Goal: Information Seeking & Learning: Learn about a topic

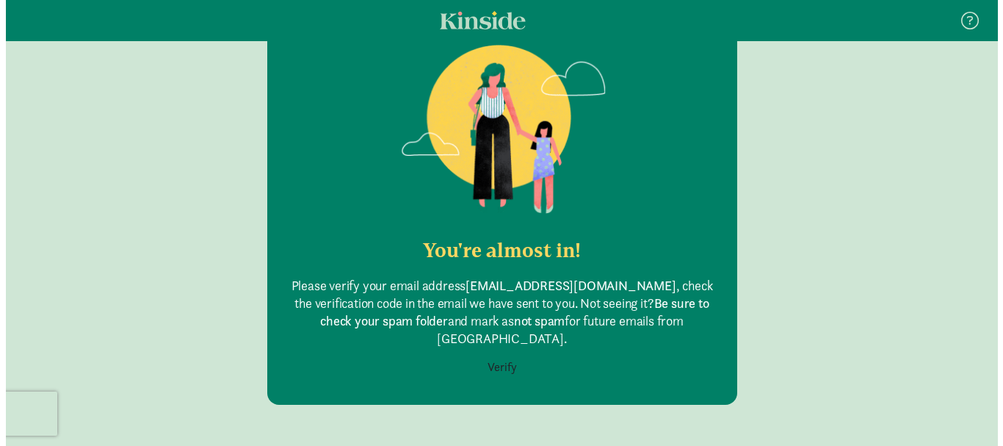
scroll to position [147, 0]
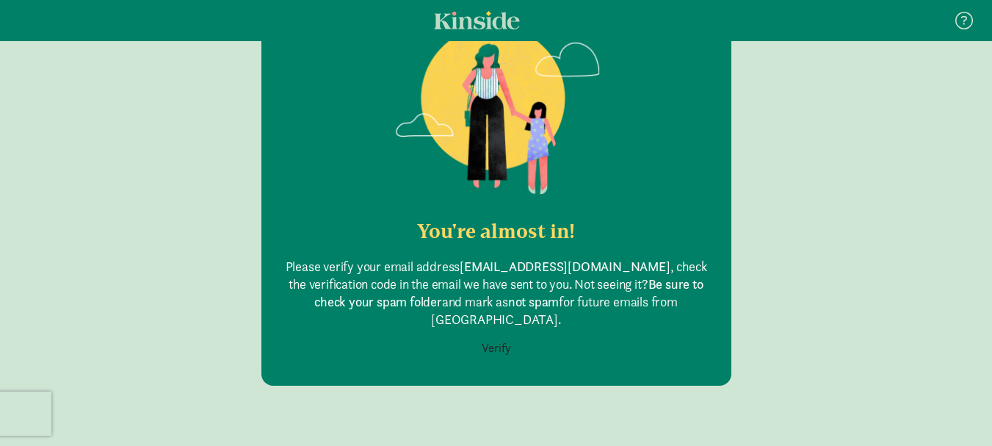
click at [494, 334] on button "Verify" at bounding box center [496, 348] width 48 height 28
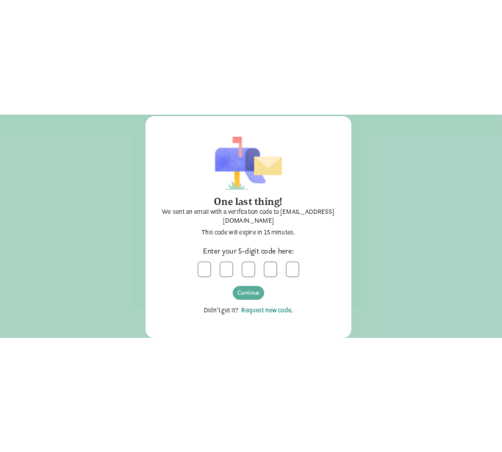
scroll to position [39, 0]
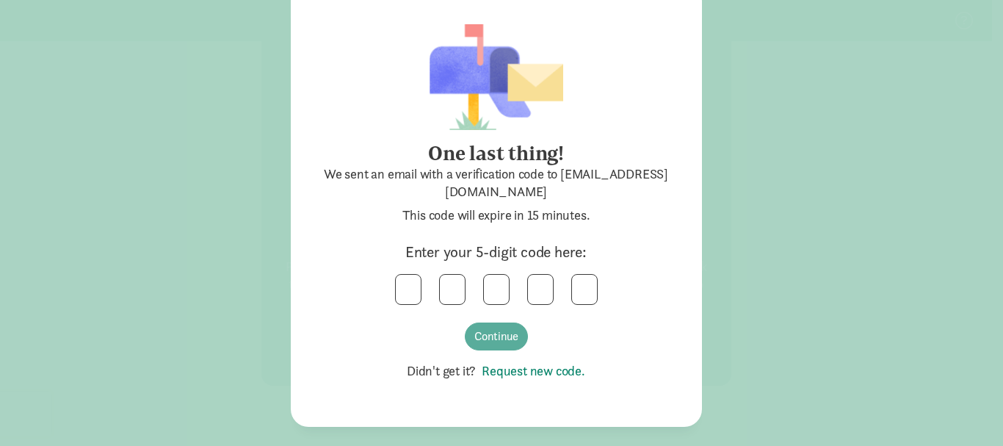
click at [557, 369] on link "Request new code." at bounding box center [530, 370] width 109 height 17
click at [408, 279] on input "text" at bounding box center [408, 289] width 25 height 29
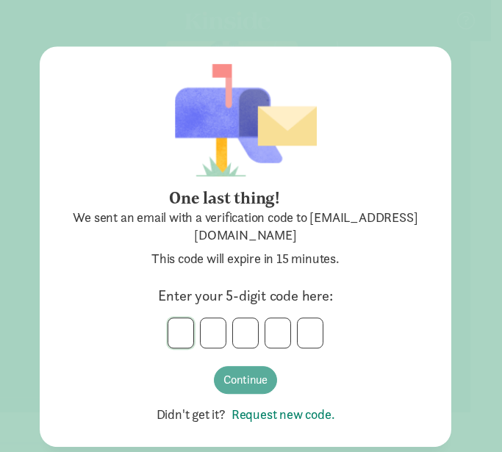
scroll to position [0, 0]
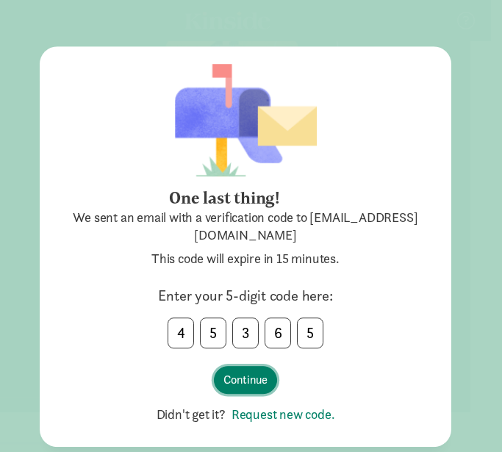
click at [255, 382] on button "Continue" at bounding box center [245, 380] width 63 height 28
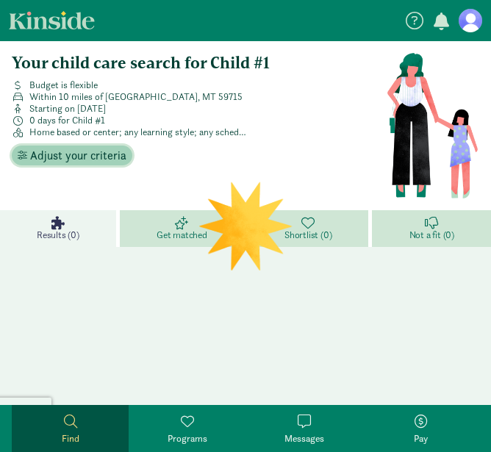
click at [63, 152] on span "Adjust your criteria" at bounding box center [78, 156] width 96 height 18
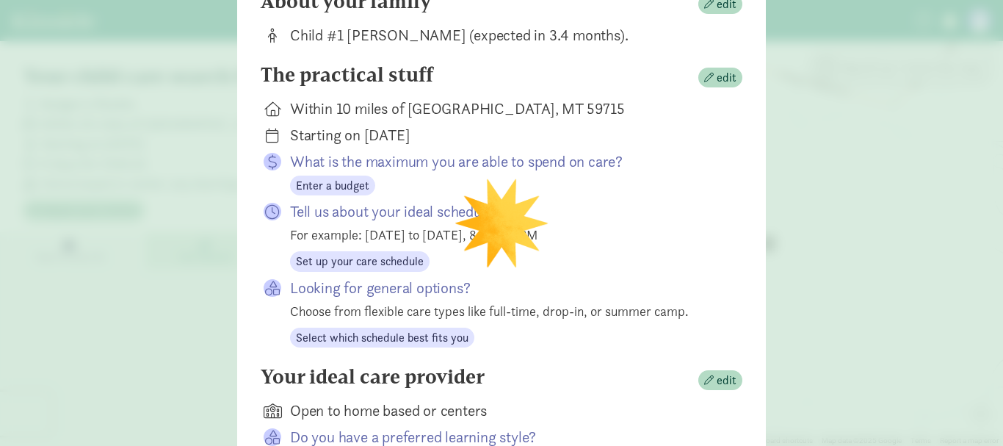
scroll to position [294, 0]
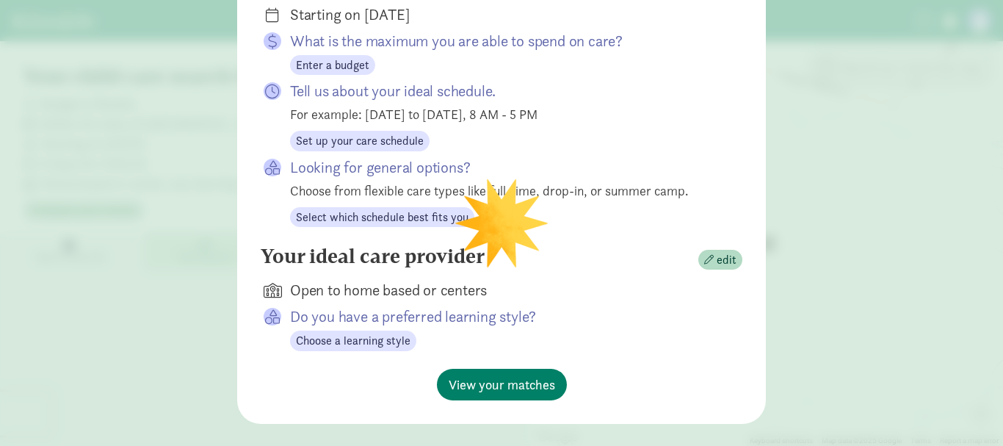
click at [490, 220] on div "Looking for general options? Choose from flexible care types like full-time, dr…" at bounding box center [504, 192] width 429 height 71
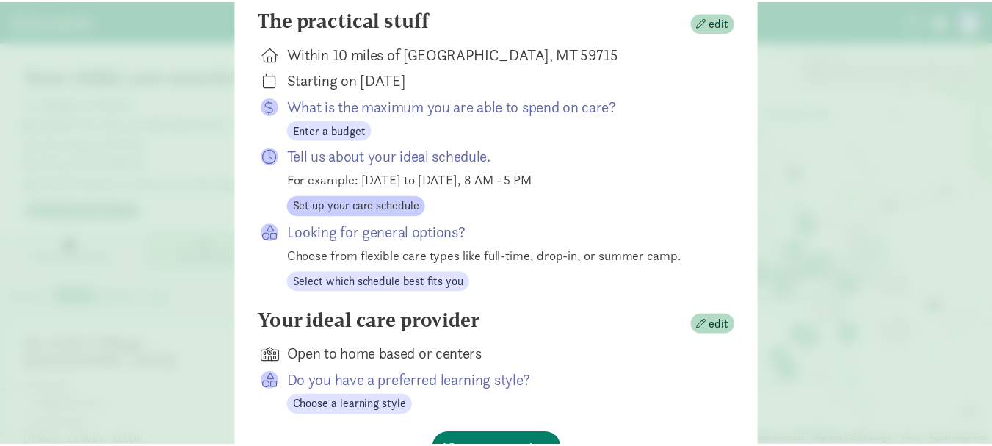
scroll to position [319, 0]
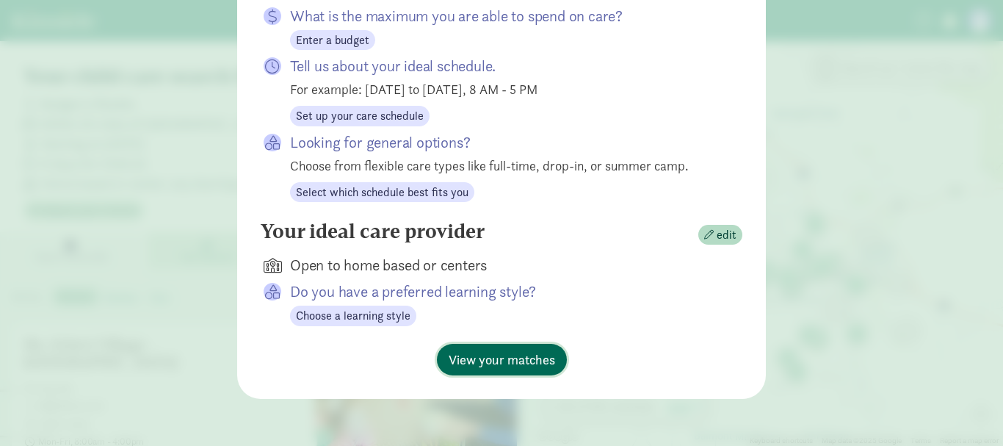
click at [490, 366] on span "View your matches" at bounding box center [502, 360] width 106 height 20
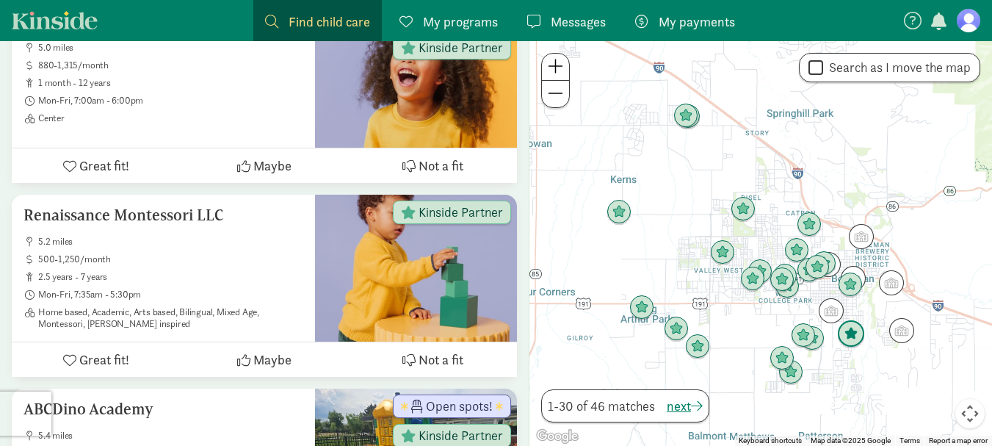
scroll to position [734, 0]
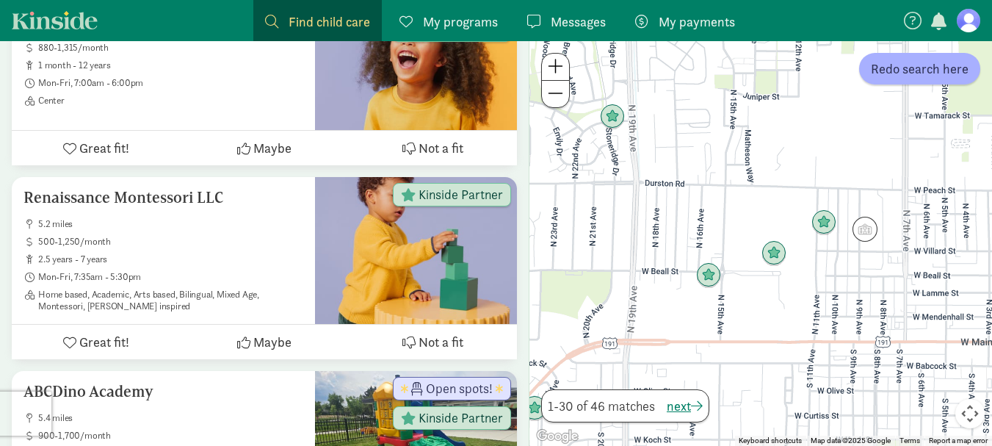
drag, startPoint x: 806, startPoint y: 227, endPoint x: 787, endPoint y: 380, distance: 154.7
click at [490, 380] on div at bounding box center [761, 243] width 463 height 405
click at [490, 278] on img "Click to see details" at bounding box center [709, 275] width 28 height 28
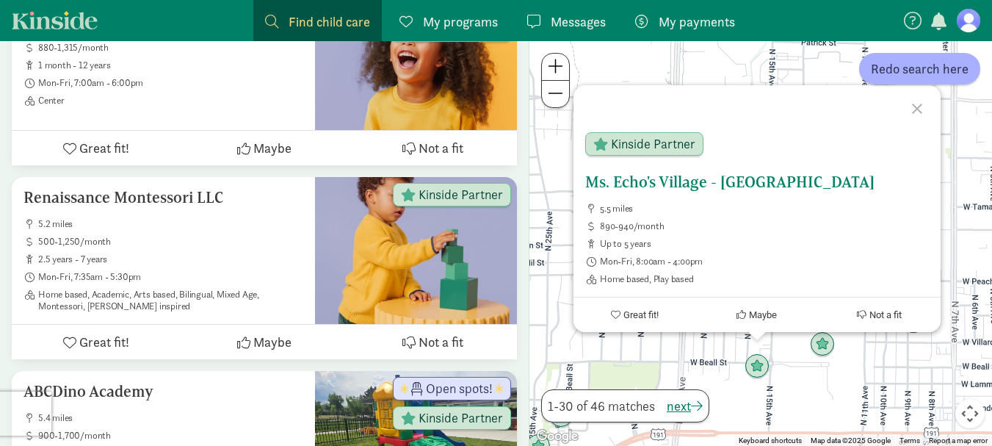
click at [490, 181] on h5 "Ms. Echo's Village - [GEOGRAPHIC_DATA]" at bounding box center [757, 182] width 344 height 18
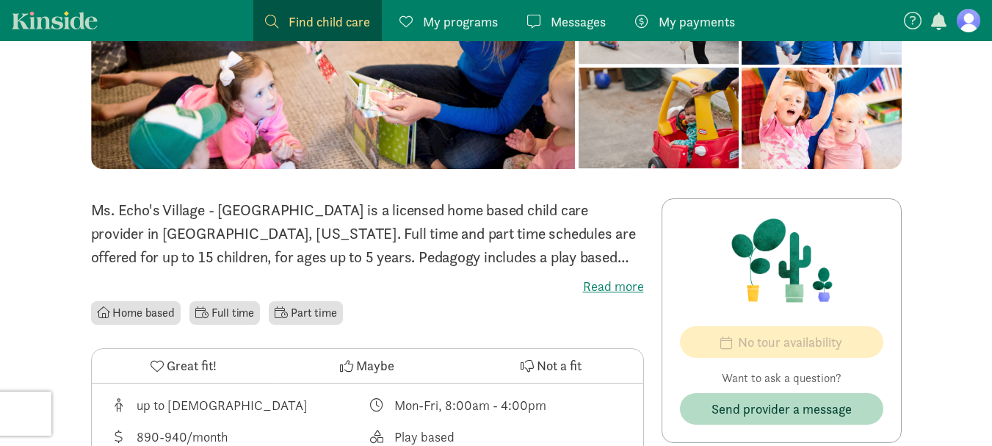
scroll to position [220, 0]
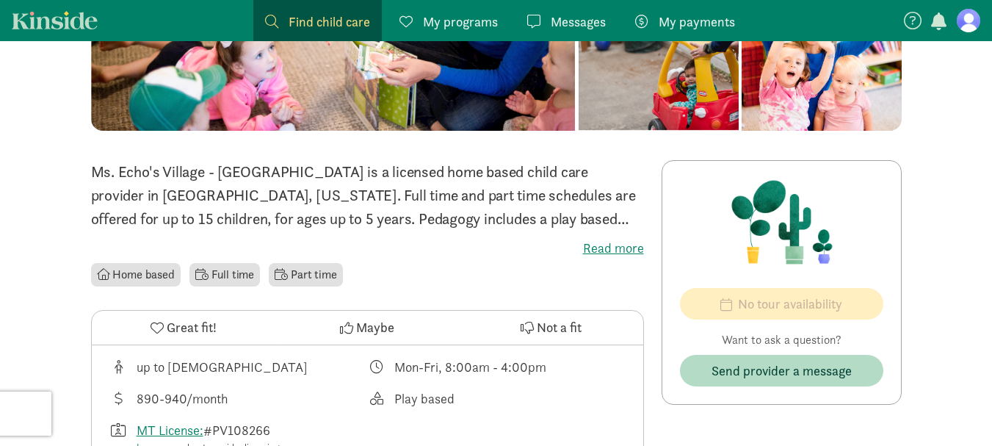
click at [627, 250] on label "Read more" at bounding box center [367, 248] width 553 height 18
click at [0, 0] on input "Read more" at bounding box center [0, 0] width 0 height 0
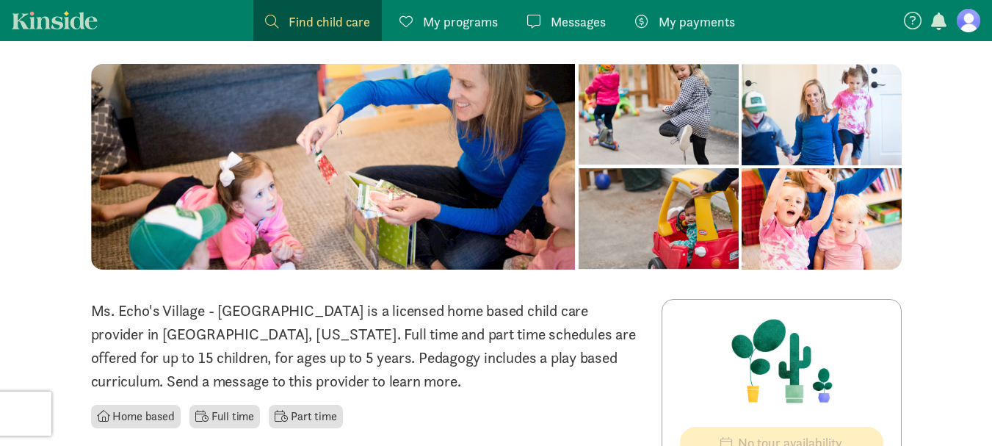
scroll to position [0, 0]
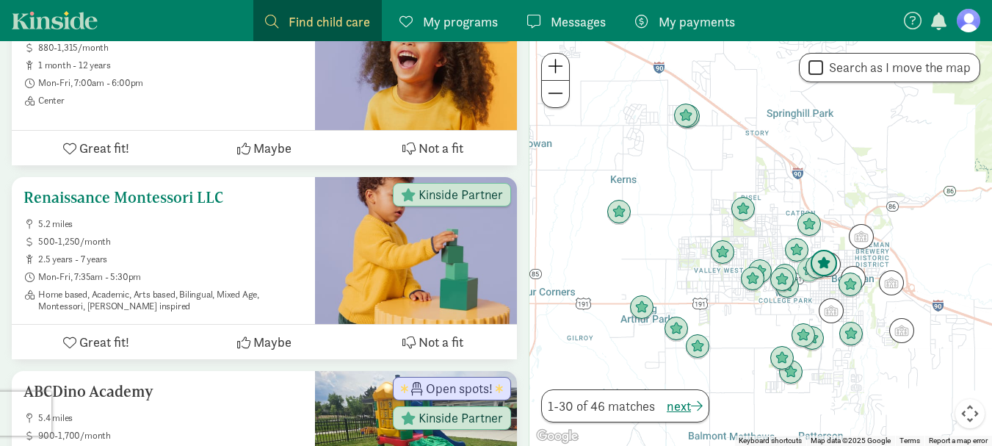
scroll to position [661, 0]
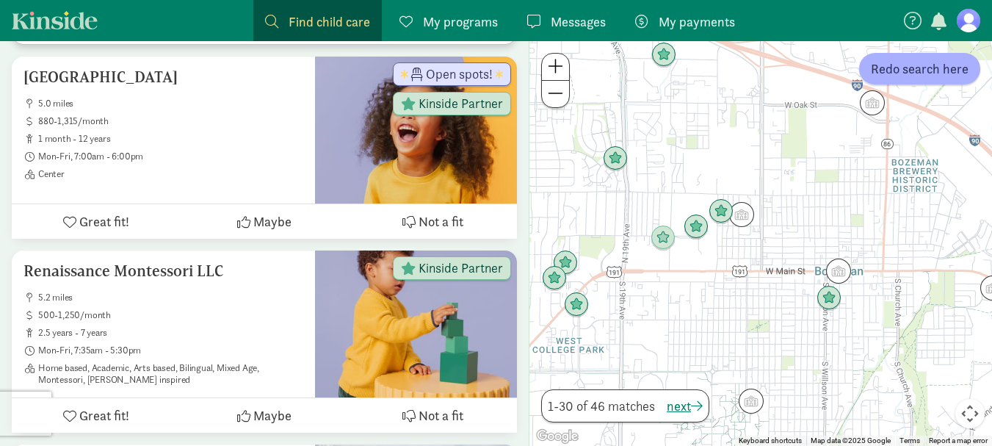
drag, startPoint x: 920, startPoint y: 264, endPoint x: 715, endPoint y: 303, distance: 208.6
click at [715, 303] on div at bounding box center [761, 243] width 463 height 405
click at [693, 231] on img "Click to see details" at bounding box center [696, 227] width 28 height 28
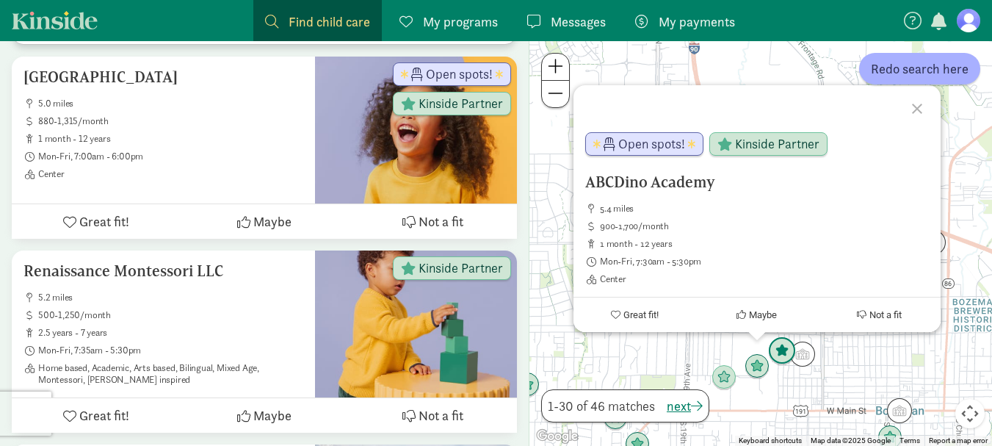
click at [785, 352] on img "Click to see details" at bounding box center [782, 351] width 28 height 28
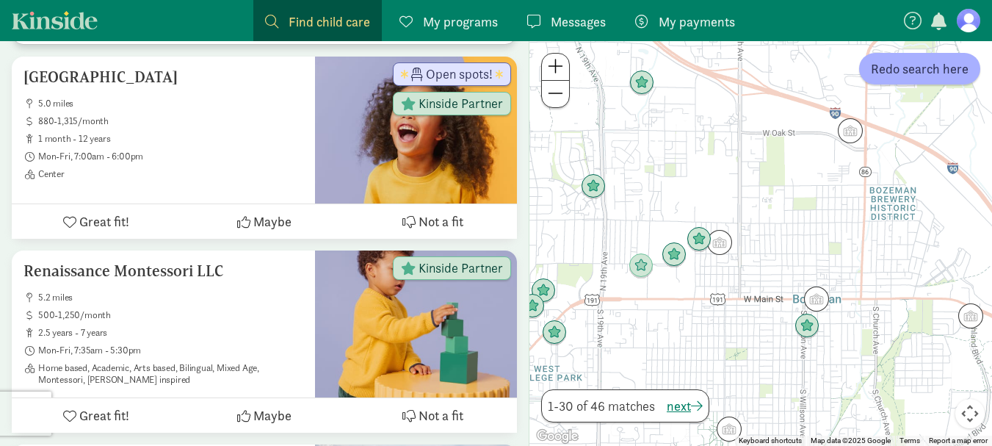
drag, startPoint x: 831, startPoint y: 412, endPoint x: 765, endPoint y: 272, distance: 155.1
click at [765, 272] on div "To navigate, press the arrow keys." at bounding box center [761, 243] width 463 height 405
click at [698, 238] on img "Click to see details" at bounding box center [699, 239] width 28 height 28
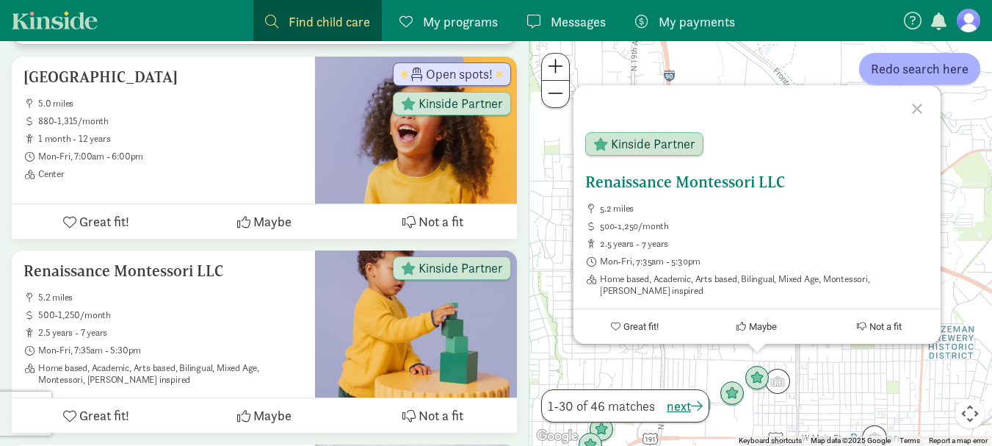
click at [660, 184] on h5 "Renaissance Montessori LLC" at bounding box center [757, 182] width 344 height 18
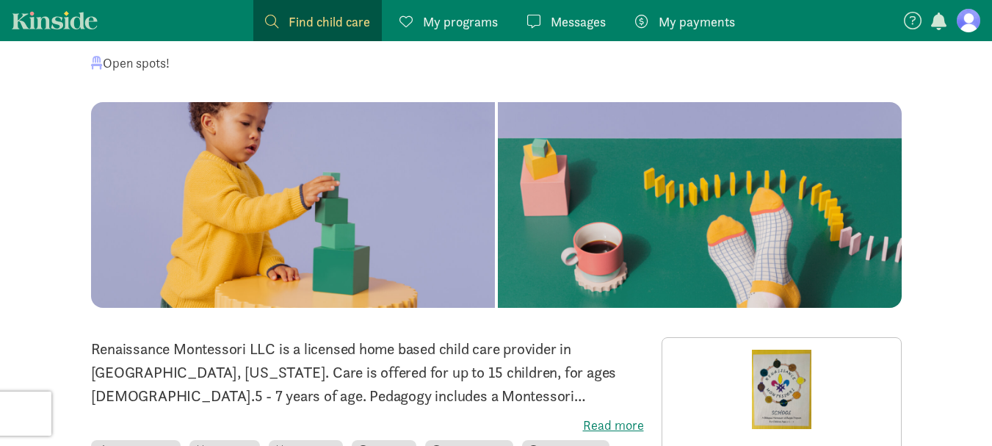
scroll to position [73, 0]
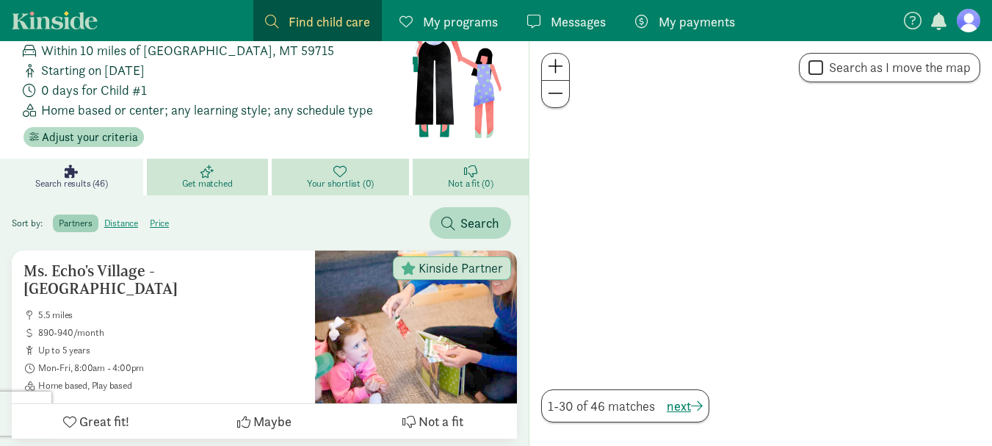
scroll to position [661, 0]
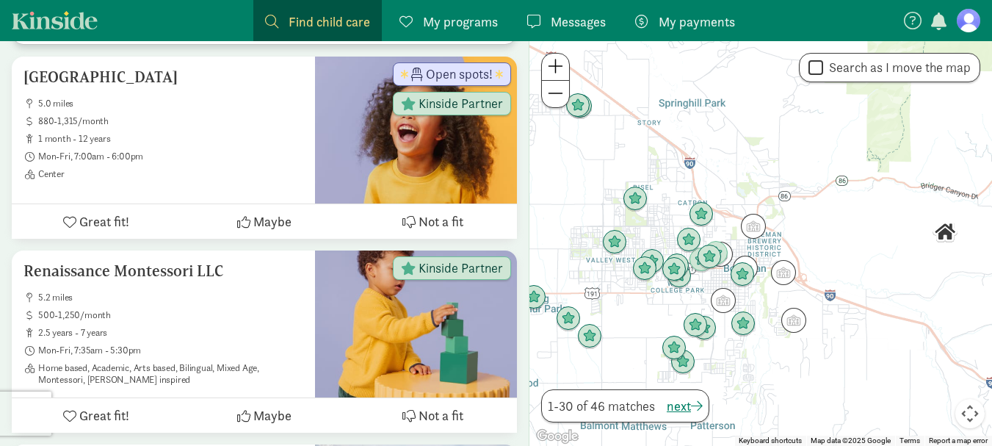
drag, startPoint x: 703, startPoint y: 326, endPoint x: 668, endPoint y: 323, distance: 34.6
click at [663, 325] on div at bounding box center [761, 243] width 463 height 405
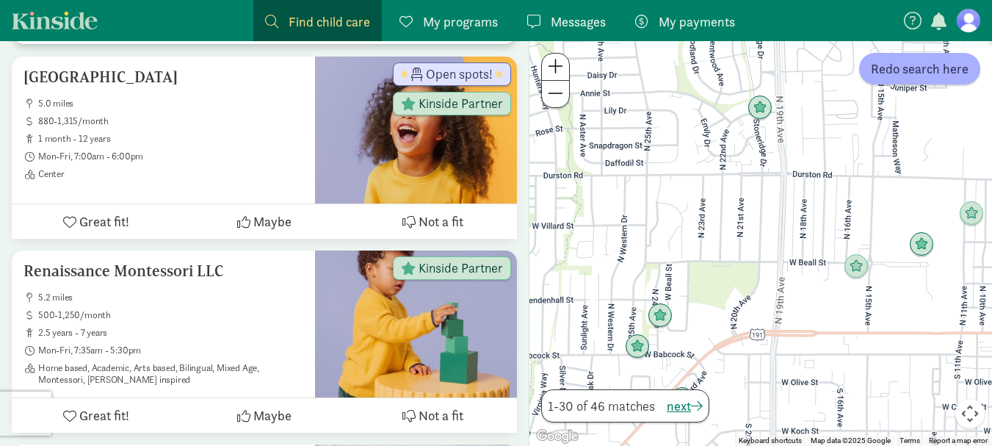
drag, startPoint x: 820, startPoint y: 223, endPoint x: 958, endPoint y: 306, distance: 161.1
click at [958, 306] on div at bounding box center [761, 243] width 463 height 405
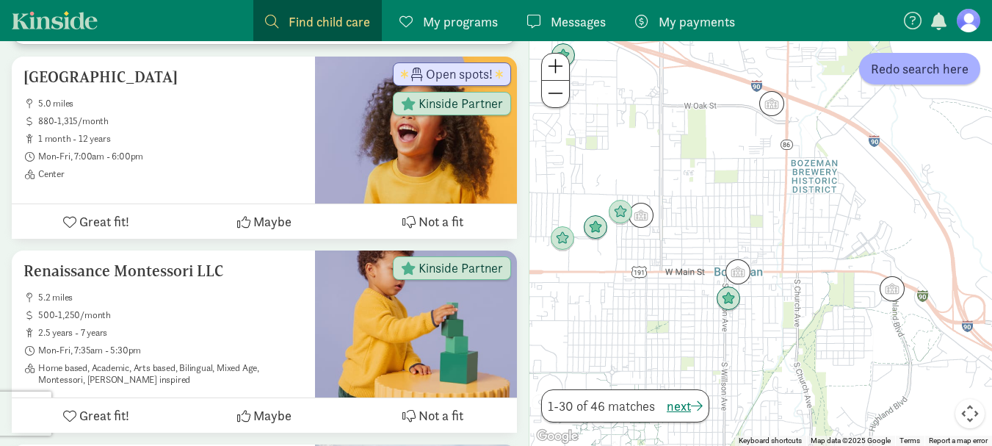
drag, startPoint x: 906, startPoint y: 176, endPoint x: 666, endPoint y: 191, distance: 240.6
click at [666, 191] on div at bounding box center [761, 243] width 463 height 405
click at [733, 303] on img "Click to see details" at bounding box center [729, 297] width 28 height 28
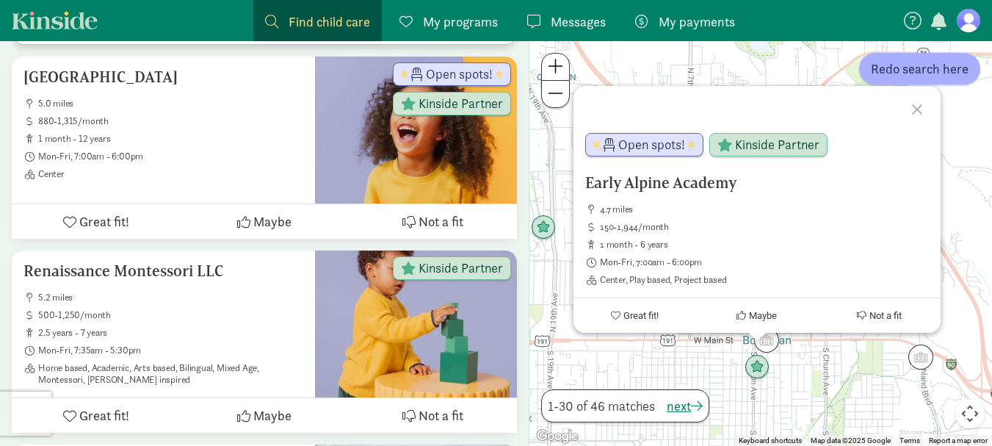
click at [685, 65] on div "Early Alpine Academy 4.7 miles 150-1,944/month 1 month - 6 years Mon-Fri, 7:00a…" at bounding box center [761, 243] width 463 height 405
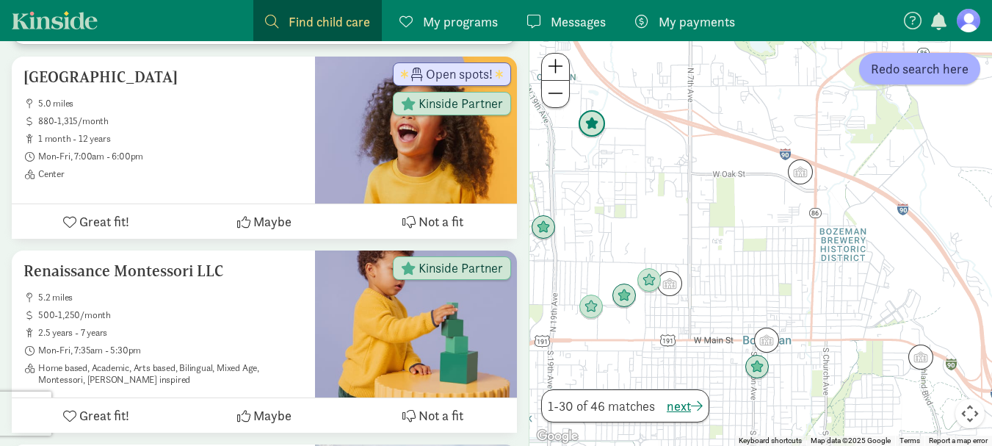
click at [599, 134] on img "Click to see details" at bounding box center [592, 124] width 28 height 28
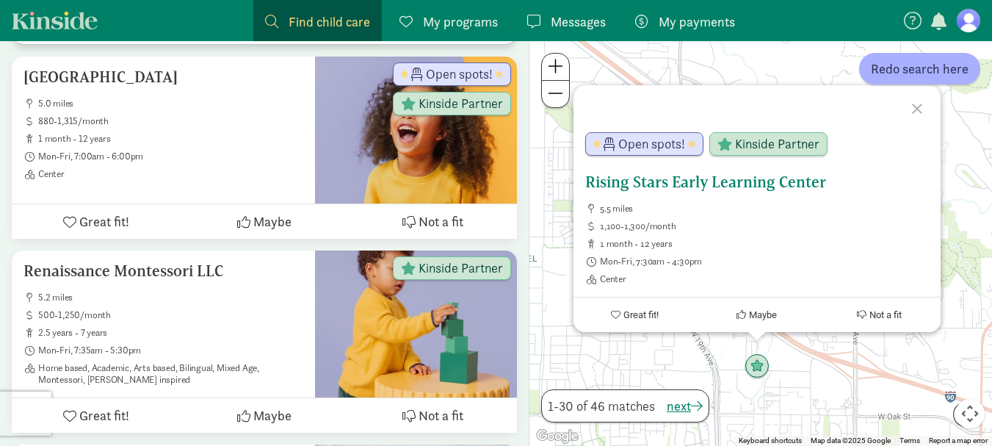
click at [657, 142] on span "Open spots!" at bounding box center [651, 143] width 67 height 13
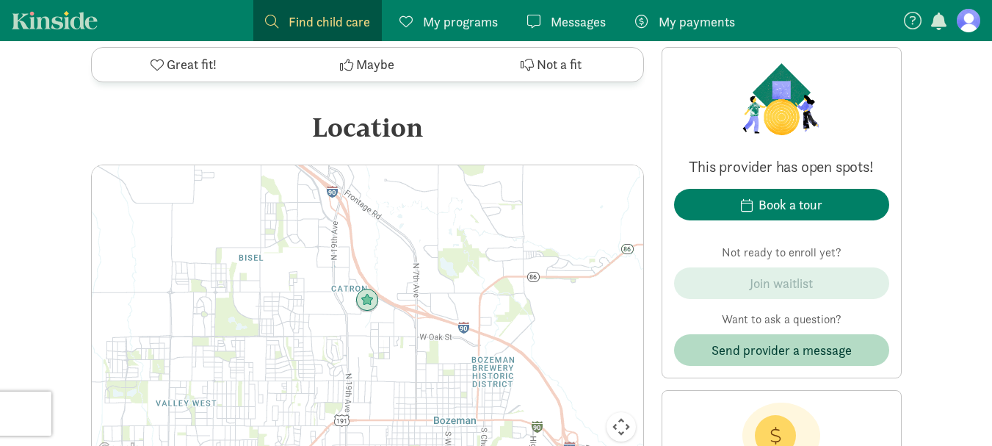
scroll to position [2203, 0]
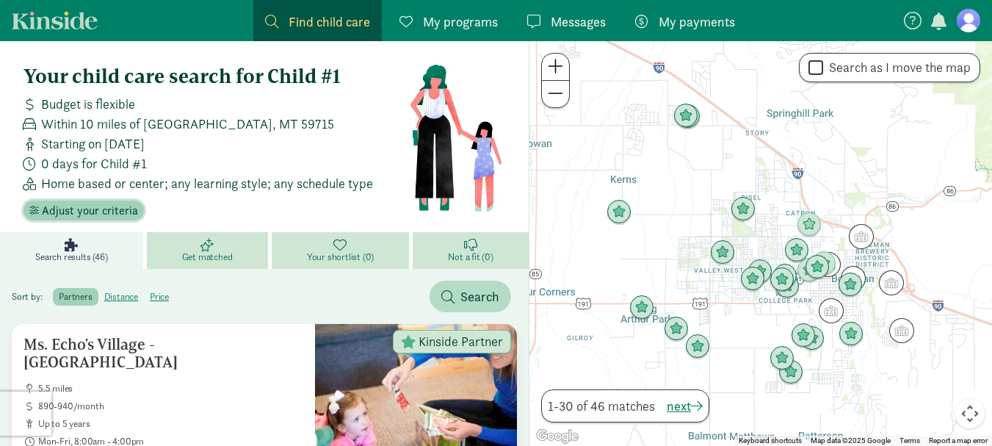
click at [86, 212] on span "Adjust your criteria" at bounding box center [90, 211] width 96 height 18
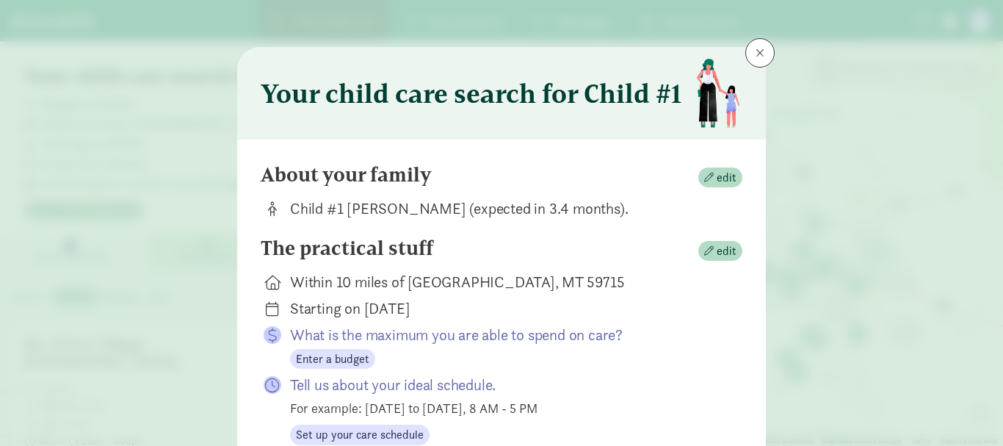
scroll to position [73, 0]
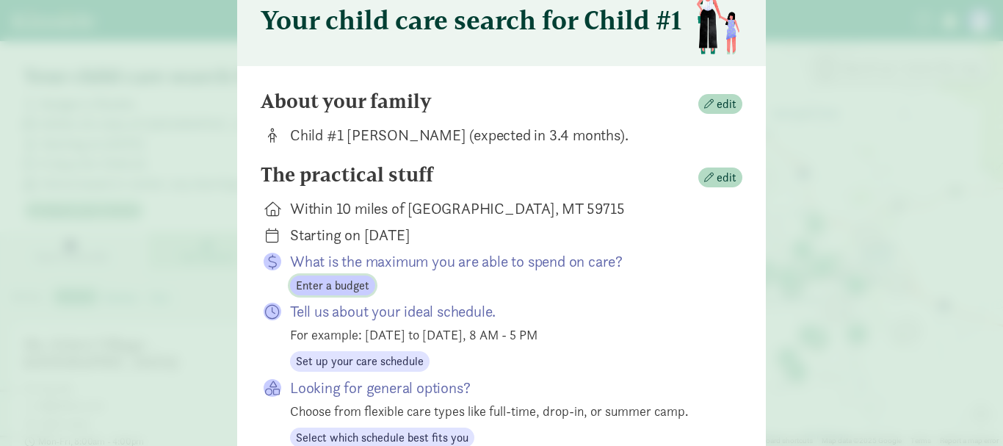
click at [352, 286] on span "Enter a budget" at bounding box center [332, 286] width 73 height 18
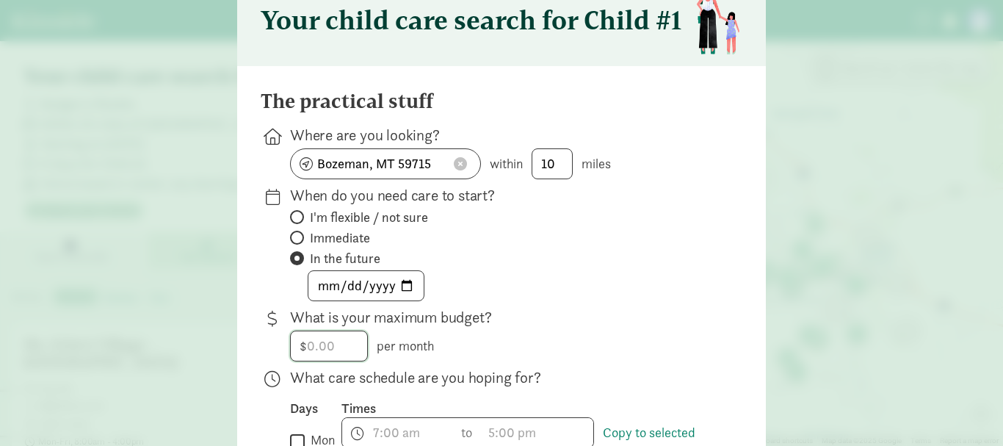
click at [336, 347] on input "number" at bounding box center [329, 345] width 76 height 29
type input "2"
type input "1500"
click at [594, 307] on p "What is your maximum budget?" at bounding box center [504, 317] width 429 height 21
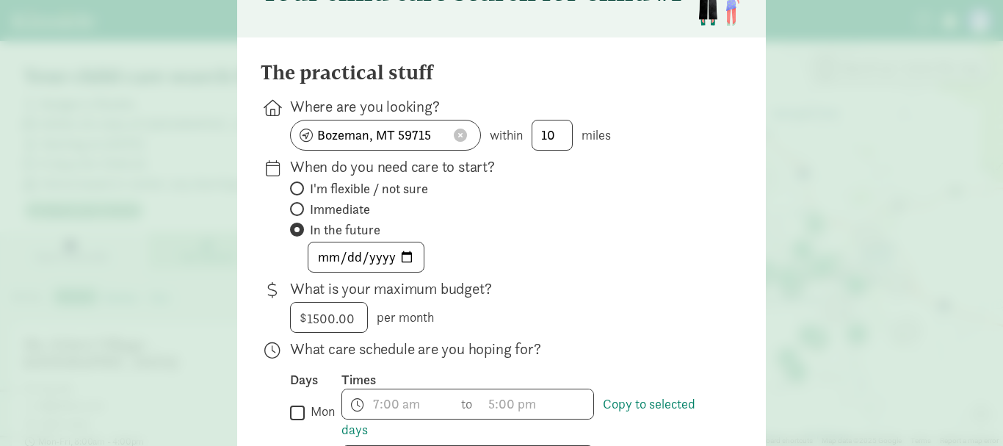
scroll to position [147, 0]
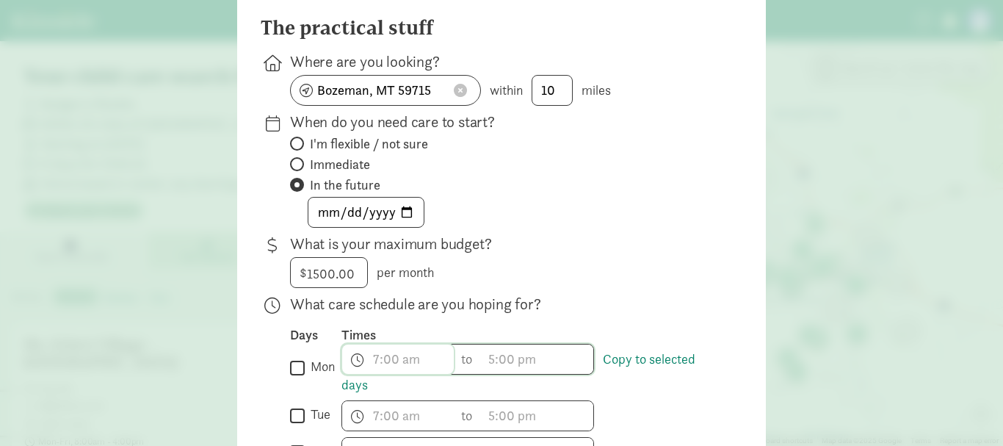
click at [414, 360] on input "text" at bounding box center [398, 358] width 112 height 29
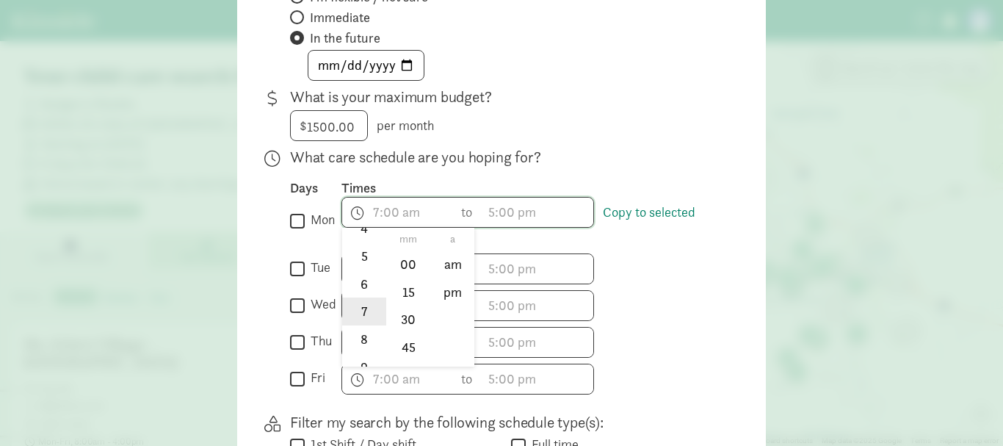
click at [352, 318] on li "7" at bounding box center [363, 311] width 43 height 28
click at [404, 322] on li "30" at bounding box center [408, 320] width 43 height 28
type input "7:30 a"
click at [507, 217] on input "text" at bounding box center [538, 212] width 112 height 29
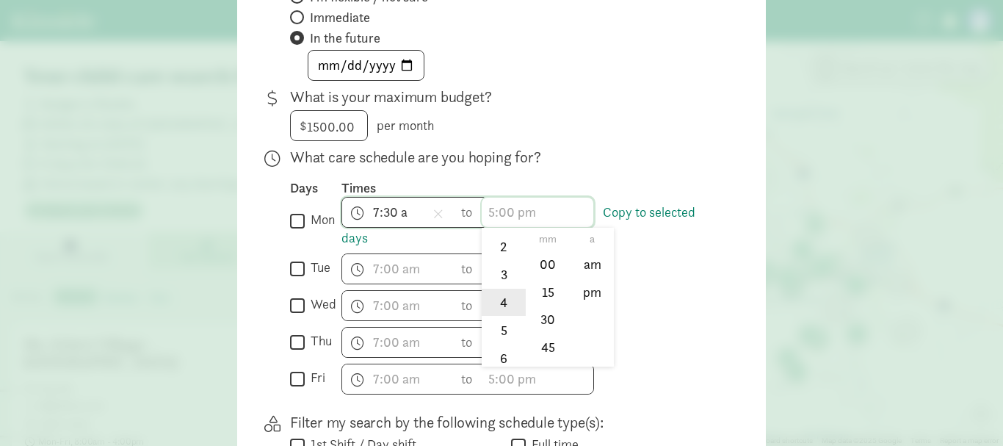
scroll to position [73, 0]
click at [494, 330] on li "5" at bounding box center [503, 329] width 43 height 28
click at [552, 321] on li "30" at bounding box center [548, 320] width 43 height 28
click at [498, 356] on li "6" at bounding box center [503, 357] width 43 height 28
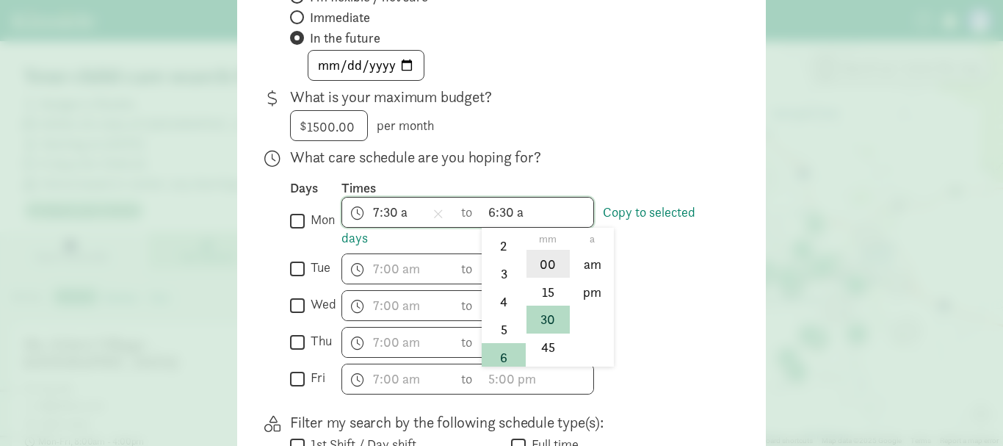
click at [551, 261] on li "00" at bounding box center [548, 264] width 43 height 28
type input "6:00 a"
click at [707, 268] on div "h 12 1 2 3 4 5 6 7 8 9 10 11 mm 00 15 30 45 a am pm to h 12 1 2 3 4 5 6 7 8 9 1…" at bounding box center [530, 268] width 377 height 31
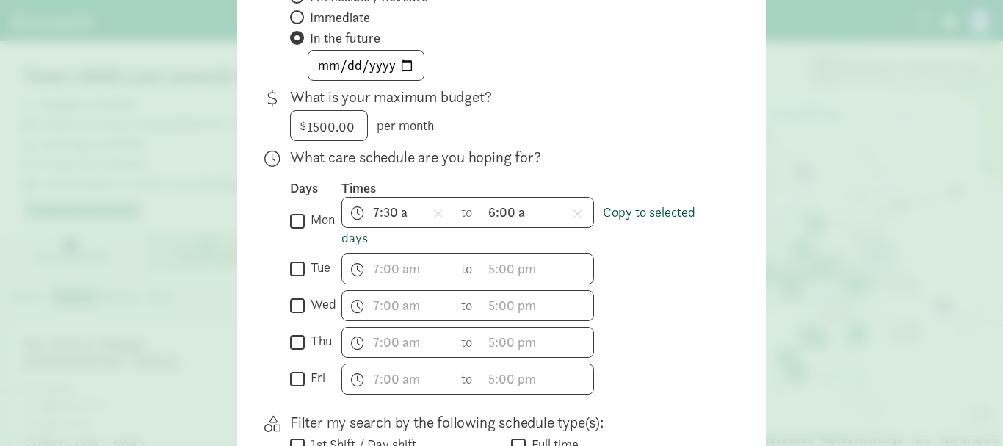
click at [677, 208] on link "Copy to selected days" at bounding box center [519, 224] width 354 height 43
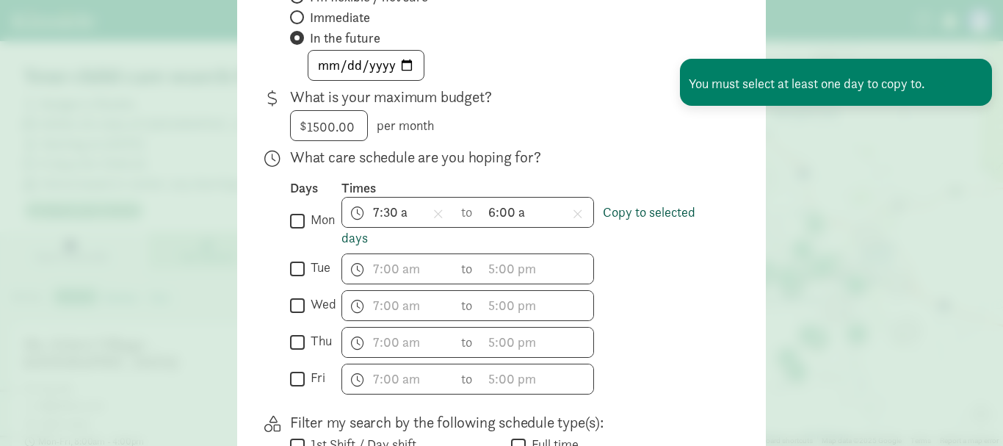
click at [613, 215] on link "Copy to selected days" at bounding box center [519, 224] width 354 height 43
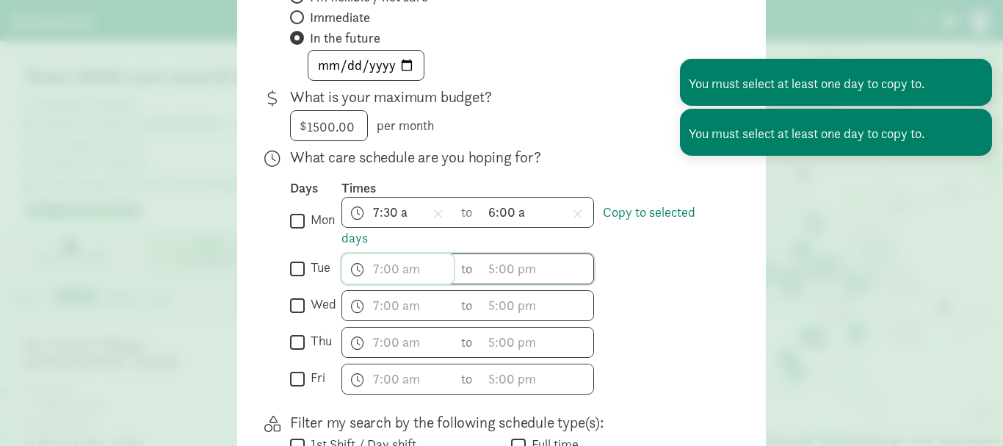
click at [395, 264] on input "text" at bounding box center [398, 268] width 112 height 29
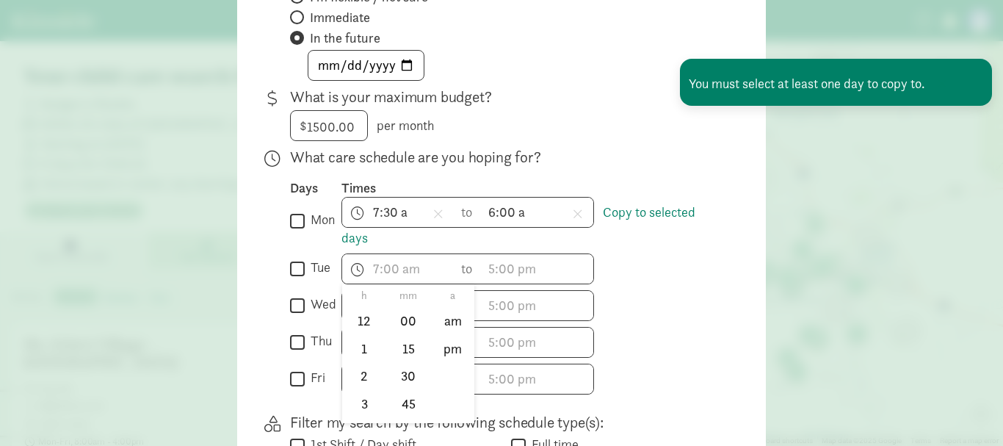
click at [295, 272] on input "tue" at bounding box center [297, 269] width 15 height 20
checkbox input "true"
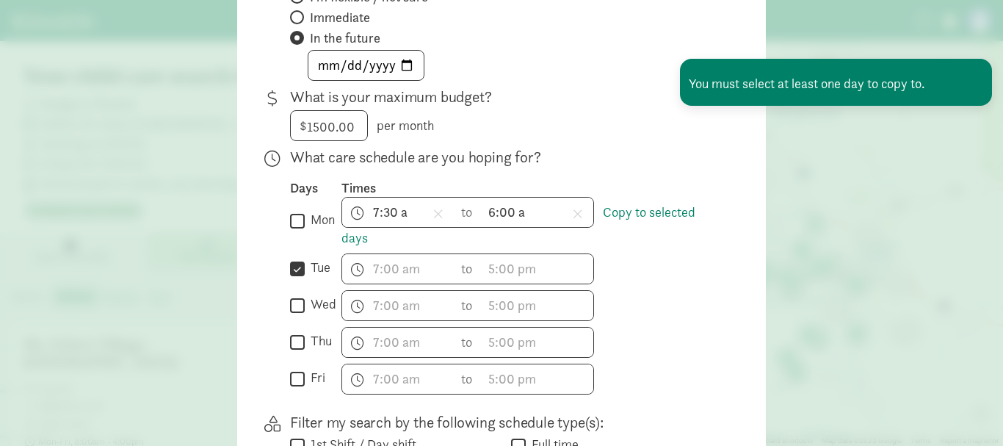
click at [286, 312] on div "What care schedule are you hoping for? Days Times  mon Copy to selected days 7…" at bounding box center [502, 276] width 482 height 259
click at [297, 306] on input "wed" at bounding box center [297, 305] width 15 height 20
checkbox input "true"
click at [292, 337] on input "thu" at bounding box center [297, 342] width 15 height 20
checkbox input "true"
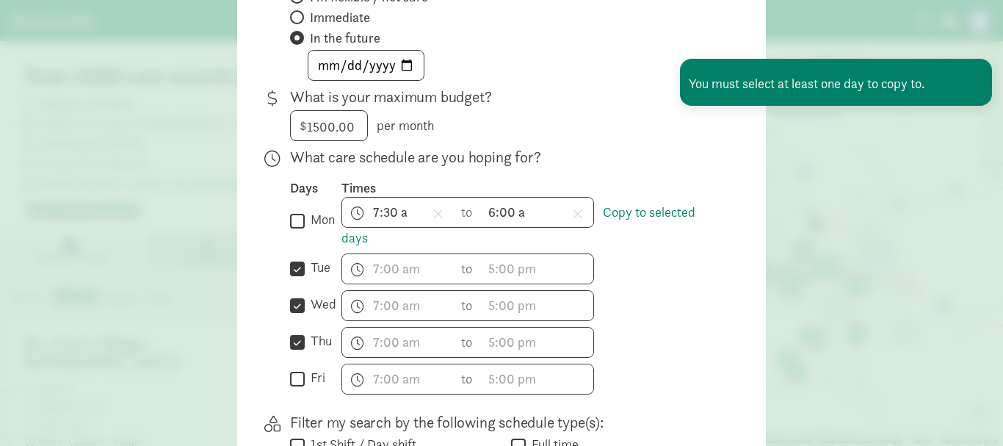
click at [292, 384] on input "fri" at bounding box center [297, 379] width 15 height 20
checkbox input "true"
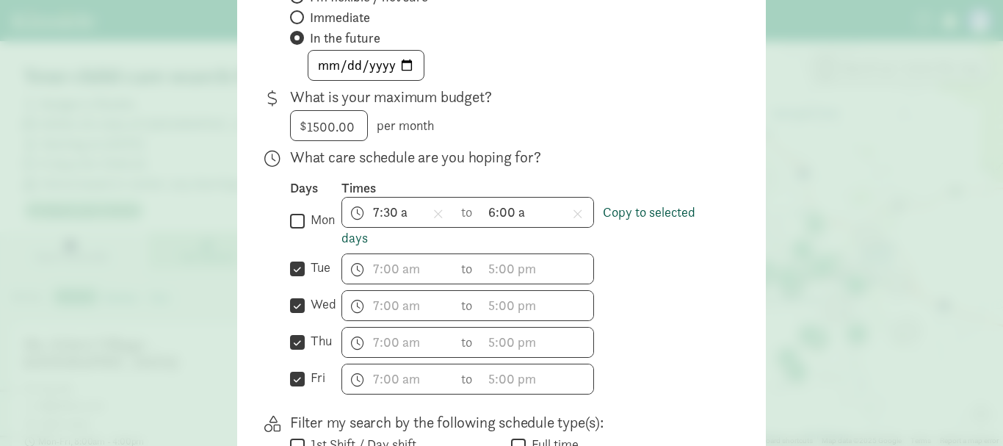
click at [665, 213] on link "Copy to selected days" at bounding box center [519, 224] width 354 height 43
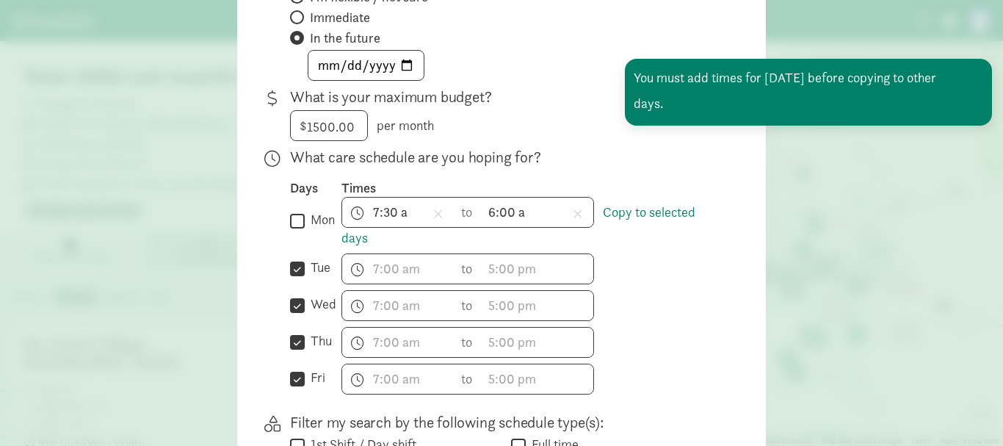
click at [300, 218] on input "mon" at bounding box center [297, 221] width 15 height 20
checkbox input "true"
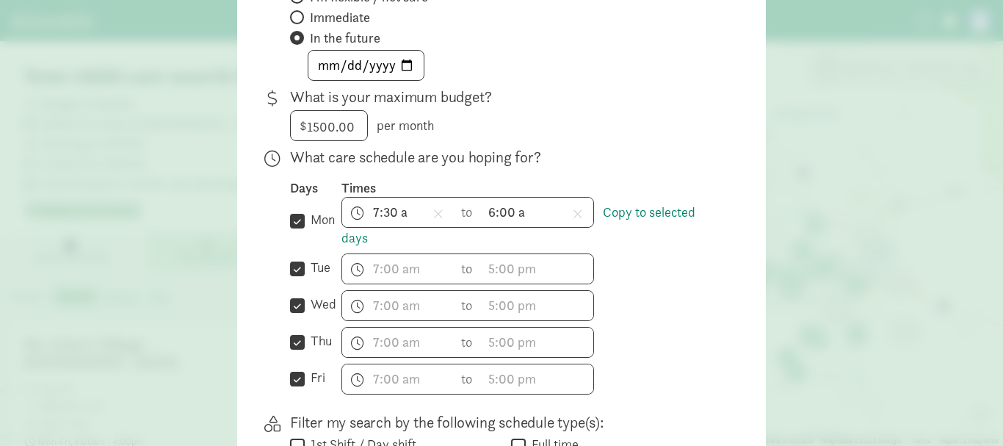
click at [364, 236] on span "Copy to selected days" at bounding box center [519, 224] width 354 height 43
click at [350, 239] on link "Copy to selected days" at bounding box center [519, 224] width 354 height 43
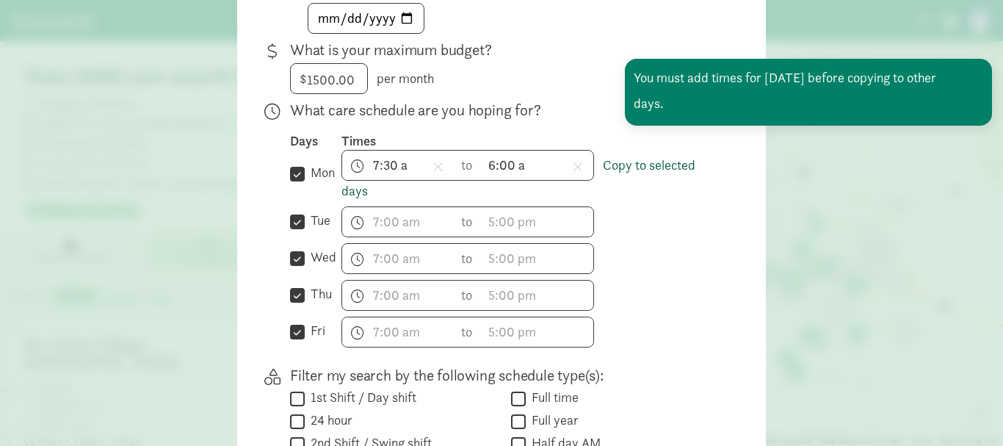
scroll to position [367, 0]
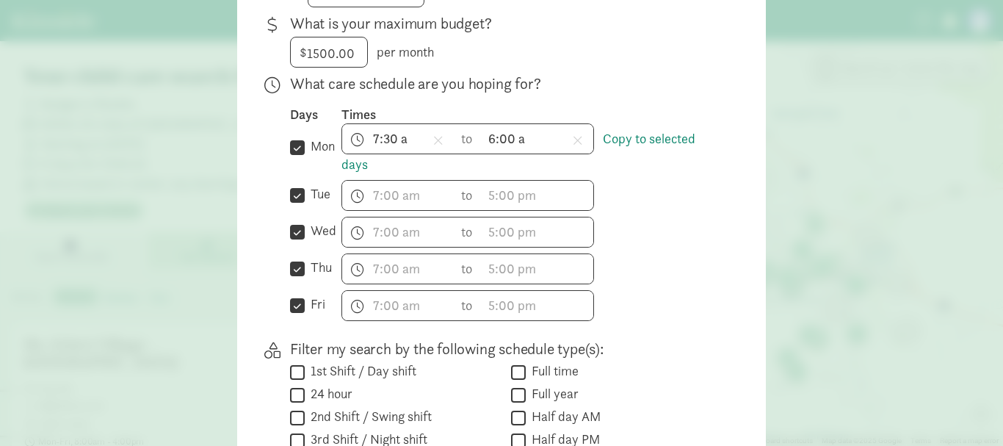
click at [295, 196] on input "tue" at bounding box center [297, 195] width 15 height 20
checkbox input "false"
click at [292, 231] on input "wed" at bounding box center [297, 232] width 15 height 20
checkbox input "false"
click at [290, 265] on input "thu" at bounding box center [297, 269] width 15 height 20
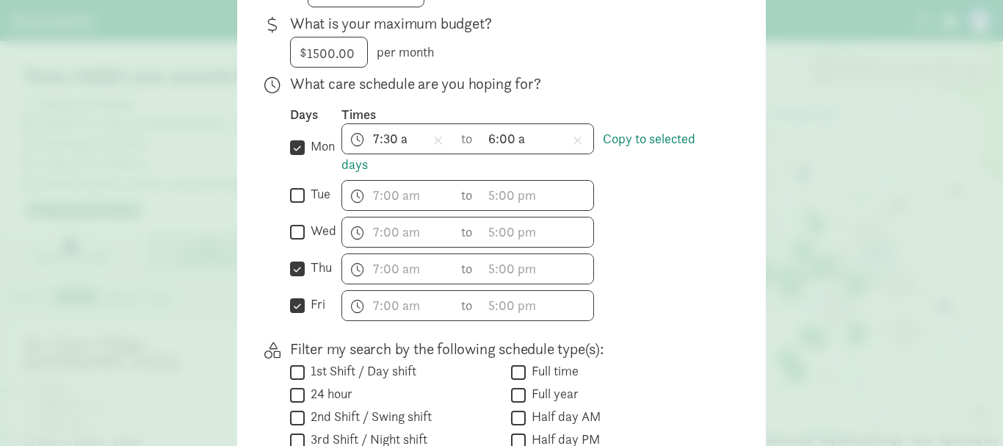
checkbox input "false"
click at [295, 298] on input "fri" at bounding box center [297, 305] width 15 height 20
checkbox input "false"
click at [538, 138] on input "6:00 a" at bounding box center [538, 138] width 112 height 29
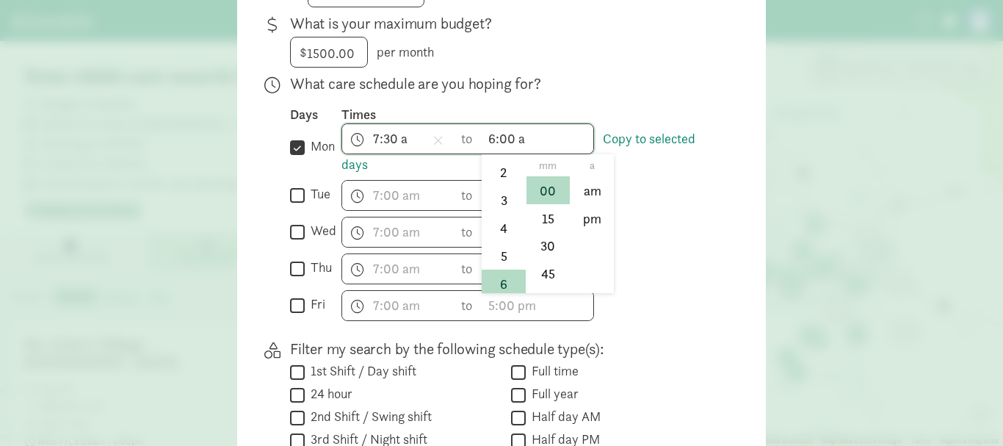
scroll to position [189, 0]
click at [585, 223] on li "pm" at bounding box center [592, 218] width 43 height 28
type input "6:00 pm"
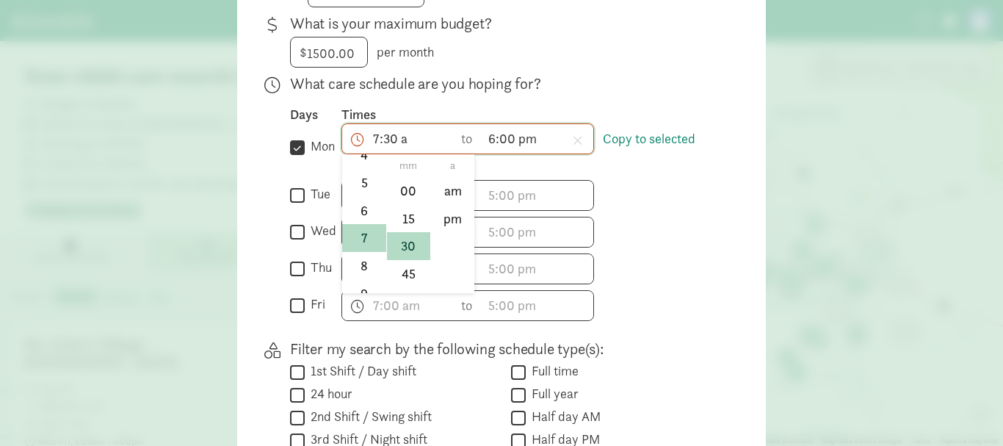
scroll to position [217, 0]
click at [408, 142] on input "7:30 a" at bounding box center [398, 138] width 112 height 29
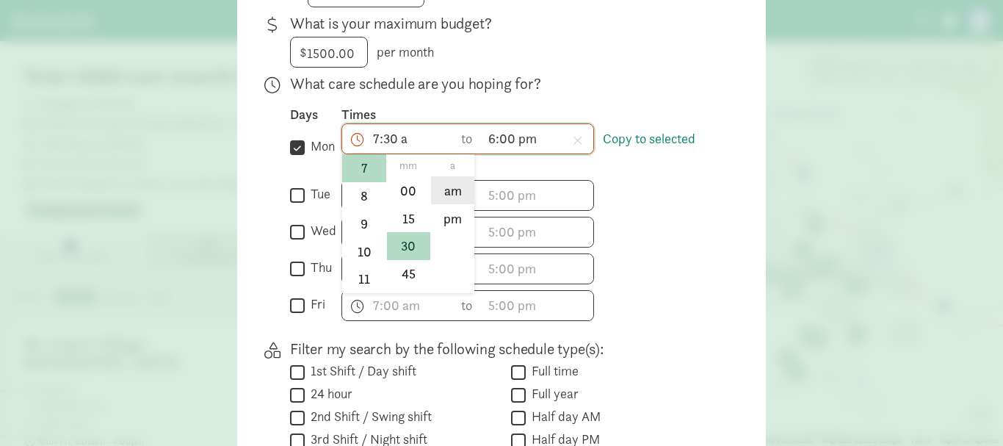
click at [458, 195] on li "am" at bounding box center [452, 190] width 43 height 28
type input "7:30 am"
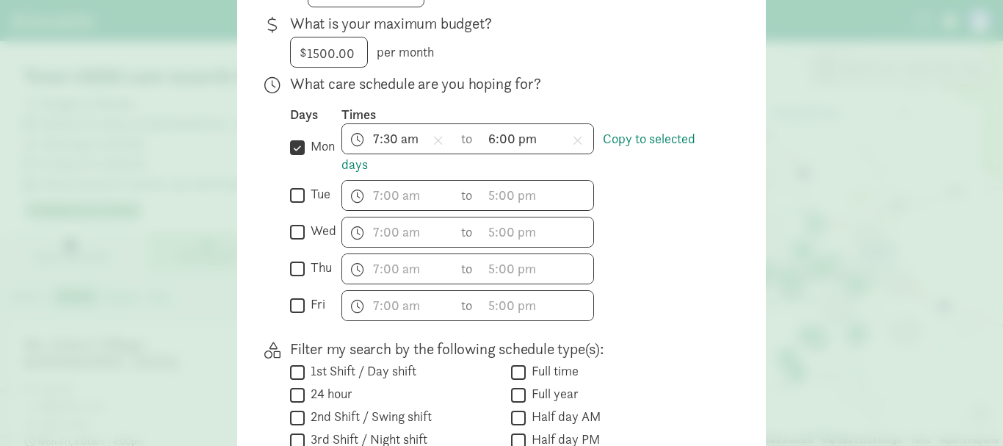
click at [292, 157] on div " mon Copy to selected days" at bounding box center [315, 148] width 51 height 23
click at [295, 148] on input "mon" at bounding box center [297, 147] width 15 height 20
checkbox input "false"
click at [295, 199] on input "tue" at bounding box center [297, 195] width 15 height 20
checkbox input "true"
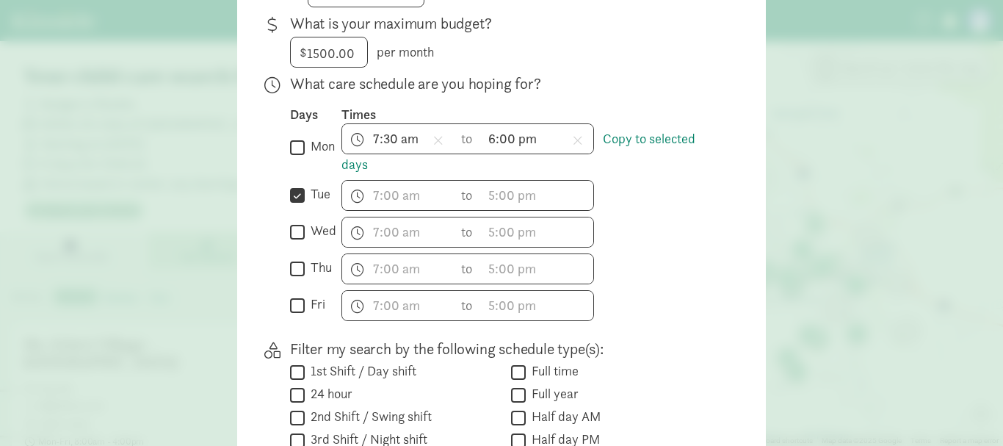
drag, startPoint x: 295, startPoint y: 229, endPoint x: 294, endPoint y: 250, distance: 21.3
click at [296, 229] on input "wed" at bounding box center [297, 232] width 15 height 20
checkbox input "true"
click at [291, 261] on input "thu" at bounding box center [297, 269] width 15 height 20
checkbox input "true"
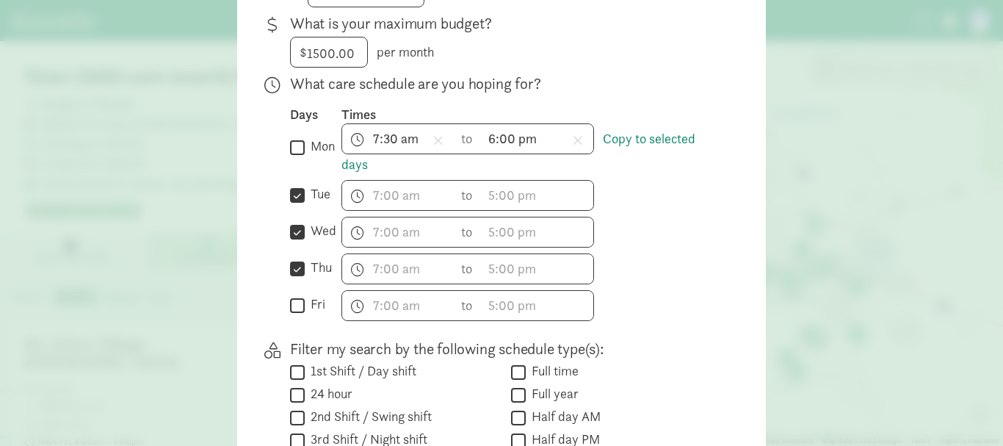
click at [297, 305] on input "fri" at bounding box center [297, 305] width 15 height 20
checkbox input "true"
click at [626, 146] on link "Copy to selected days" at bounding box center [519, 151] width 354 height 43
click at [628, 142] on link "Copy to selected days" at bounding box center [519, 151] width 354 height 43
click at [628, 135] on link "Copy to selected days" at bounding box center [519, 151] width 354 height 43
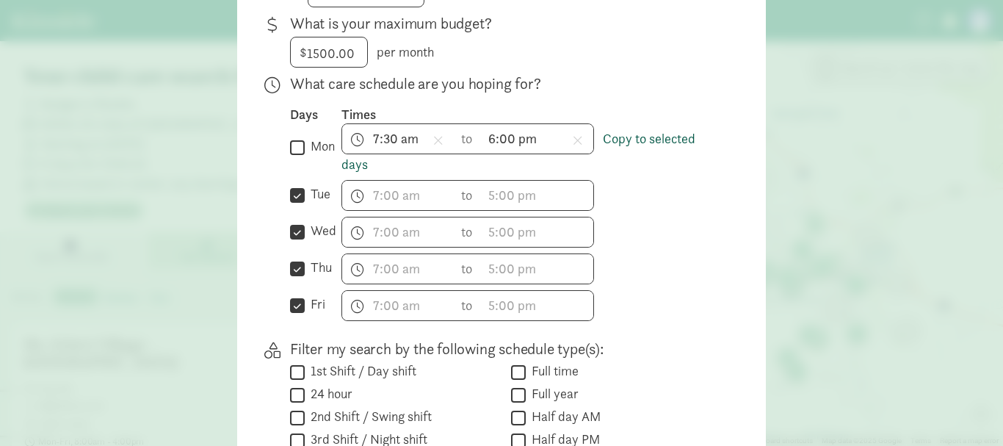
click at [353, 164] on link "Copy to selected days" at bounding box center [519, 151] width 354 height 43
click at [342, 165] on link "Copy to selected days" at bounding box center [519, 151] width 354 height 43
click at [587, 198] on input "text" at bounding box center [538, 195] width 112 height 29
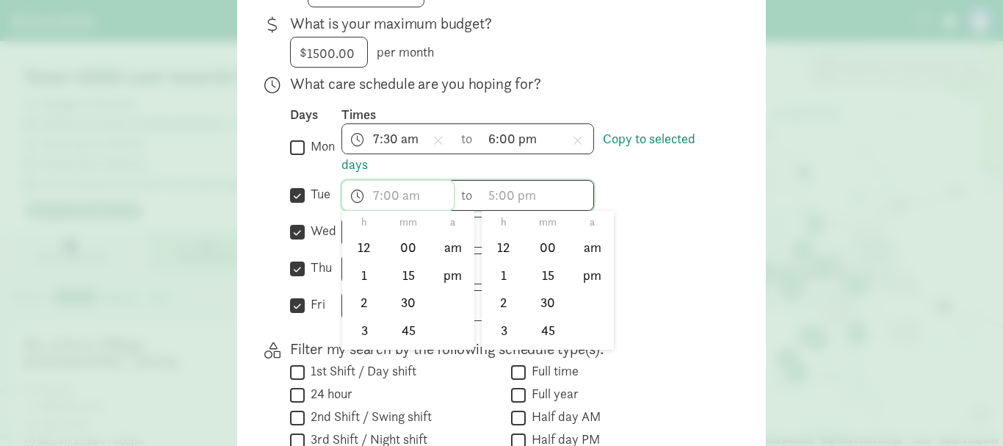
click at [377, 195] on input "text" at bounding box center [398, 195] width 112 height 29
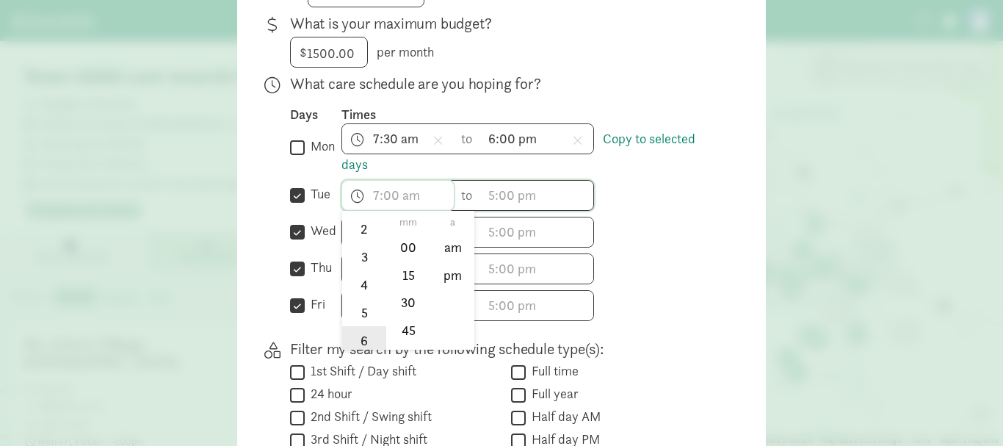
scroll to position [147, 0]
click at [361, 297] on li "7" at bounding box center [363, 295] width 43 height 28
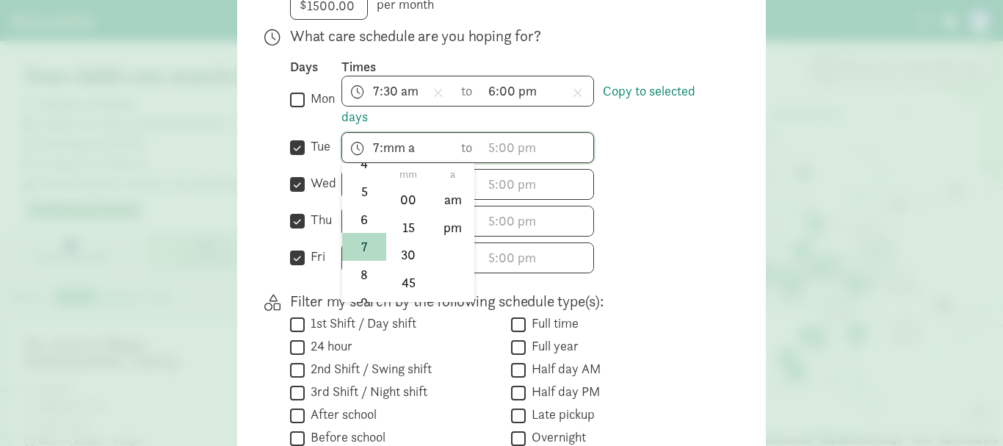
scroll to position [441, 0]
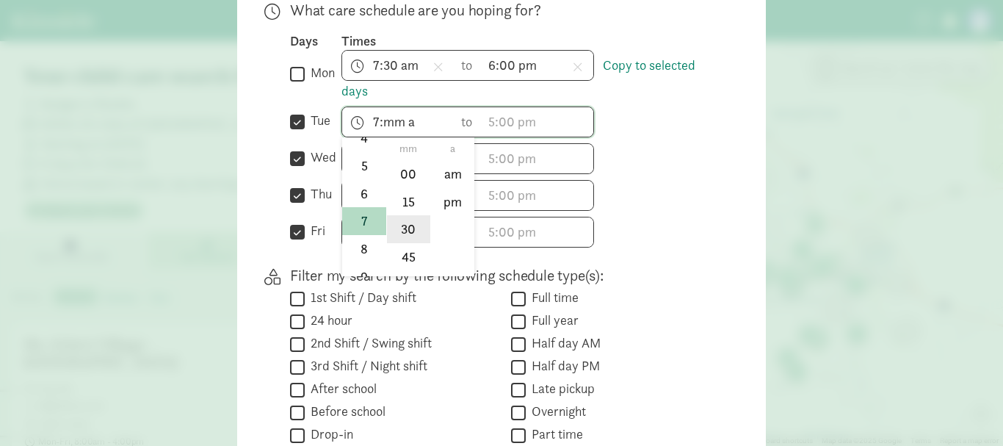
click at [408, 231] on li "30" at bounding box center [408, 229] width 43 height 28
click at [450, 173] on li "am" at bounding box center [452, 173] width 43 height 28
type input "7:30 am"
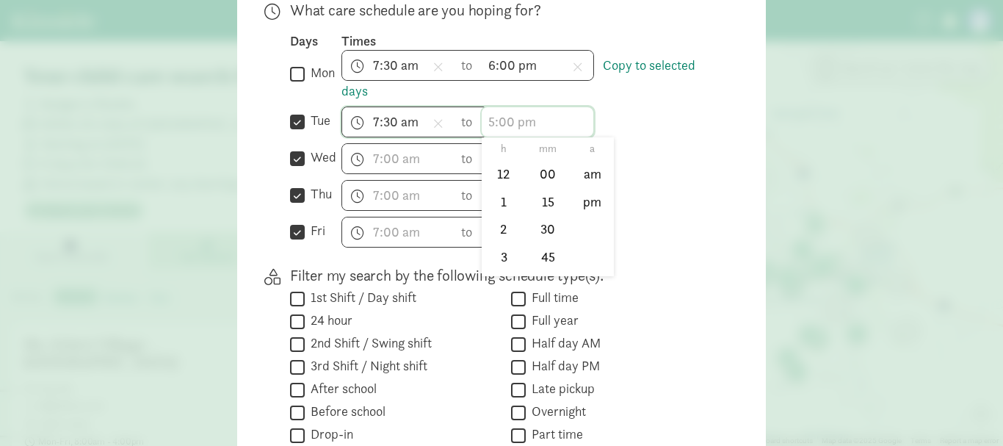
click at [534, 123] on input "text" at bounding box center [538, 121] width 112 height 29
click at [499, 261] on li "6" at bounding box center [503, 267] width 43 height 28
click at [549, 229] on li "30" at bounding box center [548, 229] width 43 height 28
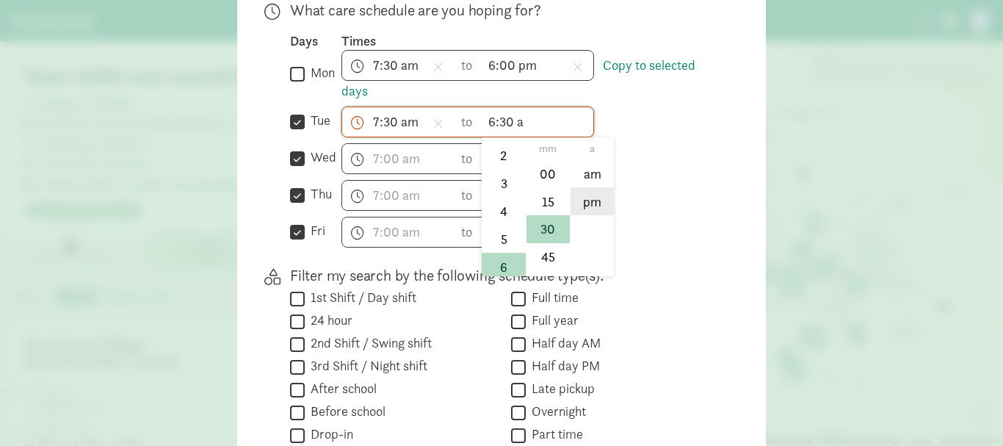
click at [600, 195] on li "pm" at bounding box center [592, 201] width 43 height 28
type input "6:30 pm"
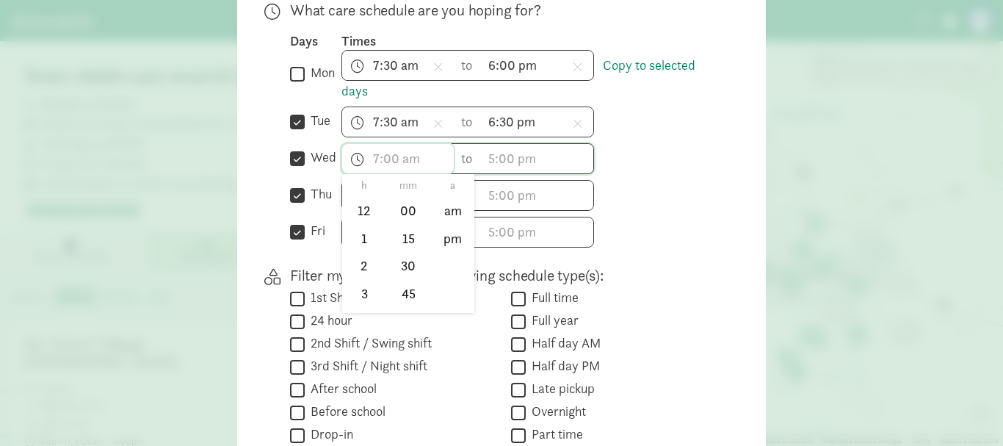
click at [406, 161] on input "text" at bounding box center [398, 158] width 112 height 29
click at [362, 259] on li "7" at bounding box center [363, 258] width 43 height 28
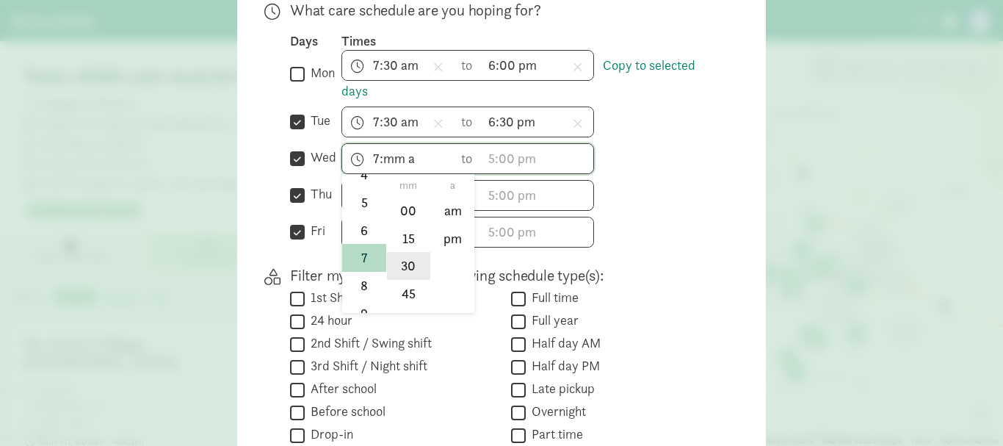
click at [404, 270] on li "30" at bounding box center [408, 266] width 43 height 28
click at [446, 214] on li "am" at bounding box center [452, 210] width 43 height 28
type input "7:30 am"
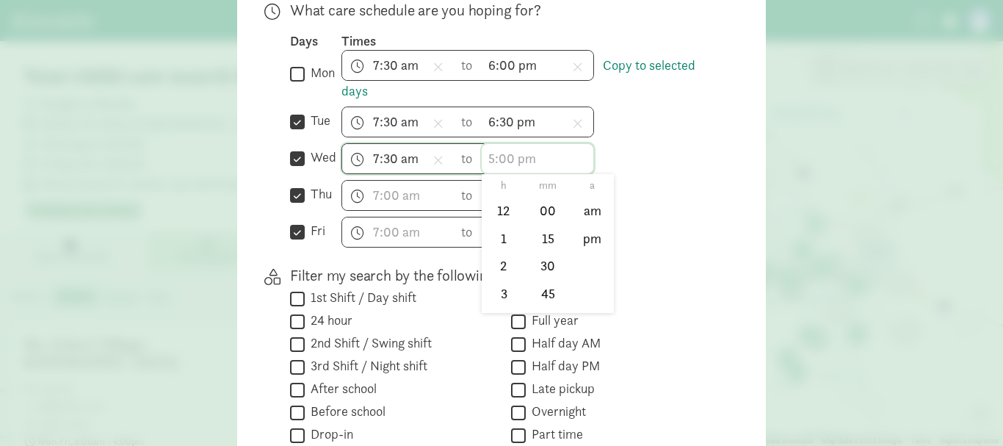
click at [513, 163] on input "text" at bounding box center [538, 158] width 112 height 29
click at [507, 126] on input "6:30 pm" at bounding box center [538, 121] width 112 height 29
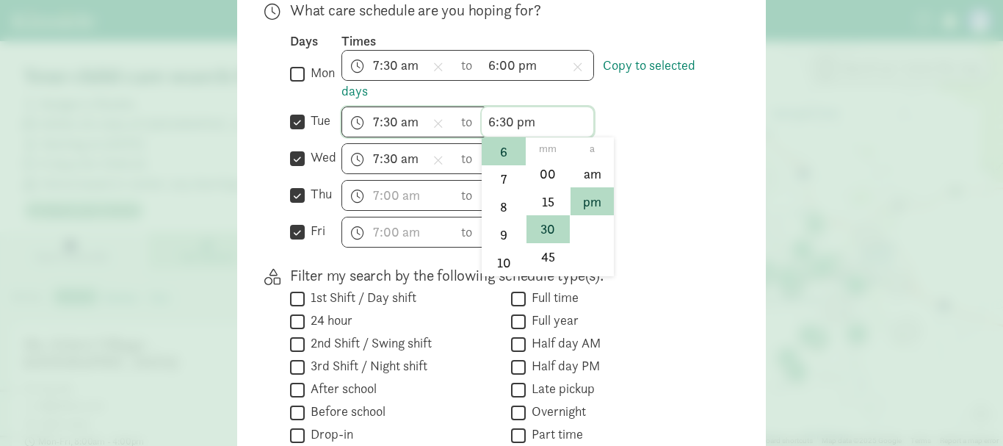
click at [511, 118] on input "6:30 pm" at bounding box center [538, 121] width 112 height 29
click at [532, 170] on li "00" at bounding box center [548, 173] width 43 height 28
type input "6:00 pm"
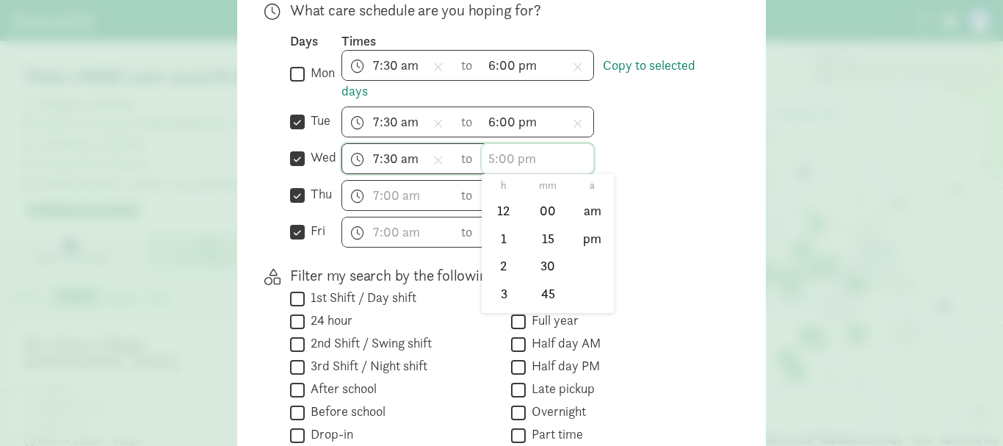
click at [499, 164] on input "text" at bounding box center [538, 158] width 112 height 29
click at [491, 275] on li "5" at bounding box center [503, 275] width 43 height 28
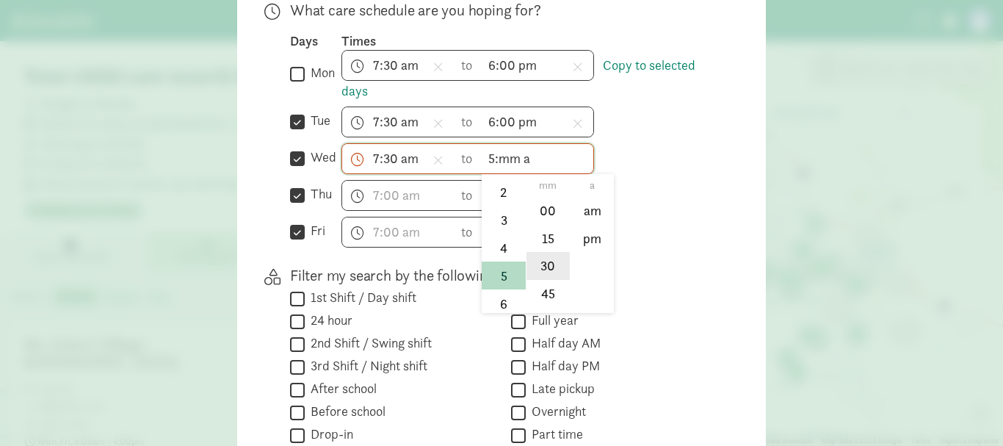
click at [538, 263] on li "30" at bounding box center [548, 266] width 43 height 28
click at [598, 230] on li "pm" at bounding box center [592, 238] width 43 height 28
type input "5:30 pm"
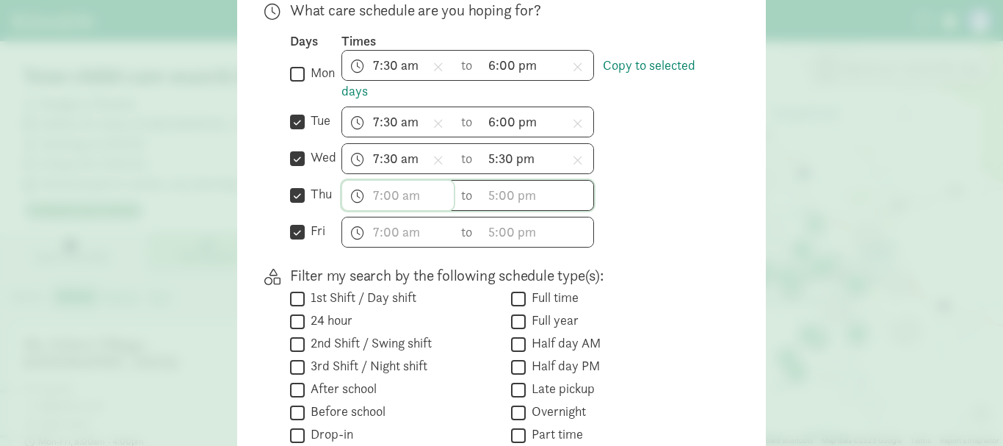
click at [397, 203] on input "text" at bounding box center [398, 195] width 112 height 29
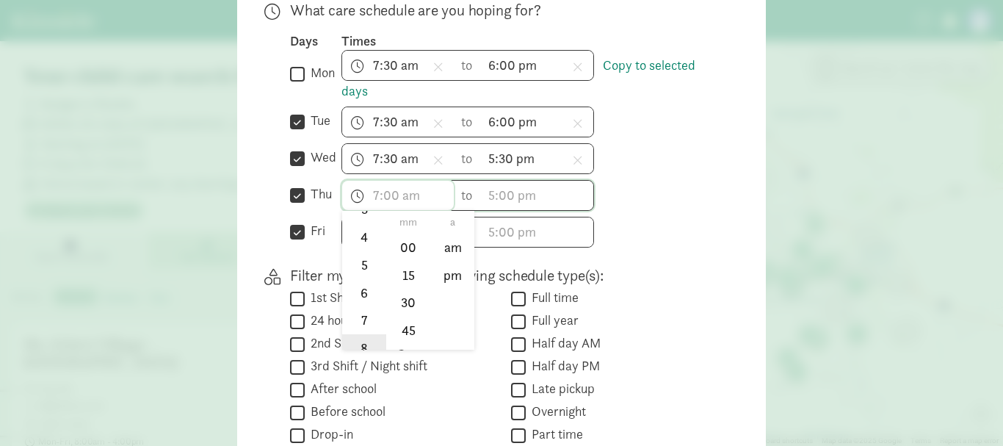
scroll to position [147, 0]
click at [359, 293] on li "7" at bounding box center [363, 295] width 43 height 28
click at [409, 307] on li "30" at bounding box center [408, 303] width 43 height 28
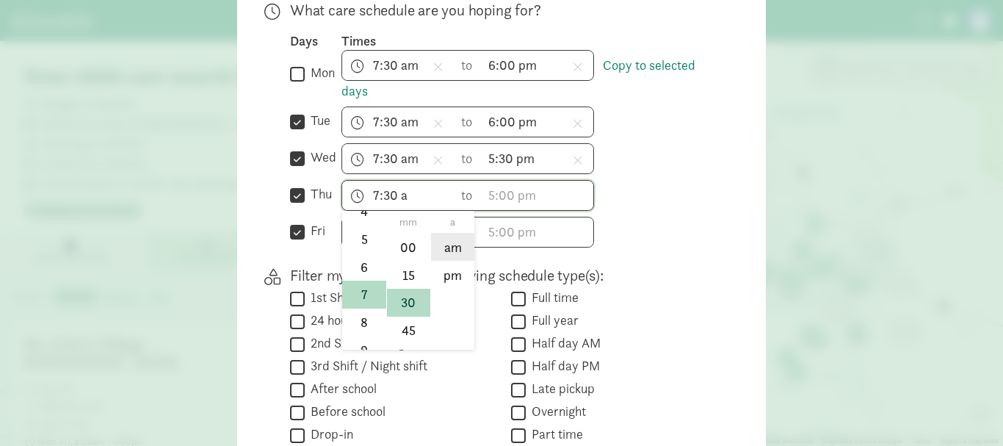
click at [451, 252] on li "am" at bounding box center [452, 247] width 43 height 28
type input "7:30 am"
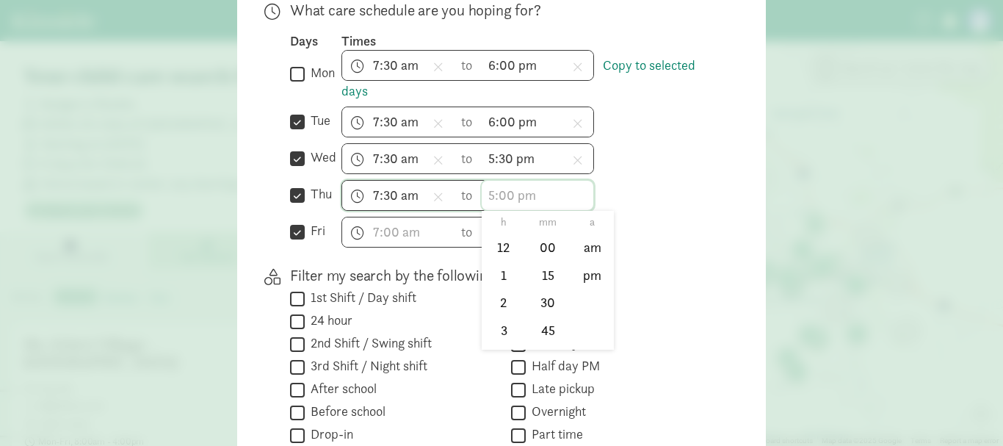
click at [523, 195] on input "text" at bounding box center [538, 195] width 112 height 29
click at [500, 273] on li "6" at bounding box center [503, 267] width 43 height 28
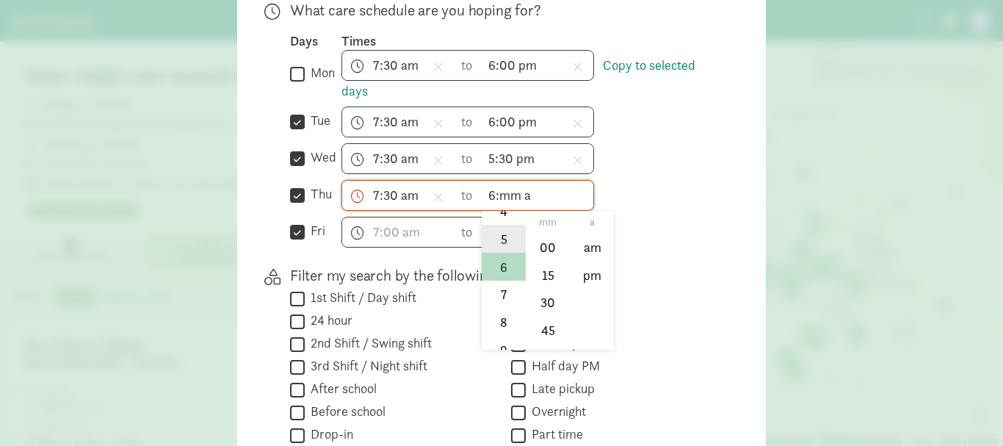
click at [502, 248] on li "5" at bounding box center [503, 239] width 43 height 28
click at [538, 300] on li "30" at bounding box center [548, 303] width 43 height 28
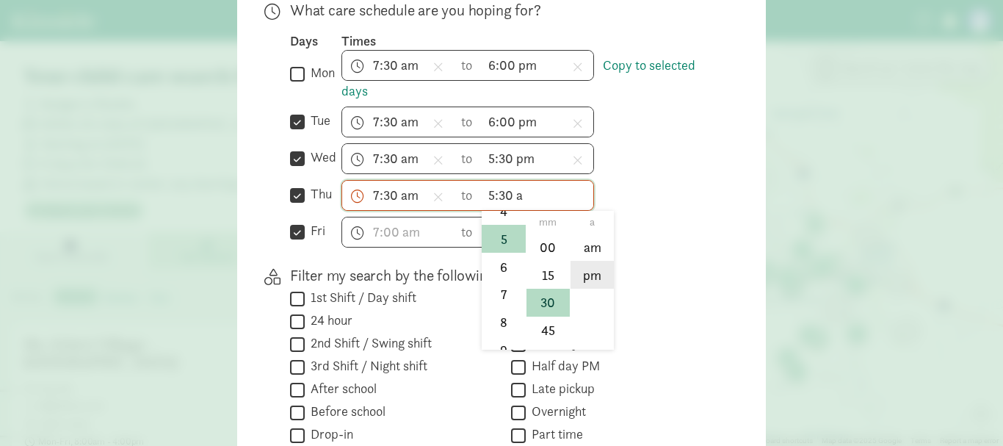
click at [594, 268] on li "pm" at bounding box center [592, 275] width 43 height 28
type input "5:30 pm"
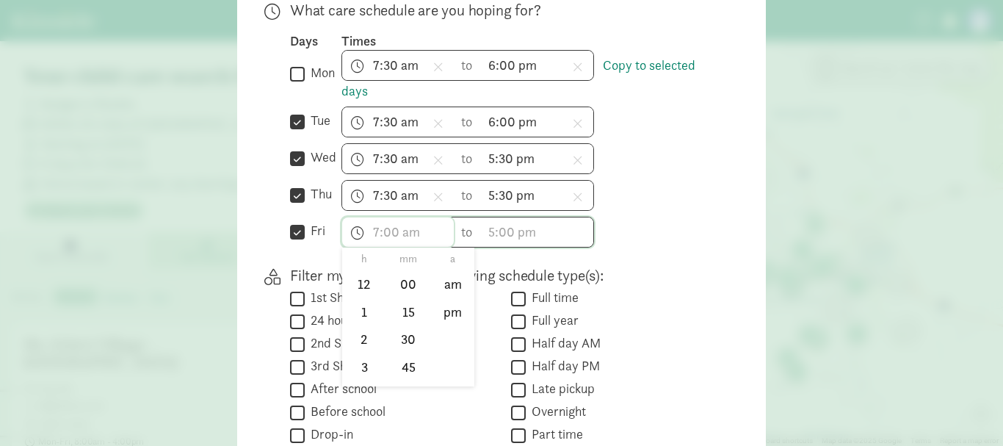
click at [389, 235] on input "text" at bounding box center [398, 231] width 112 height 29
click at [361, 328] on li "7" at bounding box center [363, 331] width 43 height 28
click at [402, 342] on li "30" at bounding box center [408, 339] width 43 height 28
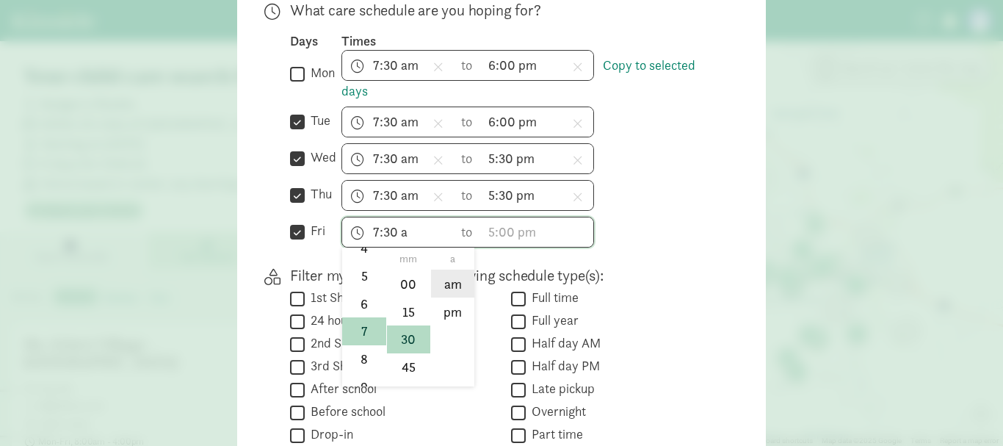
click at [449, 289] on li "am" at bounding box center [452, 284] width 43 height 28
type input "7:30 am"
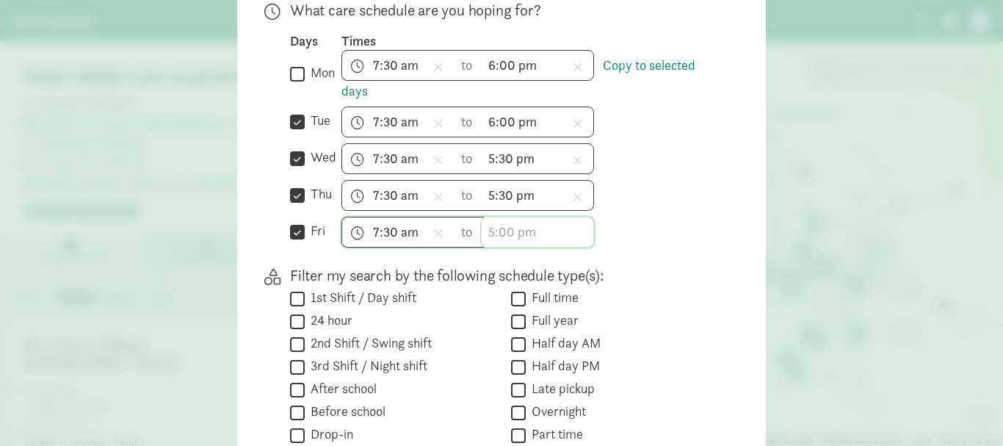
click at [507, 236] on input "text" at bounding box center [538, 231] width 112 height 29
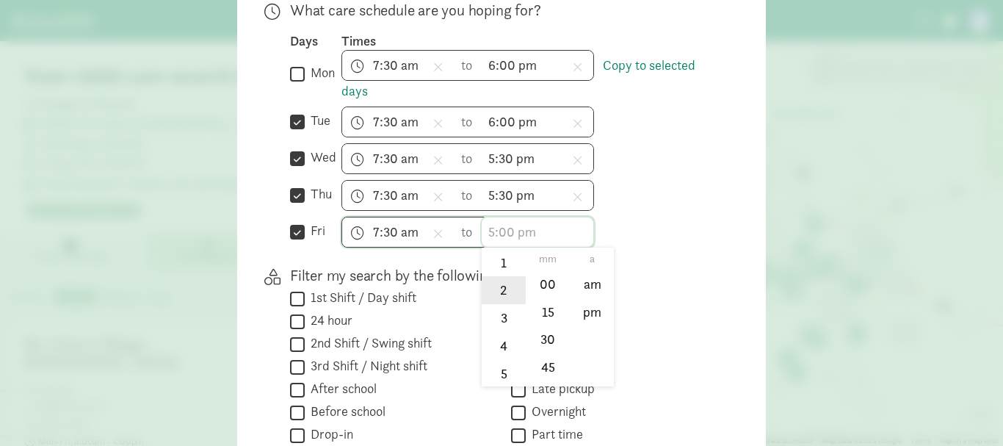
scroll to position [73, 0]
click at [494, 341] on li "5" at bounding box center [503, 349] width 43 height 28
click at [545, 337] on li "30" at bounding box center [548, 339] width 43 height 28
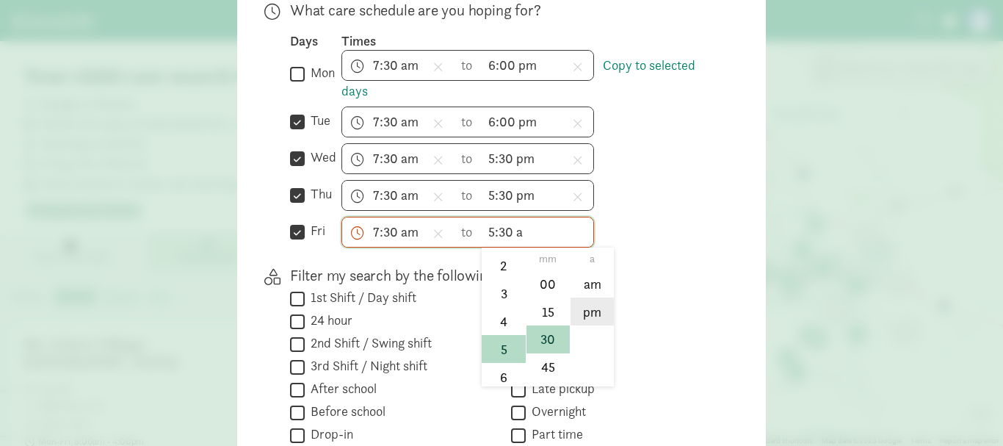
click at [586, 311] on li "pm" at bounding box center [592, 311] width 43 height 28
type input "5:30 pm"
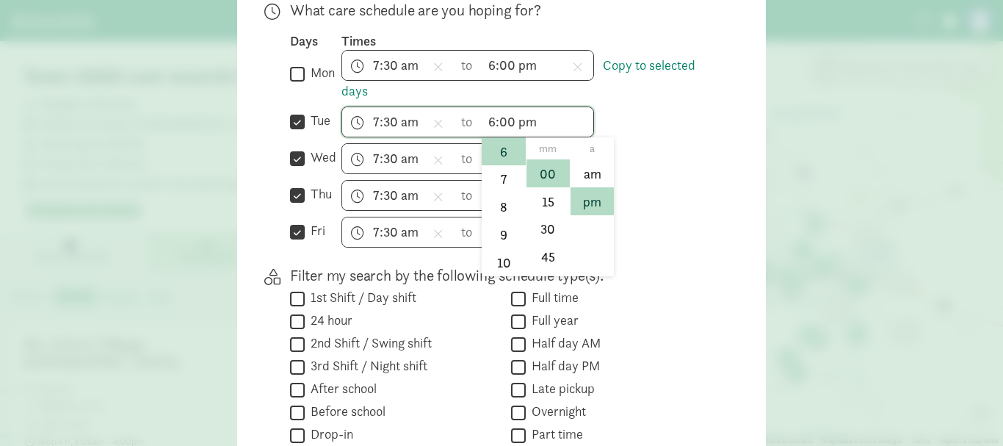
click at [541, 126] on input "6:00 pm" at bounding box center [538, 121] width 112 height 29
click at [502, 200] on li "5" at bounding box center [503, 197] width 43 height 28
type input "5:00 pm"
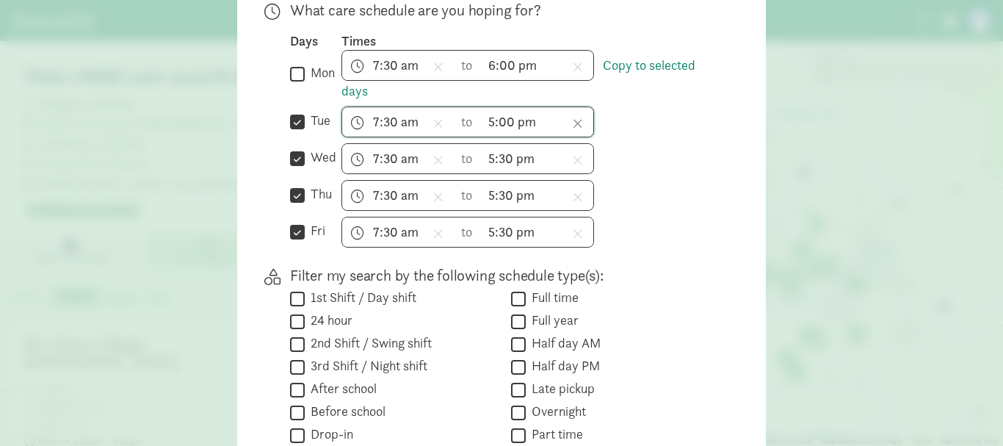
click at [573, 124] on icon at bounding box center [578, 123] width 10 height 13
click at [421, 124] on input "7:30 am" at bounding box center [398, 121] width 112 height 29
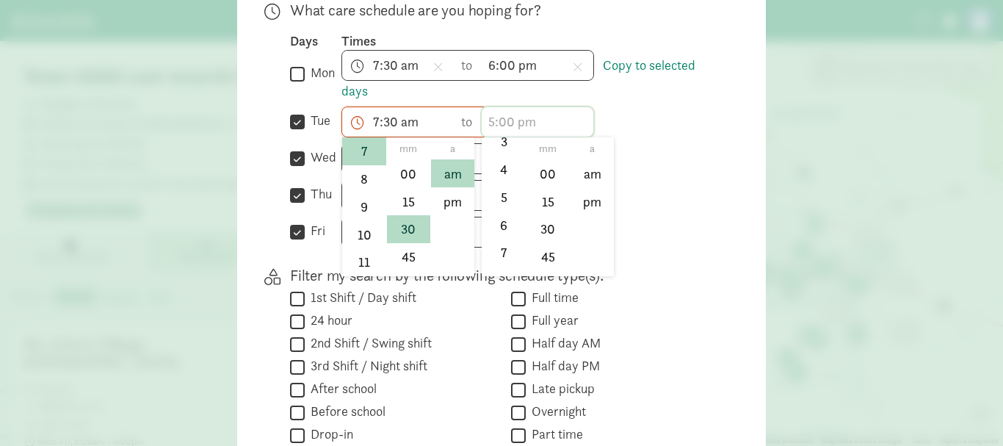
click at [526, 123] on input "text" at bounding box center [538, 121] width 112 height 29
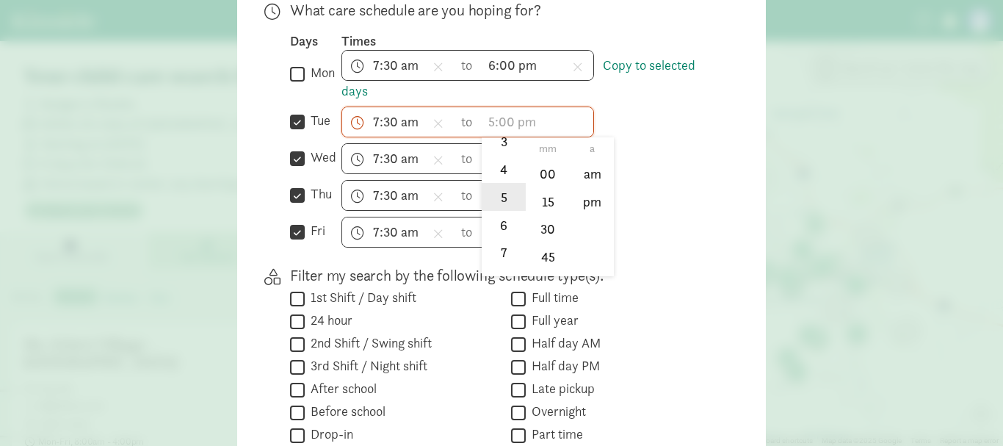
click at [502, 198] on li "5" at bounding box center [503, 197] width 43 height 28
click at [553, 232] on li "30" at bounding box center [548, 229] width 43 height 28
click at [592, 200] on li "pm" at bounding box center [592, 201] width 43 height 28
type input "5:30 pm"
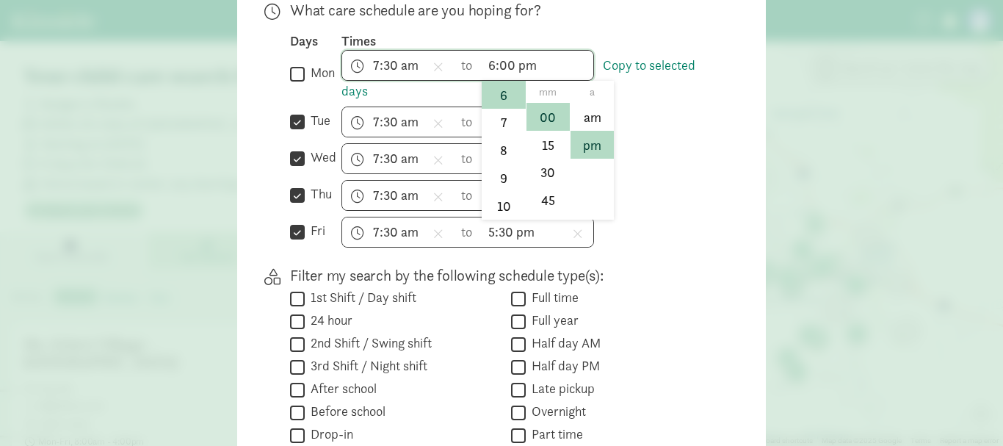
click at [539, 66] on input "6:00 pm" at bounding box center [538, 65] width 112 height 29
click at [499, 140] on li "5" at bounding box center [503, 140] width 43 height 28
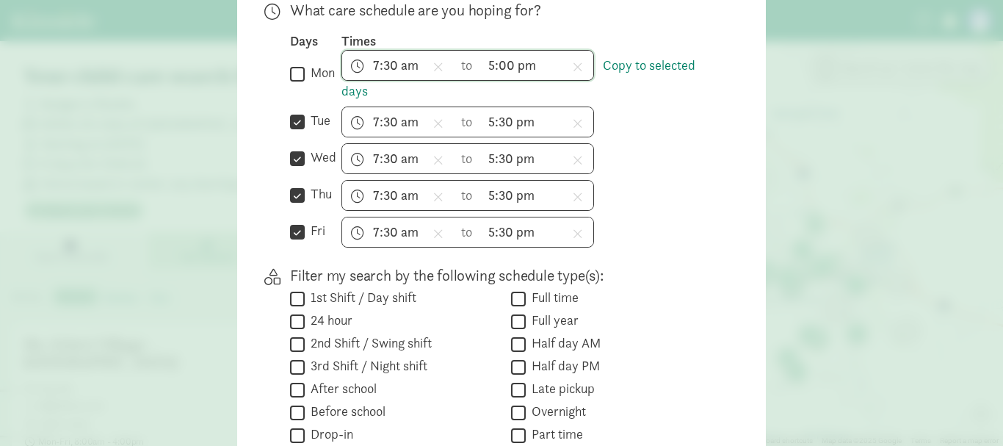
click at [524, 69] on input "5:00 pm" at bounding box center [538, 65] width 112 height 29
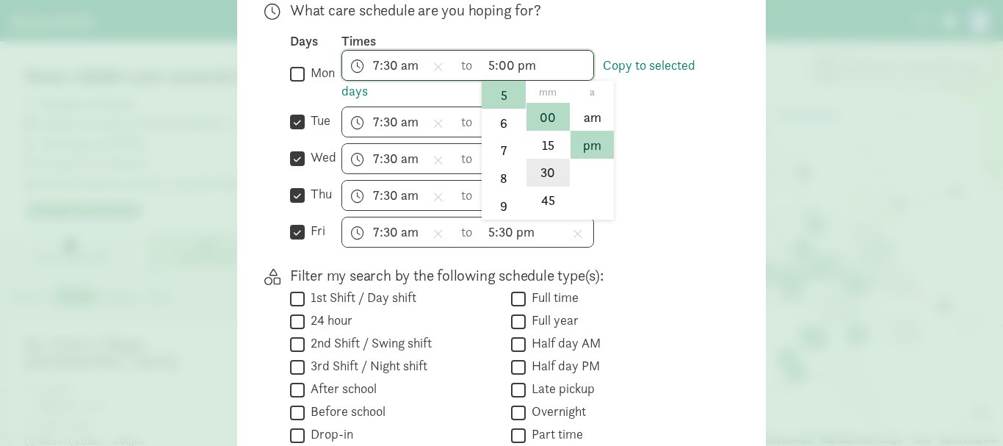
click at [550, 170] on li "30" at bounding box center [548, 173] width 43 height 28
type input "5:30 pm"
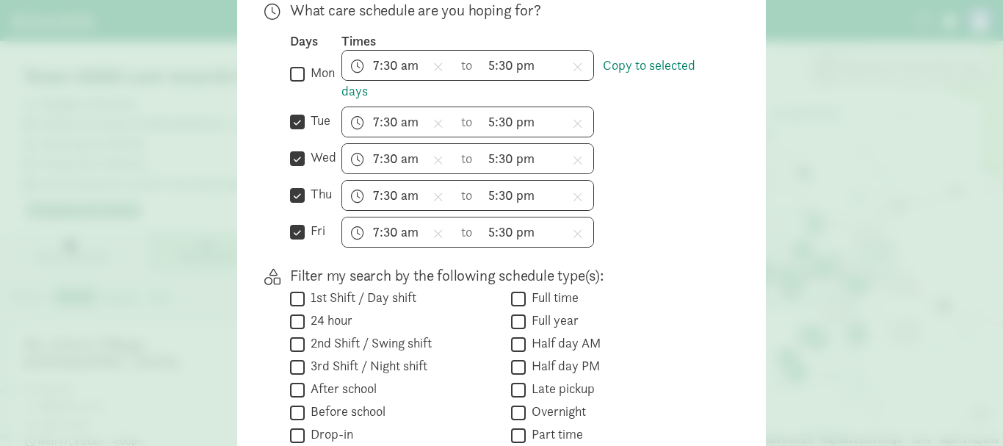
click at [648, 145] on div "7:30 am h 12 1 2 3 4 5 6 7 8 9 10 11 mm 00 15 30 45 a am pm to 5:30 pm h 12 1 2…" at bounding box center [530, 158] width 377 height 31
click at [305, 80] on label "mon" at bounding box center [320, 73] width 30 height 18
click at [301, 80] on input "mon" at bounding box center [297, 74] width 15 height 20
checkbox input "true"
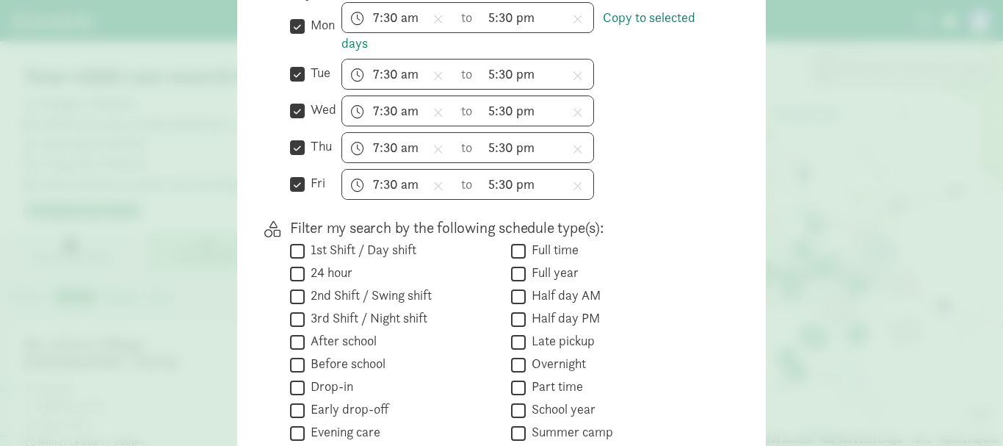
scroll to position [514, 0]
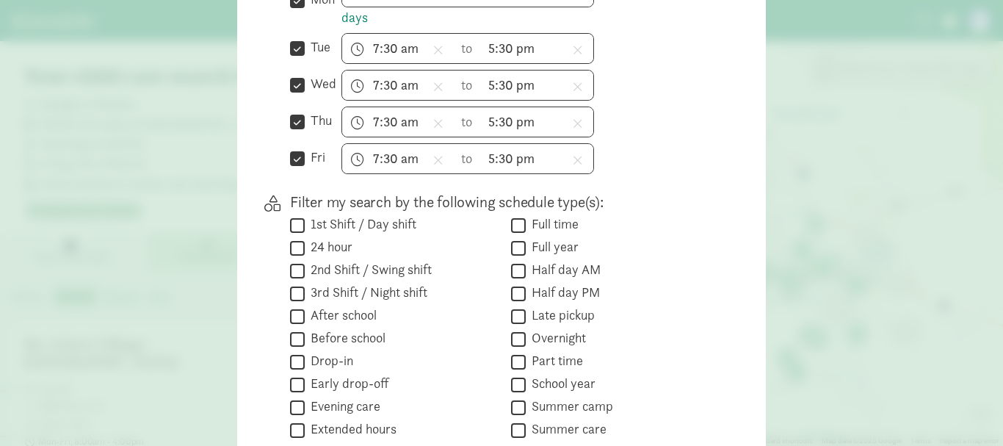
click at [300, 230] on input "1st Shift / Day shift" at bounding box center [297, 225] width 15 height 20
checkbox input "true"
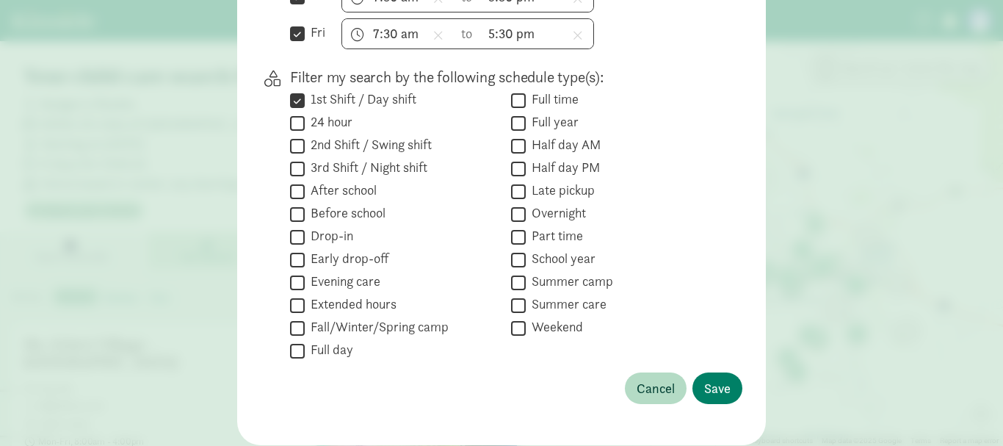
scroll to position [661, 0]
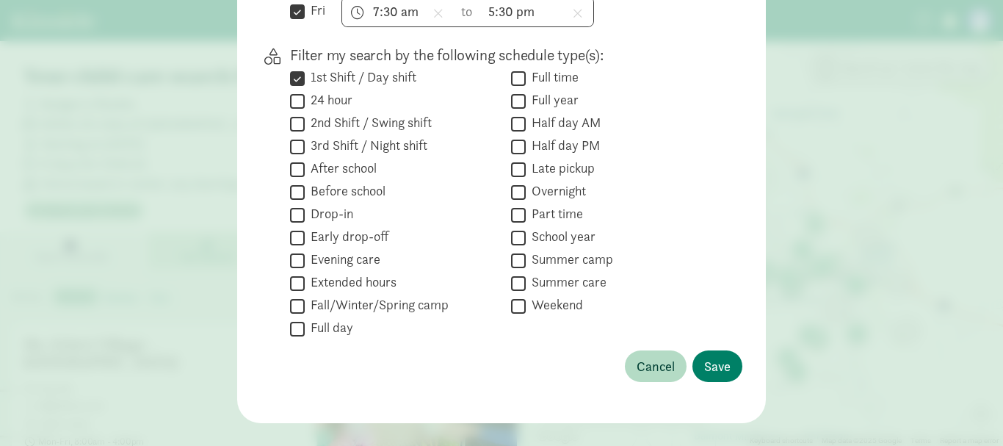
click at [517, 75] on input "Full time" at bounding box center [518, 78] width 15 height 20
checkbox input "true"
click at [713, 369] on span "Save" at bounding box center [717, 366] width 26 height 20
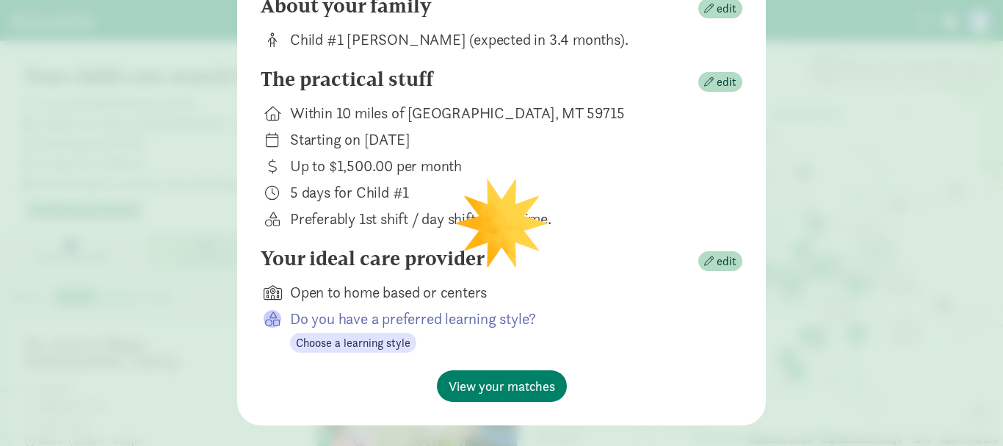
scroll to position [195, 0]
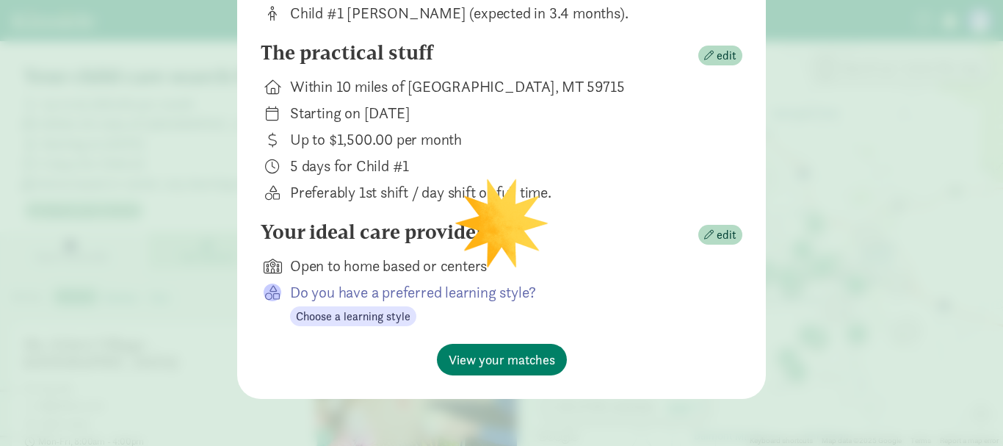
click at [354, 290] on p "Do you have a preferred learning style?" at bounding box center [504, 292] width 429 height 21
click at [353, 309] on span "Choose a learning style" at bounding box center [353, 317] width 115 height 18
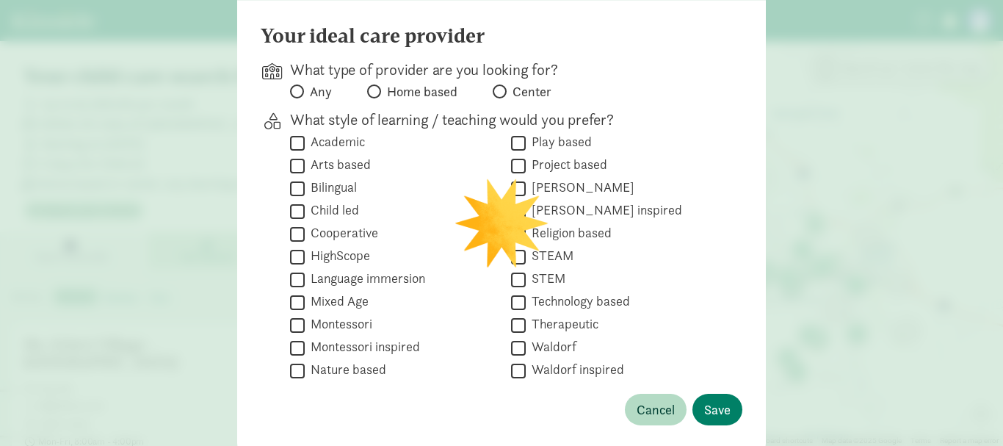
scroll to position [122, 0]
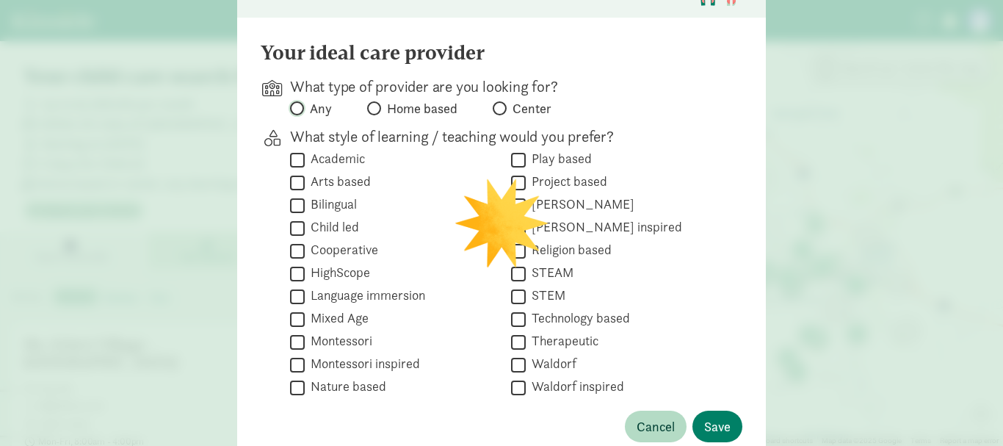
click at [292, 109] on input "Any" at bounding box center [295, 109] width 10 height 10
radio input "true"
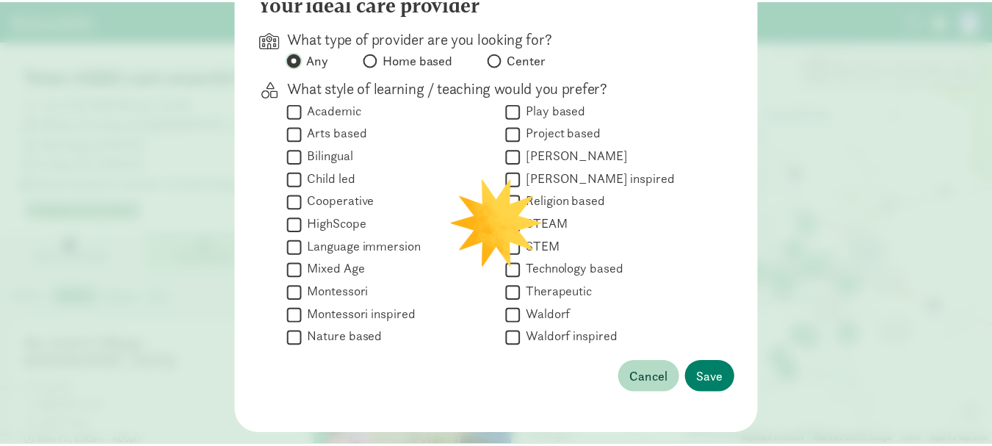
scroll to position [195, 0]
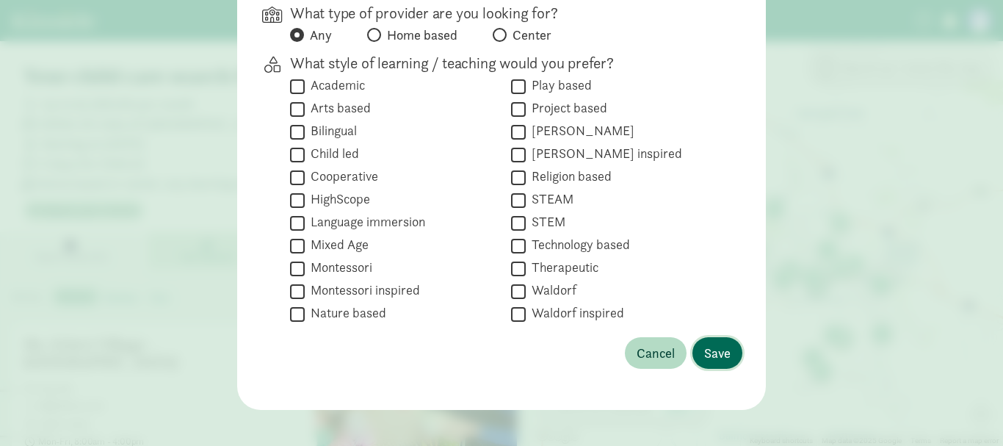
click at [704, 353] on span "Save" at bounding box center [717, 353] width 26 height 20
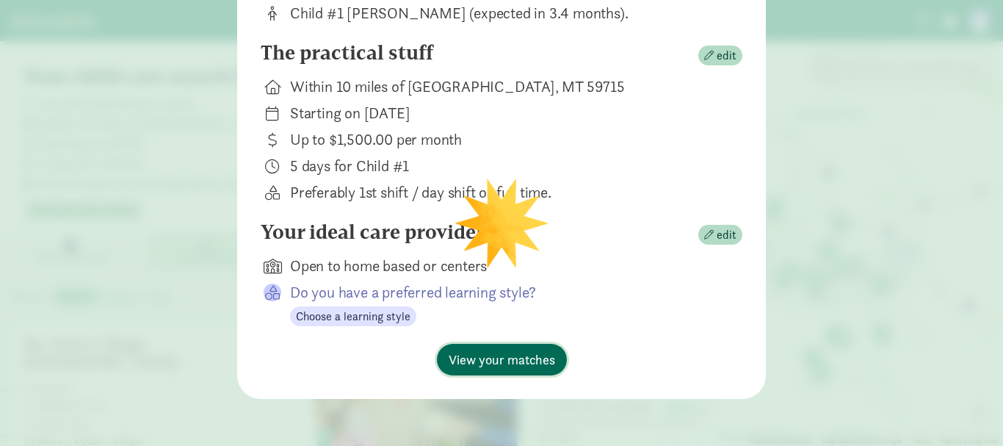
click at [512, 364] on span "View your matches" at bounding box center [502, 360] width 106 height 20
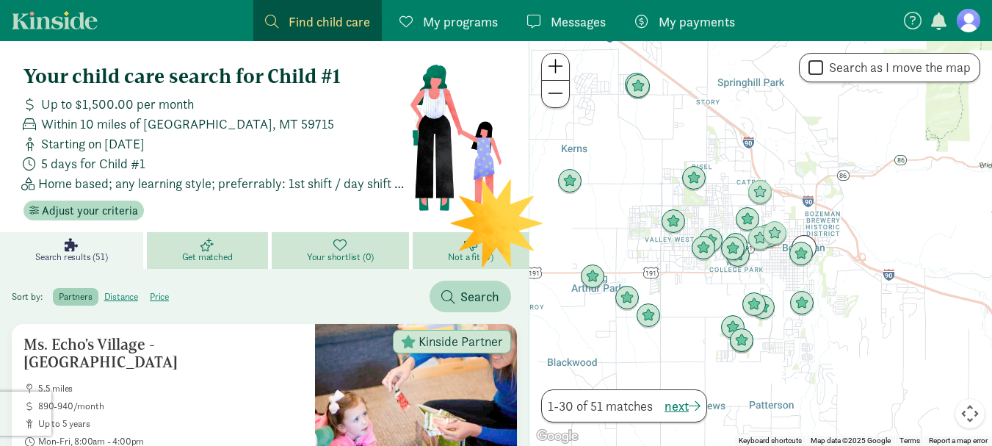
drag, startPoint x: 804, startPoint y: 330, endPoint x: 723, endPoint y: 299, distance: 86.5
click at [723, 299] on div at bounding box center [761, 243] width 463 height 405
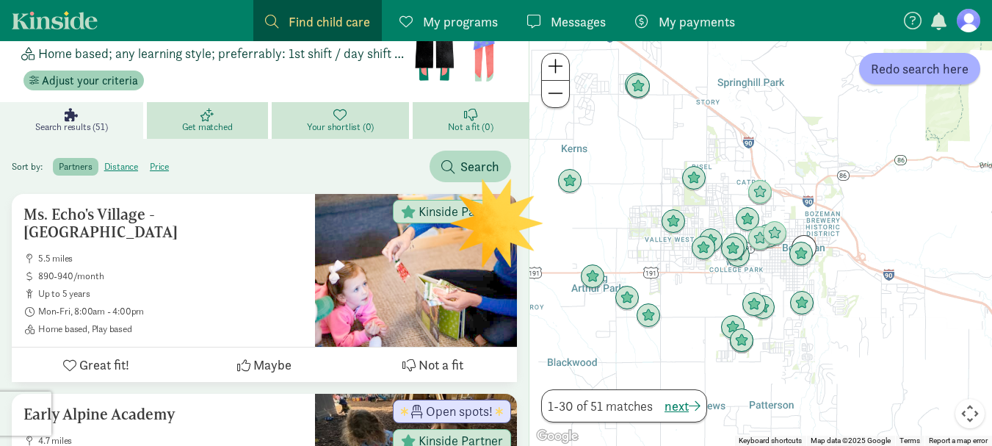
scroll to position [147, 0]
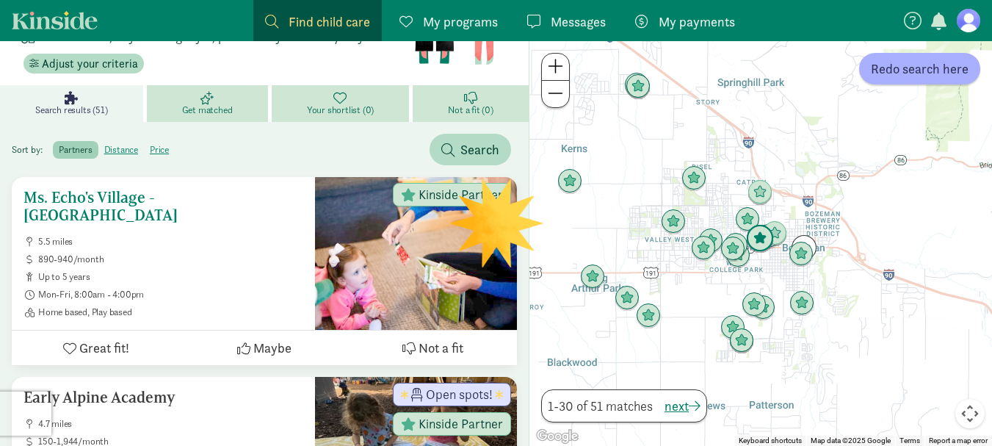
click at [176, 200] on h5 "Ms. Echo's Village - [GEOGRAPHIC_DATA]" at bounding box center [164, 206] width 280 height 35
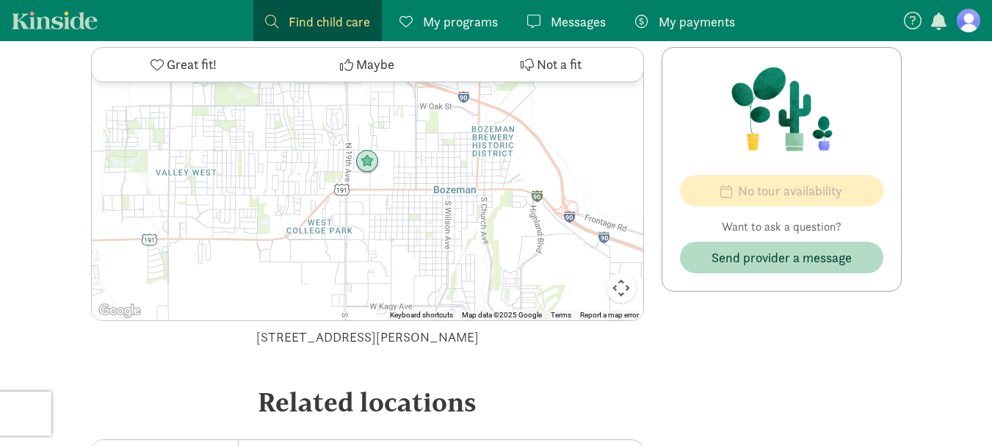
scroll to position [1542, 0]
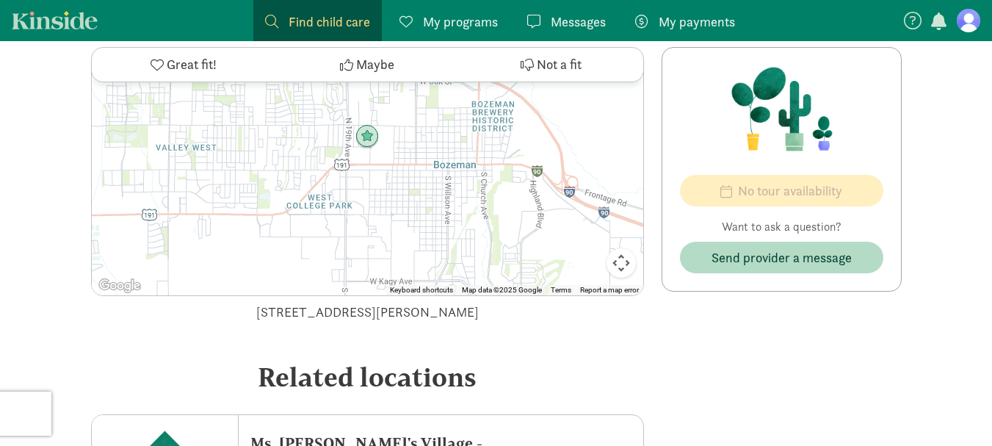
click at [373, 135] on img at bounding box center [367, 137] width 24 height 24
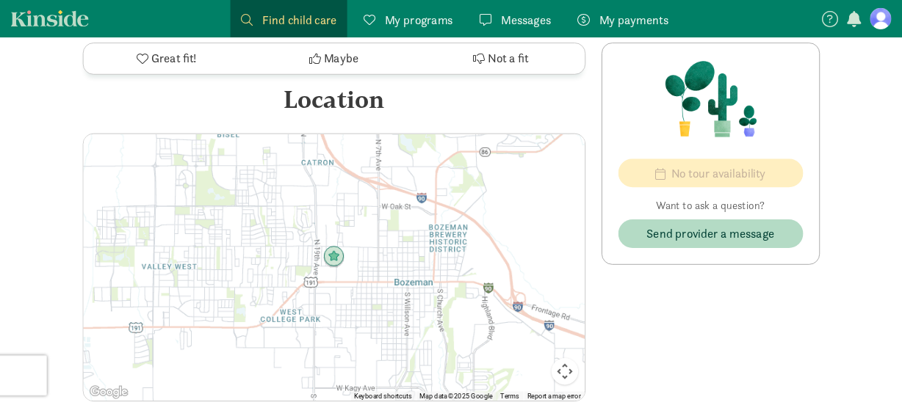
scroll to position [1395, 0]
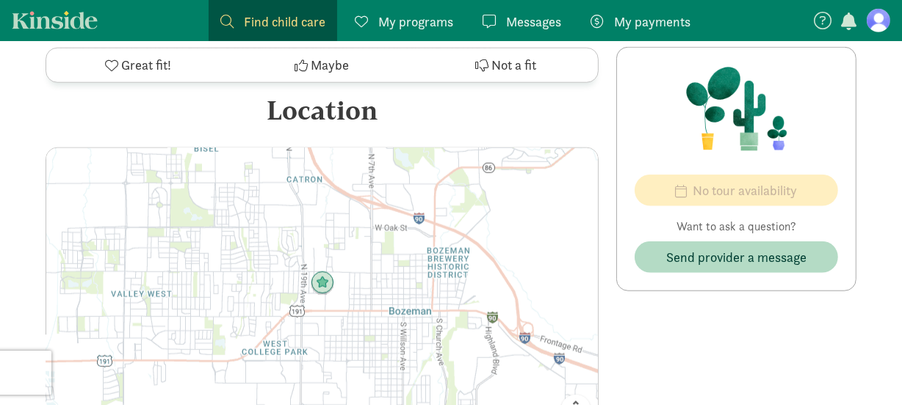
drag, startPoint x: 352, startPoint y: 281, endPoint x: 421, endPoint y: 187, distance: 116.6
click at [421, 187] on div at bounding box center [322, 295] width 552 height 294
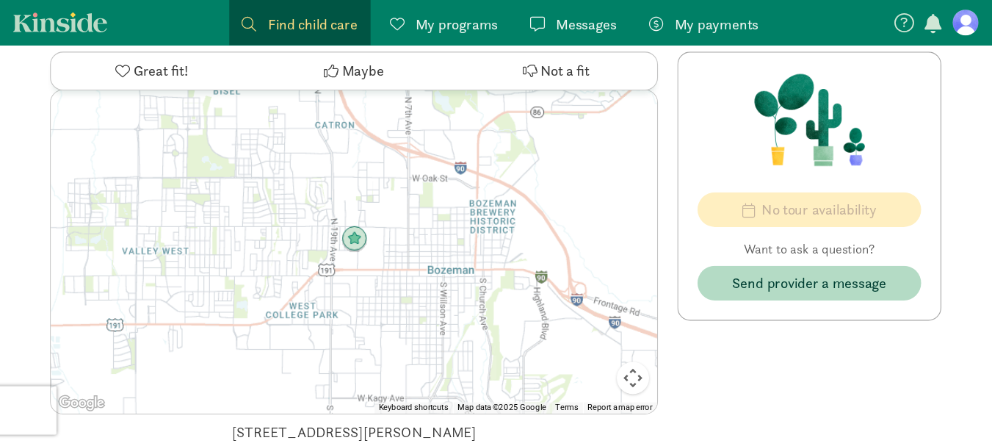
scroll to position [1462, 0]
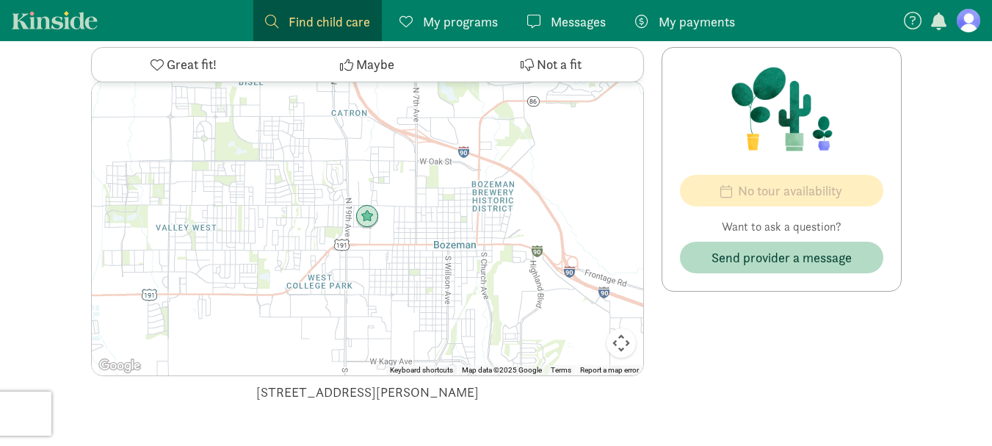
drag, startPoint x: 428, startPoint y: 253, endPoint x: 520, endPoint y: 238, distance: 93.1
click at [520, 238] on div at bounding box center [368, 229] width 552 height 294
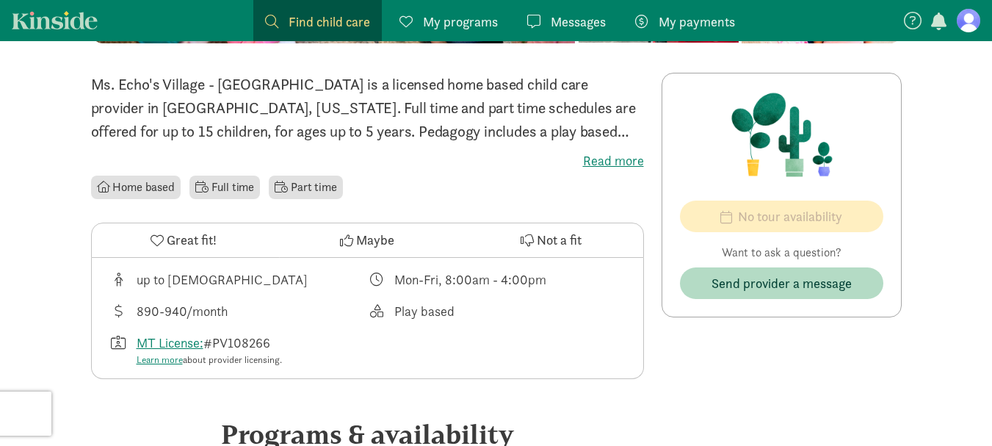
scroll to position [287, 0]
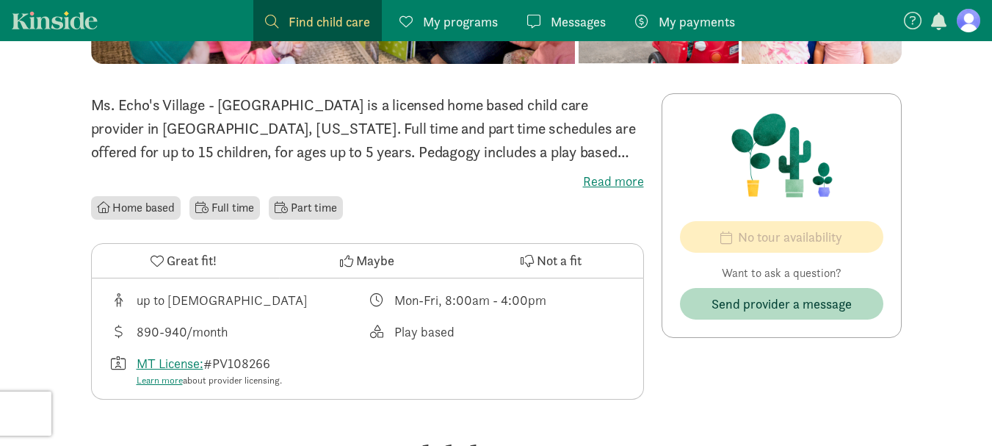
click at [615, 178] on label "Read more" at bounding box center [367, 182] width 553 height 18
click at [0, 0] on input "Read more" at bounding box center [0, 0] width 0 height 0
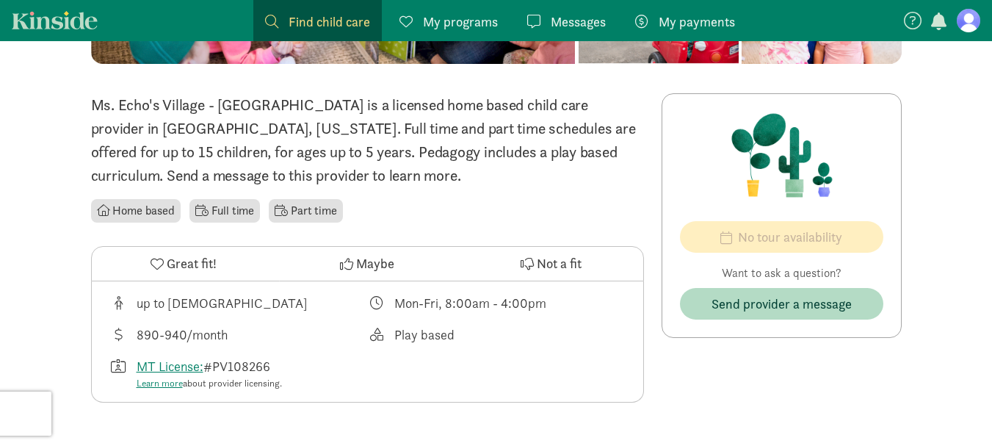
scroll to position [361, 0]
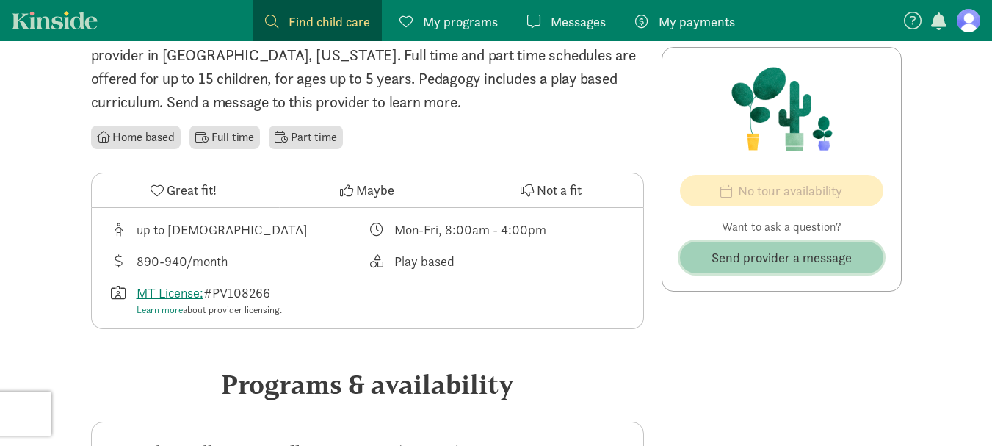
click at [806, 249] on span "Send provider a message" at bounding box center [782, 257] width 140 height 20
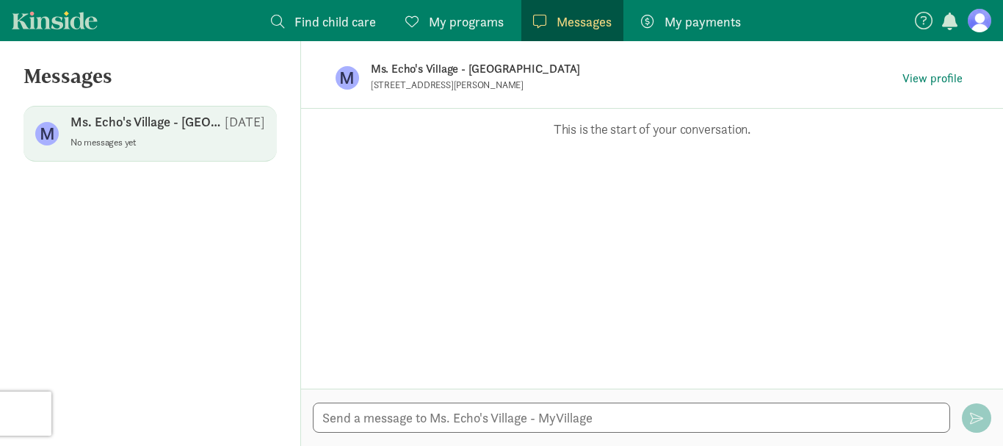
drag, startPoint x: 419, startPoint y: 198, endPoint x: 431, endPoint y: 362, distance: 164.3
click at [414, 216] on div "Opps, something went wrong :( Retry This is the start of your conversation." at bounding box center [652, 249] width 702 height 280
click at [458, 420] on textarea at bounding box center [631, 417] width 637 height 30
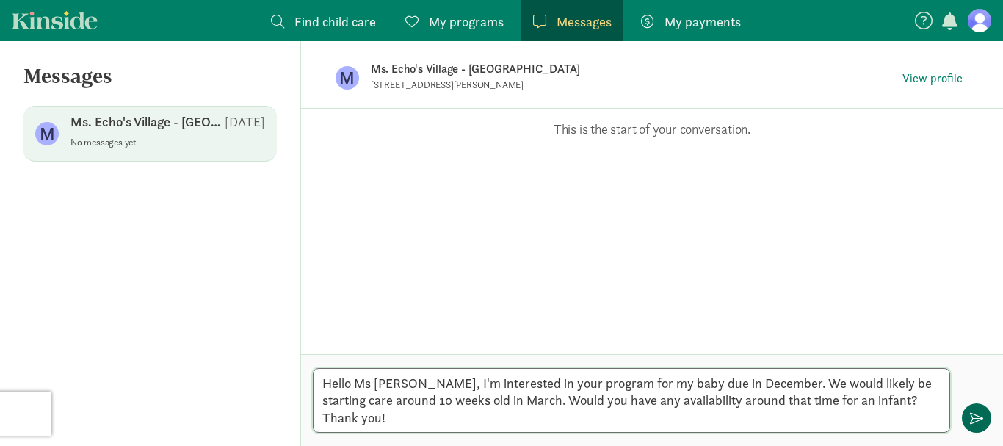
type textarea "Hello Ms [PERSON_NAME], I'm interested in your program for my baby due in Decem…"
click at [972, 419] on span "button" at bounding box center [976, 417] width 13 height 13
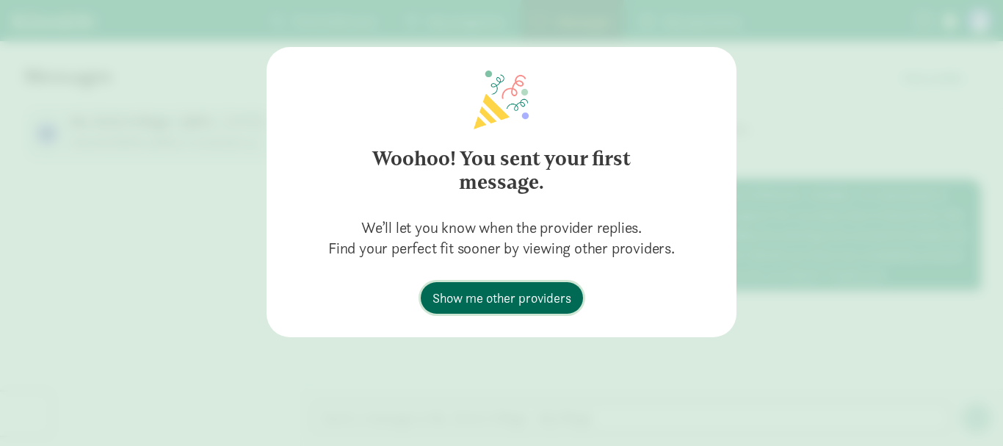
click at [467, 303] on span "Show me other providers" at bounding box center [502, 298] width 139 height 20
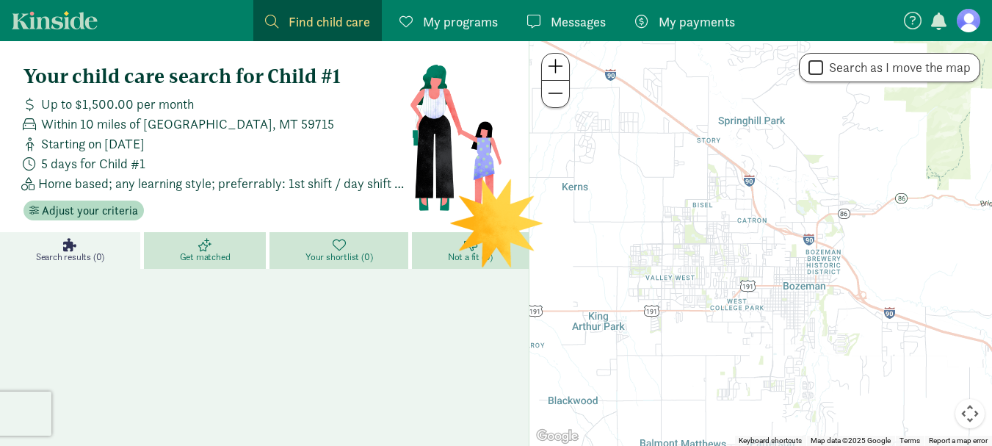
drag, startPoint x: 636, startPoint y: 214, endPoint x: 900, endPoint y: 247, distance: 266.4
click at [900, 247] on div at bounding box center [761, 243] width 463 height 405
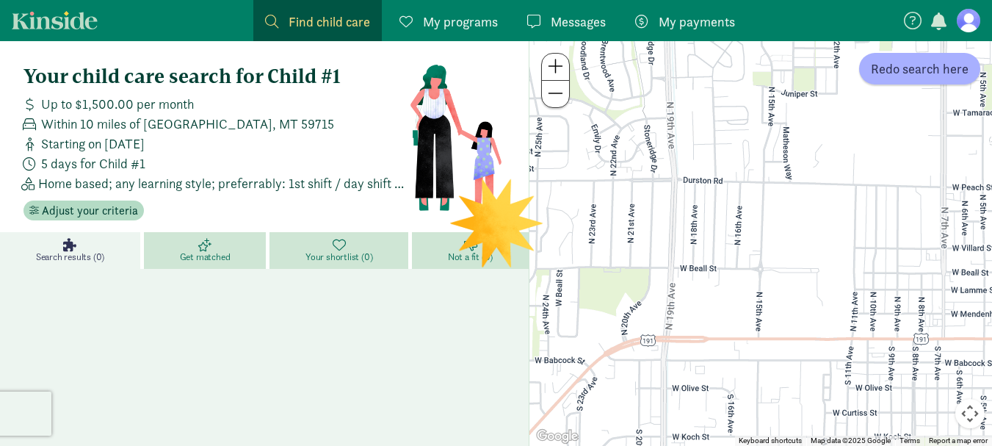
drag, startPoint x: 755, startPoint y: 344, endPoint x: 767, endPoint y: 167, distance: 178.2
click at [767, 167] on div at bounding box center [761, 243] width 463 height 405
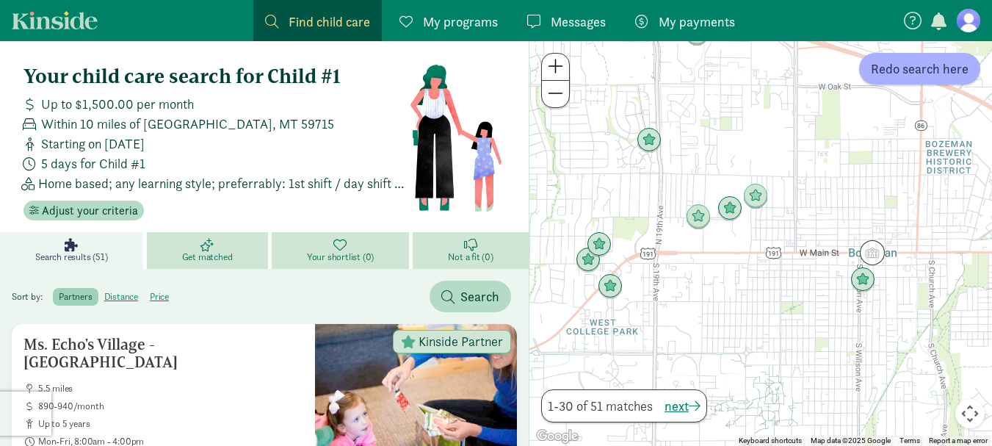
drag, startPoint x: 904, startPoint y: 242, endPoint x: 773, endPoint y: 263, distance: 132.3
click at [773, 263] on div at bounding box center [761, 243] width 463 height 405
click at [698, 219] on img "Click to see details" at bounding box center [698, 217] width 28 height 28
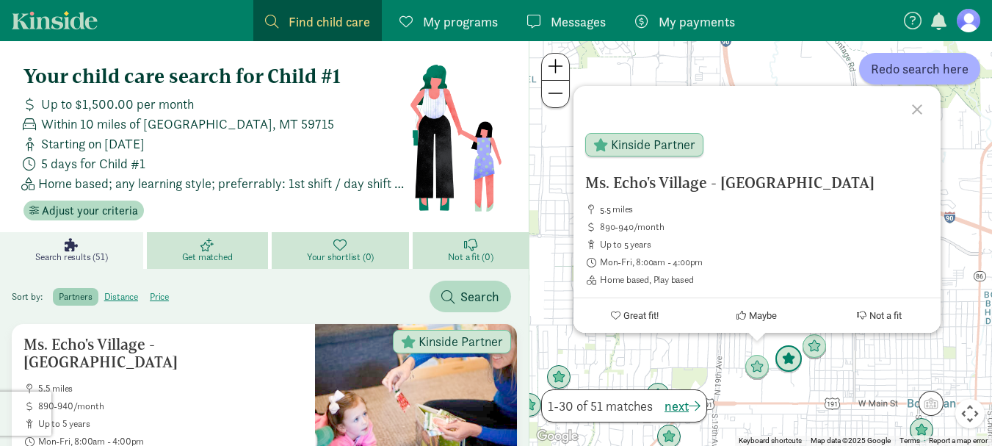
click at [795, 361] on img "Click to see details" at bounding box center [789, 359] width 28 height 28
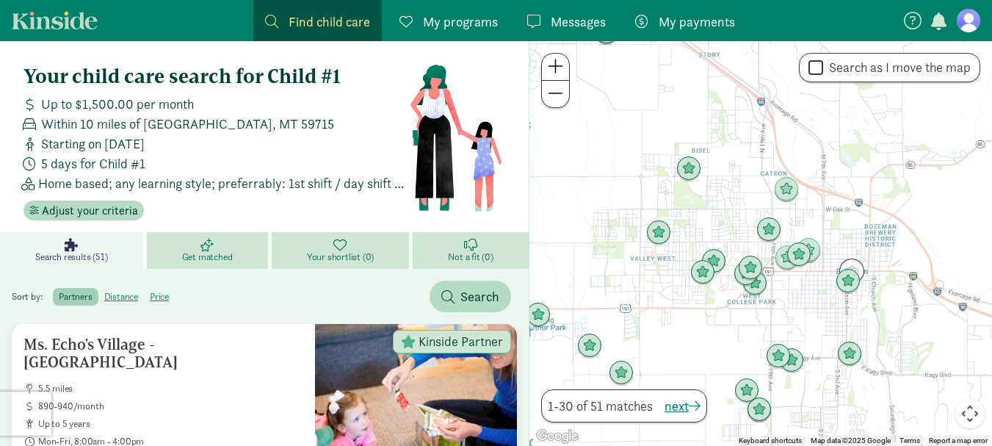
drag, startPoint x: 812, startPoint y: 306, endPoint x: 814, endPoint y: 287, distance: 18.5
click at [814, 288] on div "To navigate, press the arrow keys." at bounding box center [761, 243] width 463 height 405
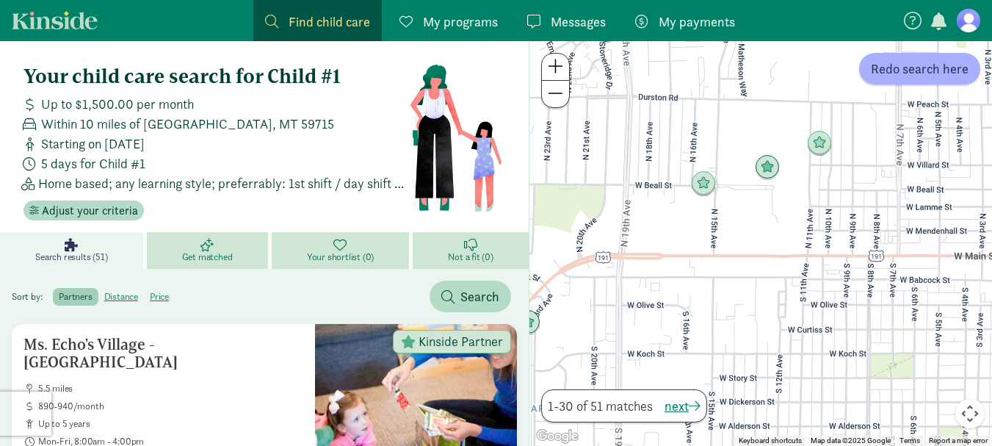
drag, startPoint x: 803, startPoint y: 114, endPoint x: 761, endPoint y: 272, distance: 163.4
click at [761, 272] on div at bounding box center [761, 243] width 463 height 405
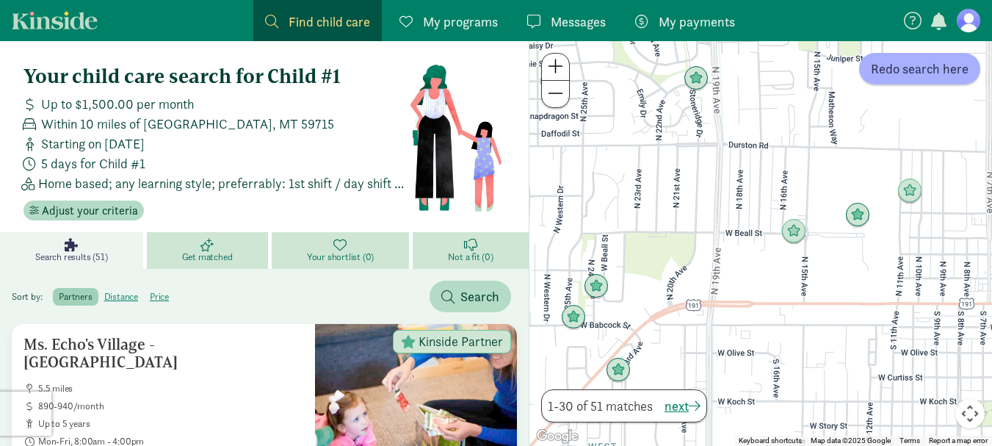
drag, startPoint x: 730, startPoint y: 140, endPoint x: 787, endPoint y: 176, distance: 67.3
click at [787, 176] on div at bounding box center [761, 243] width 463 height 405
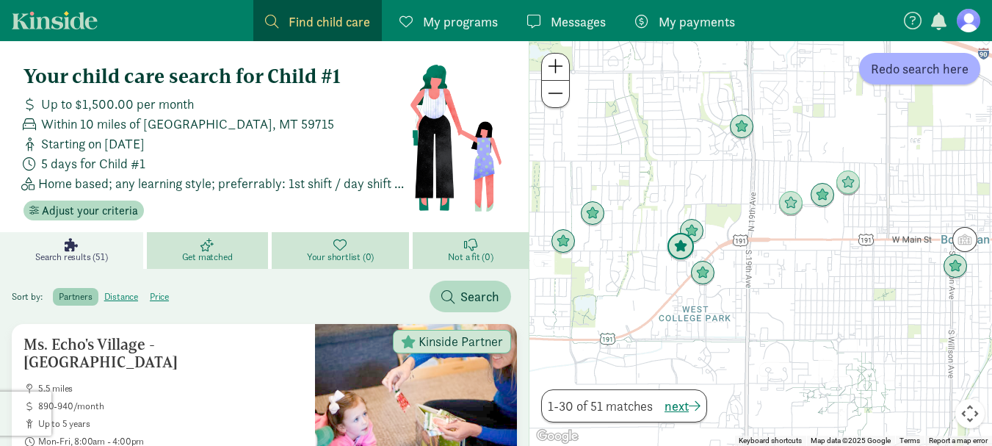
click at [679, 250] on img "Click to see details" at bounding box center [681, 247] width 28 height 28
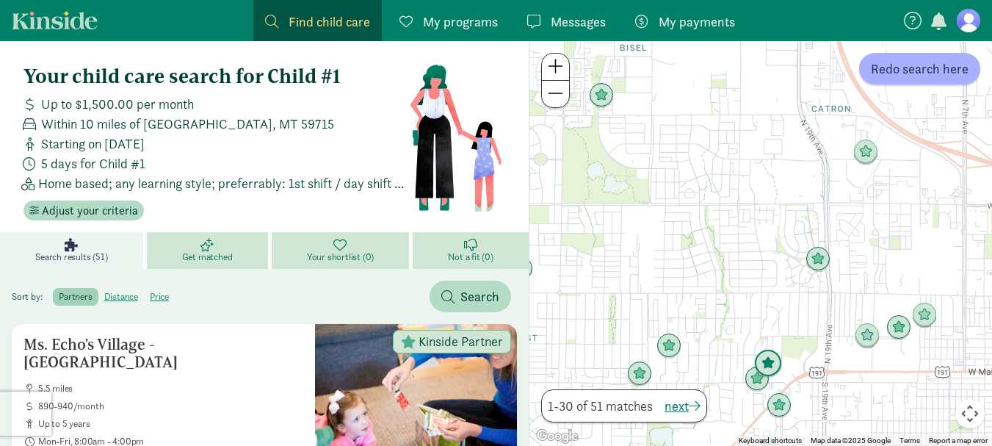
click at [776, 355] on img "Click to see details" at bounding box center [768, 364] width 28 height 28
click at [765, 364] on img "Click to see details" at bounding box center [768, 364] width 28 height 28
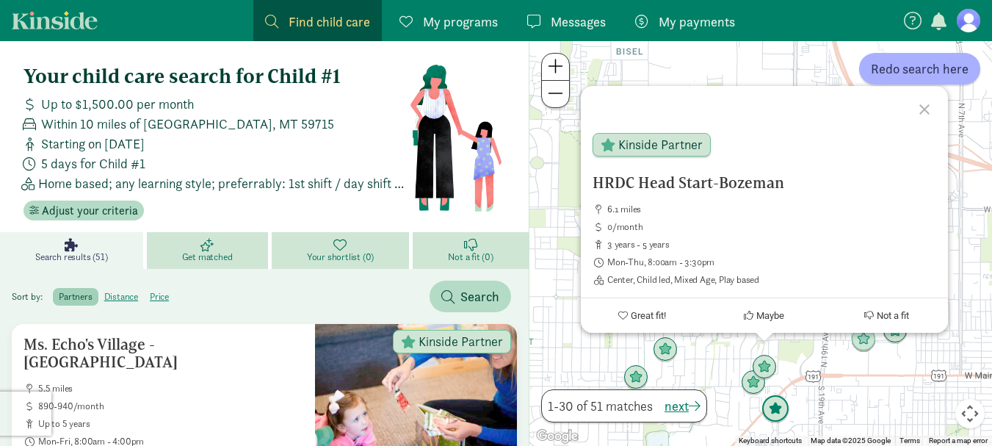
click at [778, 412] on img "Click to see details" at bounding box center [776, 409] width 28 height 28
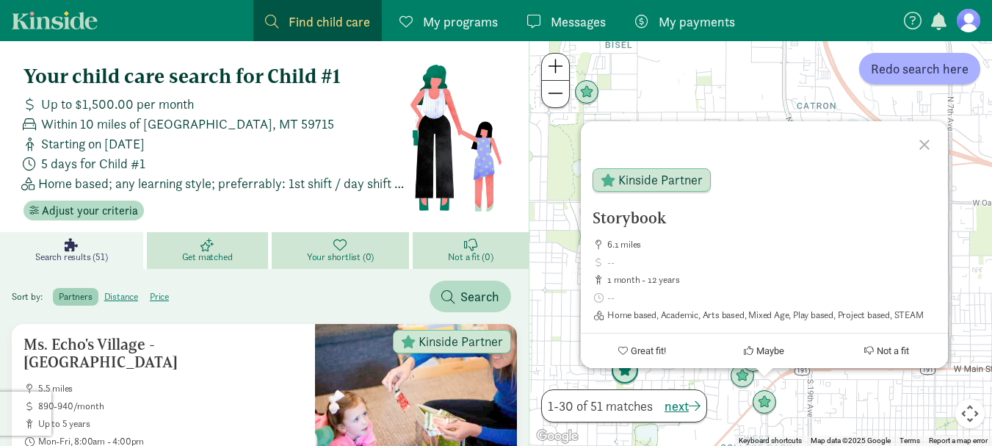
click at [621, 374] on img "Click to see details" at bounding box center [625, 371] width 28 height 28
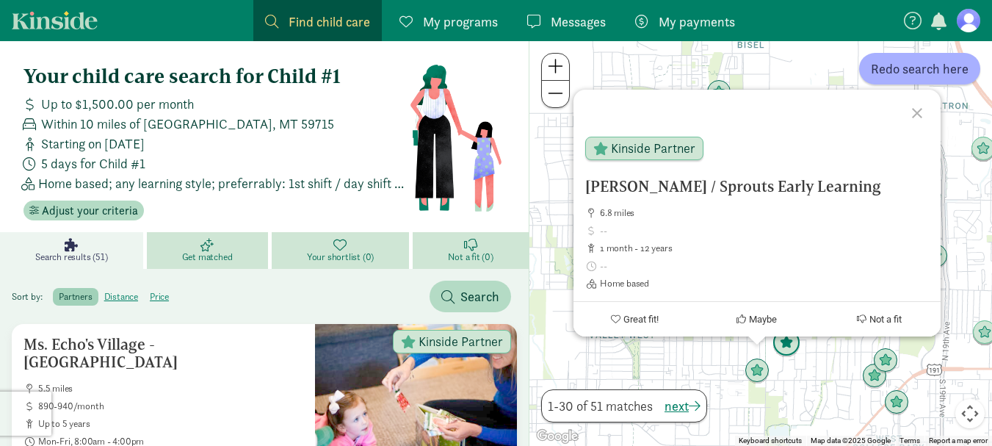
click at [784, 347] on img "Click to see details" at bounding box center [787, 343] width 28 height 28
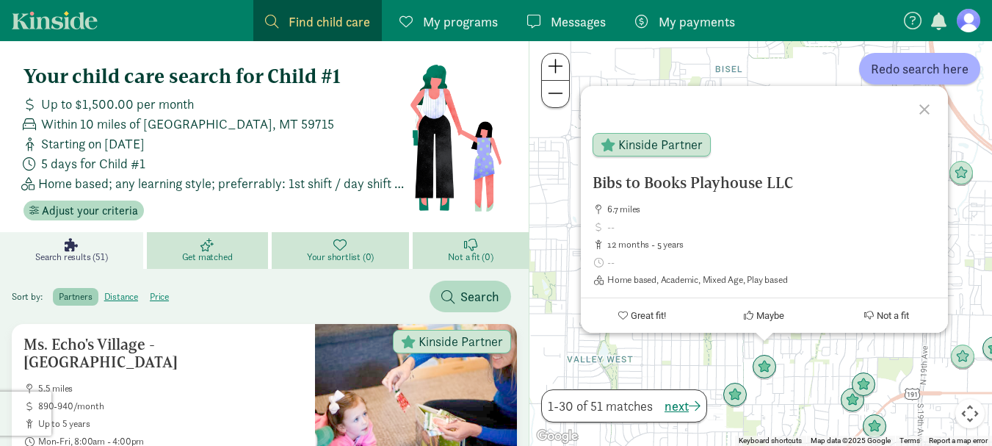
click at [801, 355] on div "To navigate, press the arrow keys. Bibs to Books Playhouse LLC 6.7 miles 12 mon…" at bounding box center [761, 243] width 463 height 405
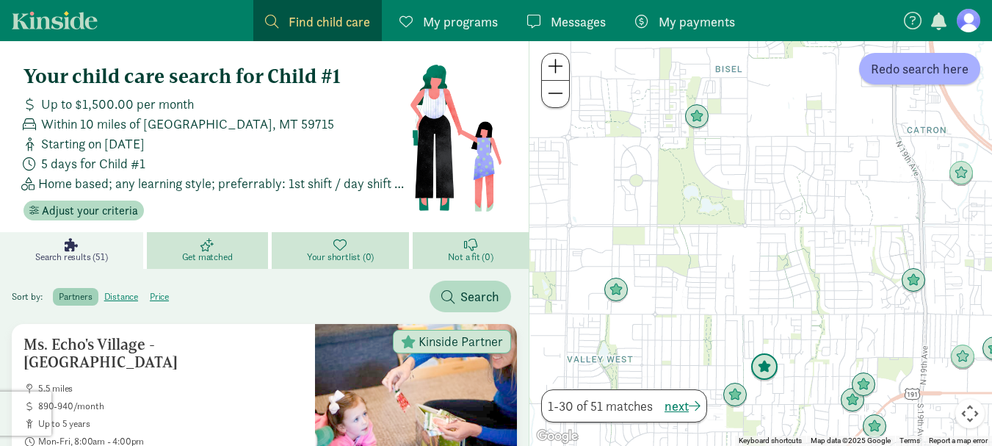
click at [771, 362] on img "Click to see details" at bounding box center [765, 367] width 28 height 28
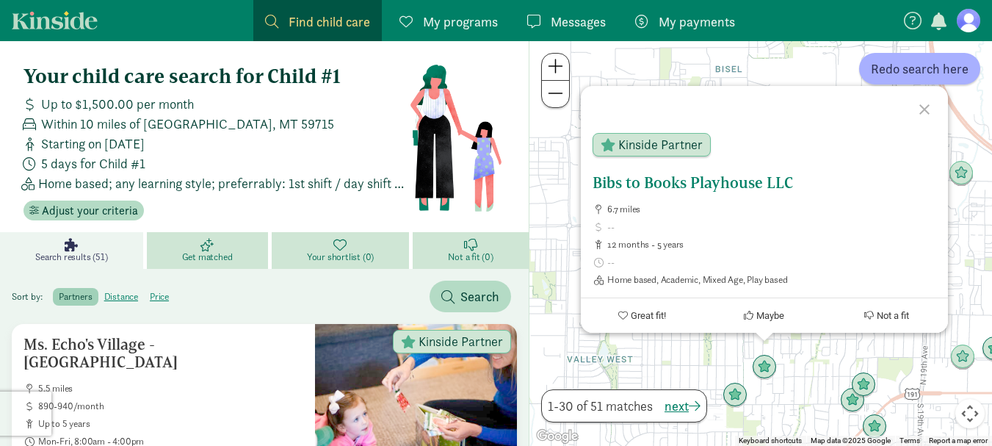
click at [740, 185] on h5 "Bibs to Books Playhouse LLC" at bounding box center [765, 183] width 344 height 18
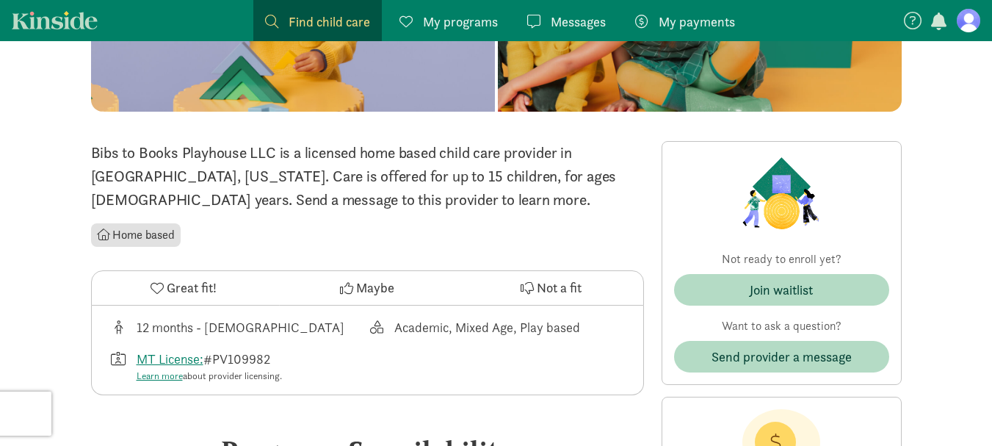
scroll to position [294, 0]
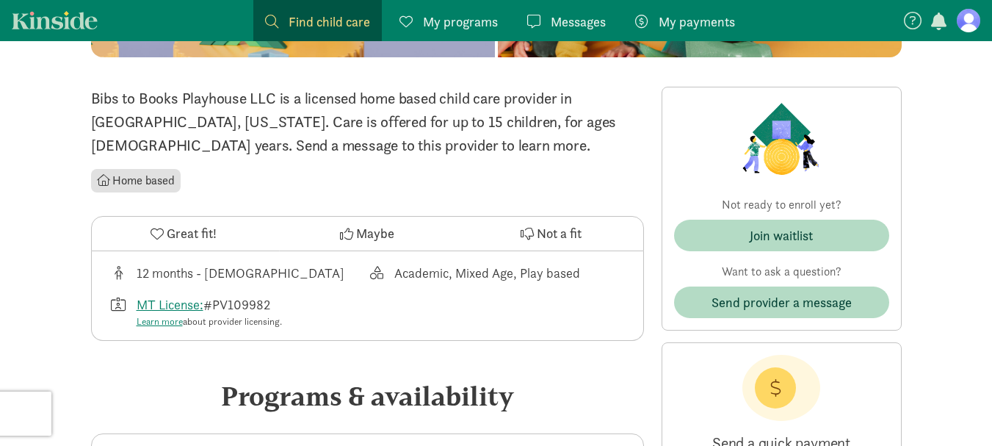
click at [156, 234] on icon at bounding box center [157, 233] width 13 height 13
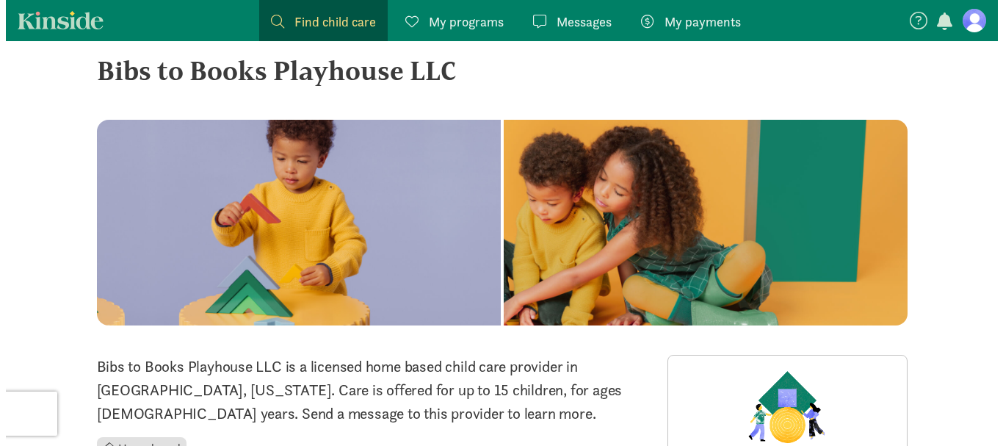
scroll to position [0, 0]
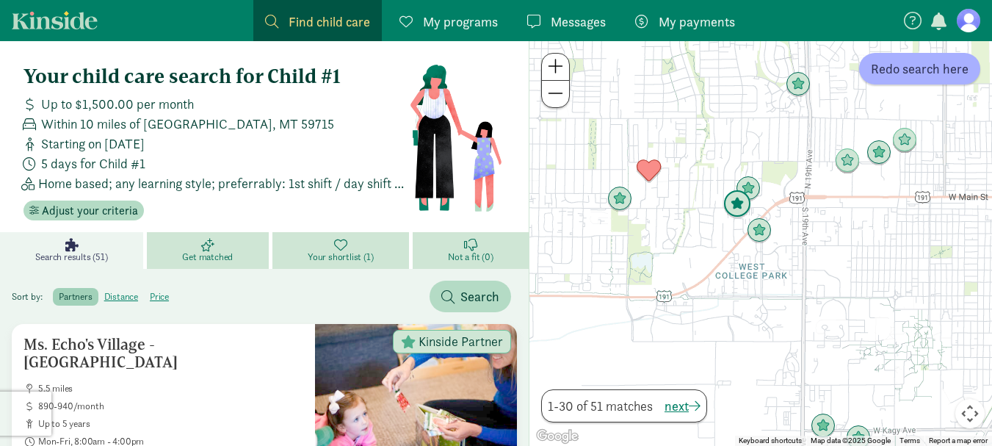
click at [737, 204] on img "Click to see details" at bounding box center [737, 204] width 28 height 28
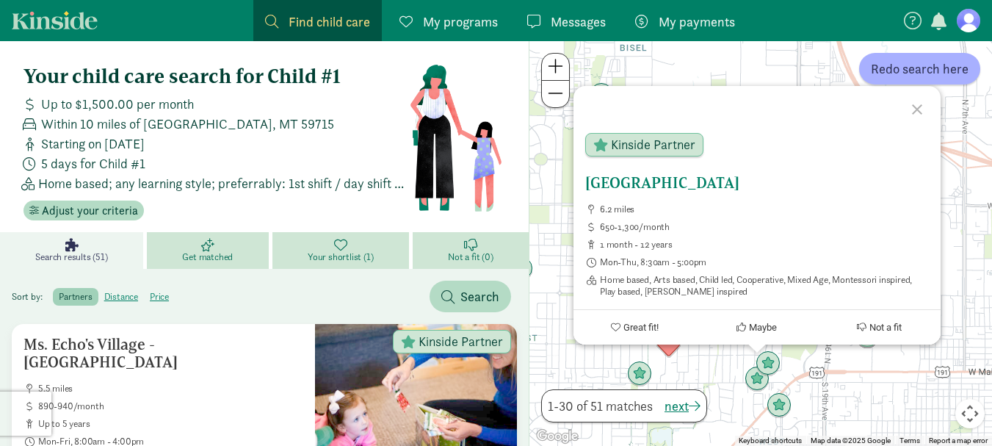
click at [665, 187] on h5 "[GEOGRAPHIC_DATA]" at bounding box center [757, 183] width 344 height 18
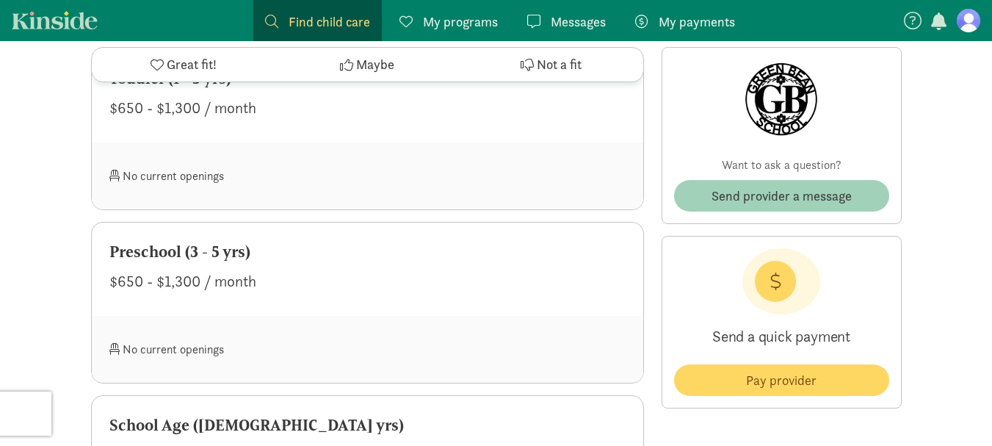
scroll to position [881, 0]
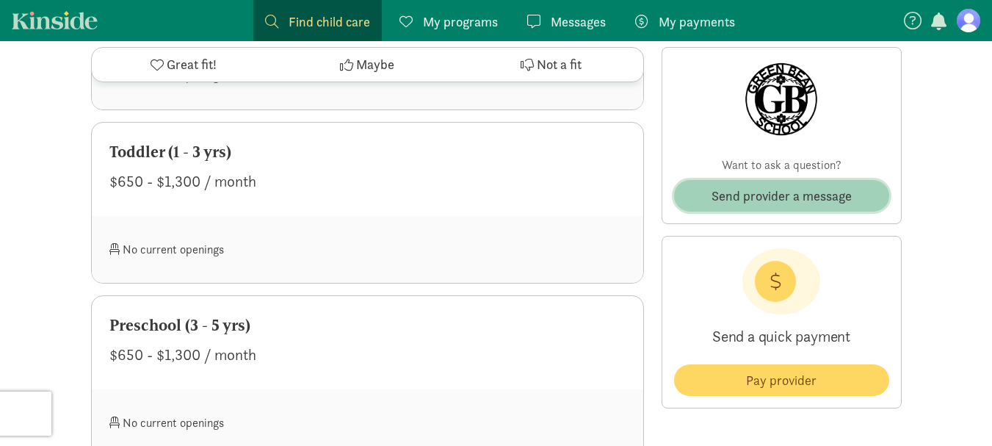
click at [765, 198] on span "Send provider a message" at bounding box center [782, 196] width 140 height 20
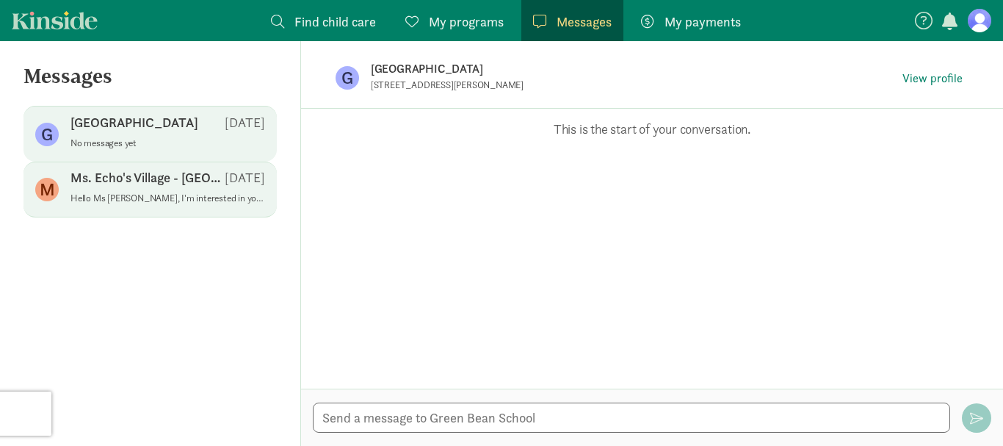
click at [175, 202] on p "Hello Ms [PERSON_NAME], I'm interested in your program for my baby due in Decem…" at bounding box center [168, 198] width 195 height 12
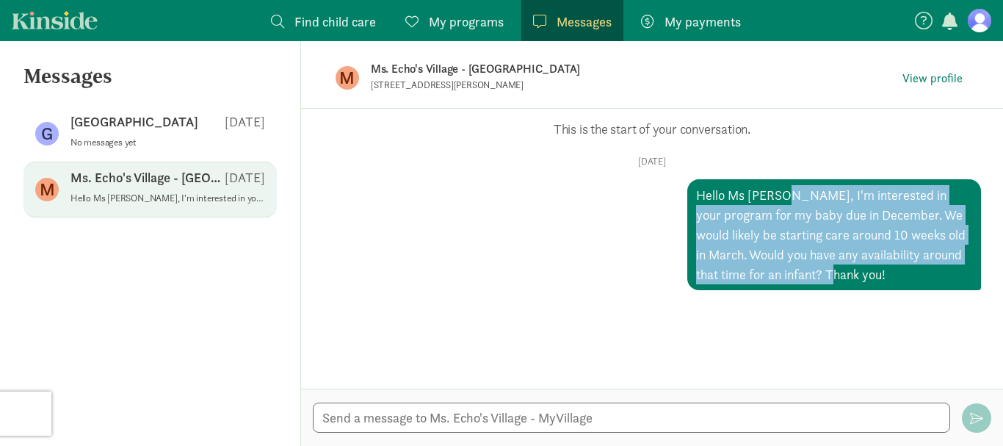
drag, startPoint x: 840, startPoint y: 275, endPoint x: 776, endPoint y: 195, distance: 102.9
click at [776, 195] on div "Hello Ms [PERSON_NAME], I'm interested in your program for my baby due in Decem…" at bounding box center [834, 234] width 294 height 111
copy div "I'm interested in your program for my baby due in December. We would likely be …"
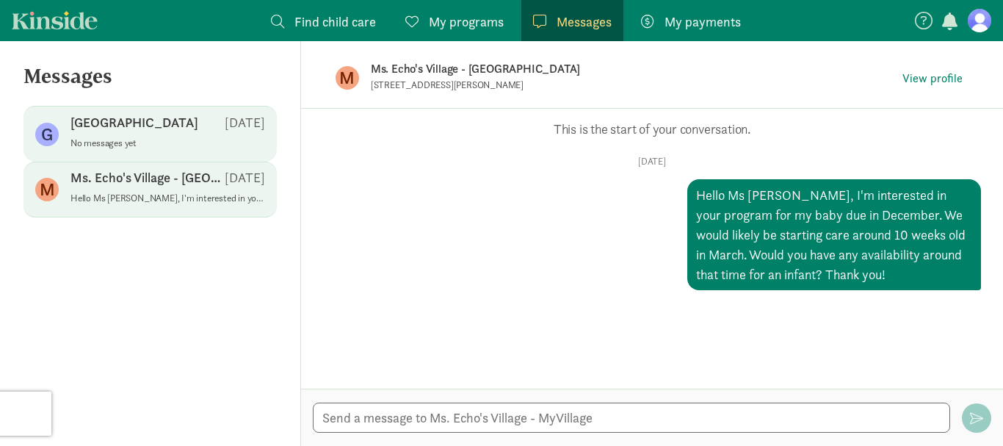
click at [153, 142] on p "No messages yet" at bounding box center [168, 143] width 195 height 12
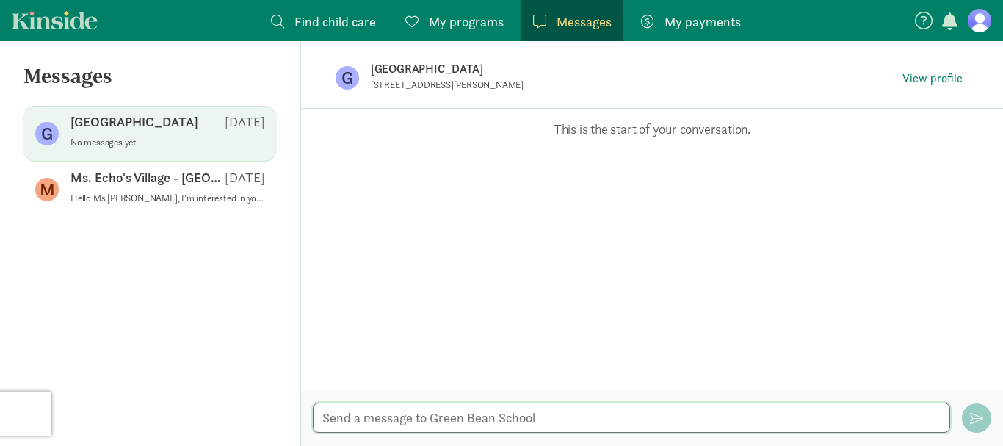
click at [417, 416] on textarea at bounding box center [631, 417] width 637 height 30
paste textarea "I'm interested in your program for my baby due in December. We would likely be …"
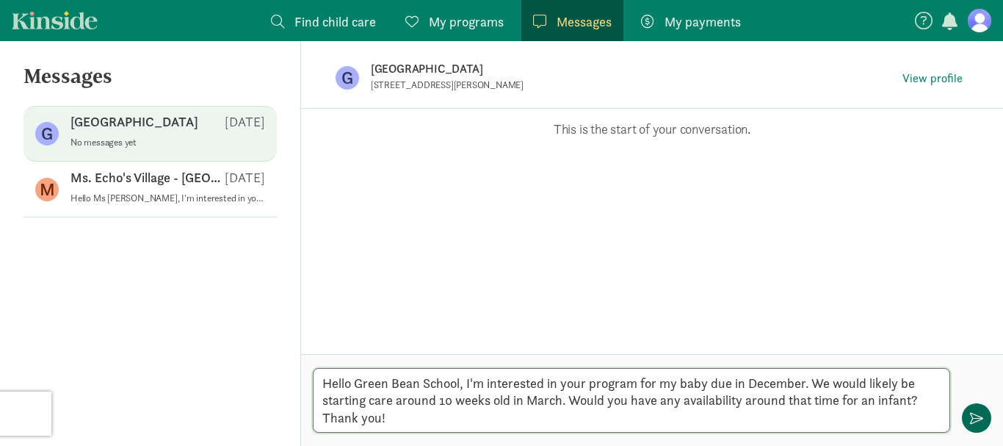
type textarea "Hello Green Bean School, I'm interested in your program for my baby due in Dece…"
drag, startPoint x: 978, startPoint y: 416, endPoint x: 906, endPoint y: 418, distance: 72.7
click at [978, 418] on span "button" at bounding box center [976, 417] width 13 height 13
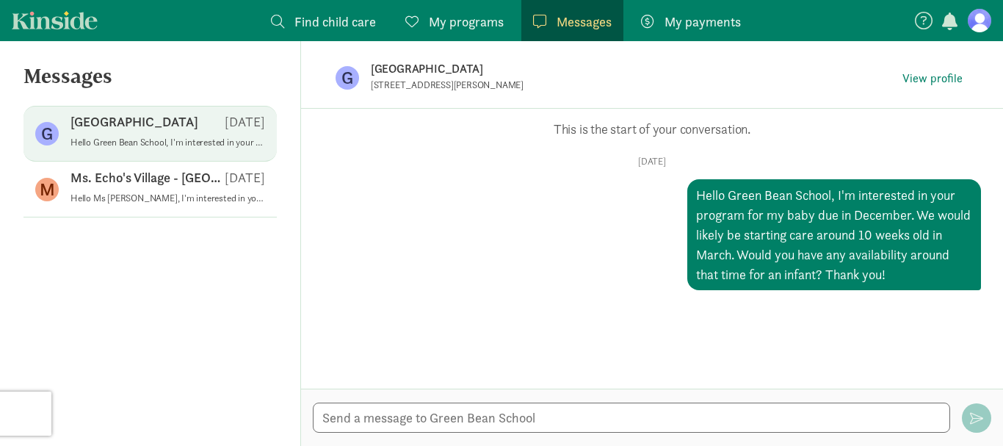
click at [322, 18] on span "Find child care" at bounding box center [336, 22] width 82 height 20
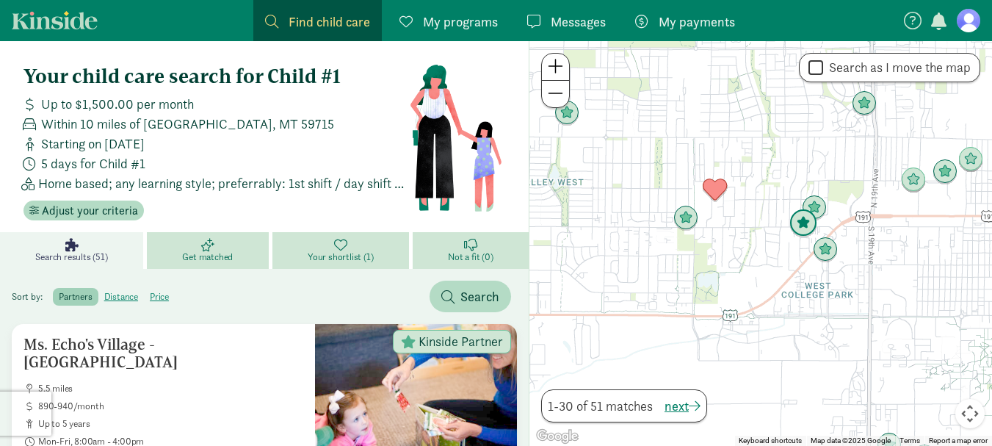
click at [814, 214] on img "Click to see details" at bounding box center [804, 223] width 28 height 28
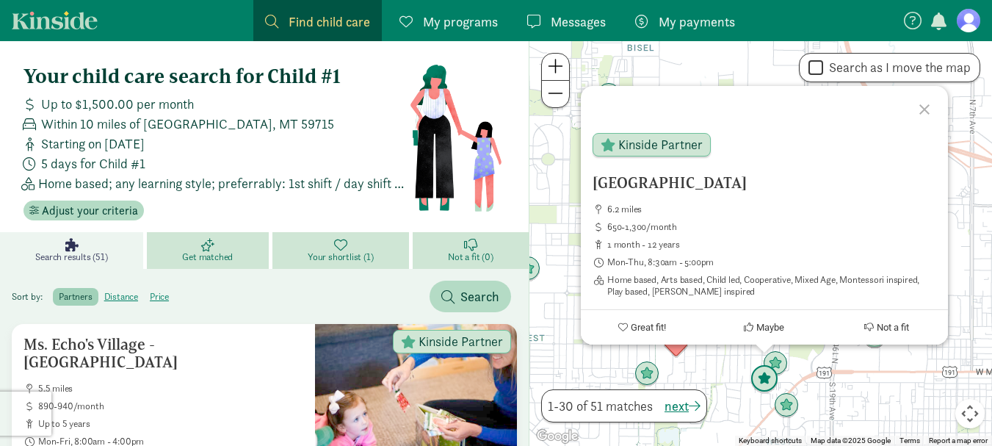
click at [761, 387] on img "Click to see details" at bounding box center [765, 379] width 28 height 28
click at [779, 363] on img "Click to see details" at bounding box center [776, 364] width 28 height 28
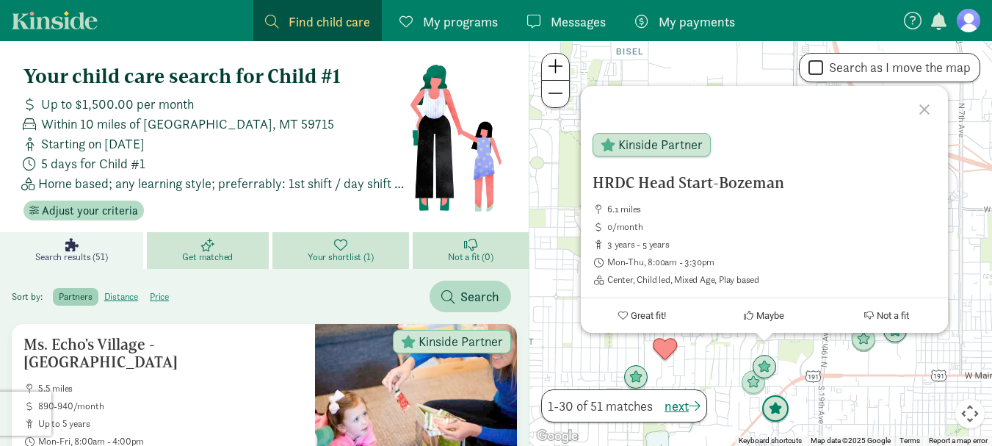
click at [780, 410] on img "Click to see details" at bounding box center [776, 409] width 28 height 28
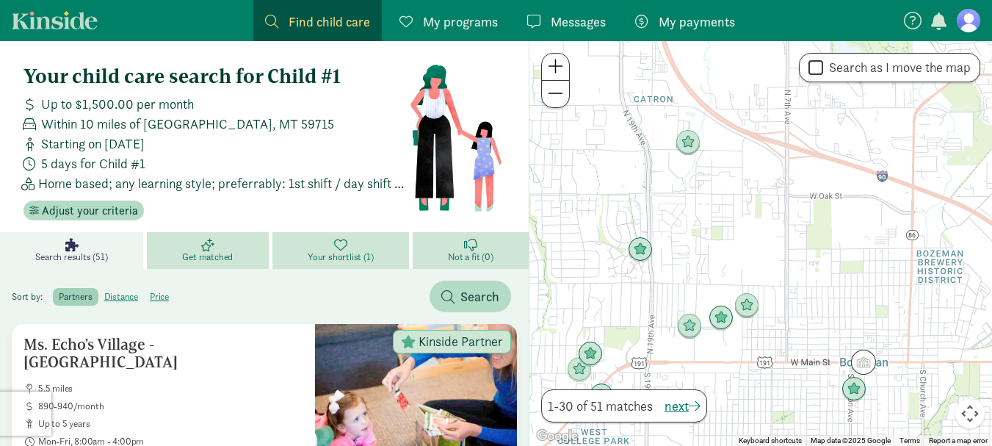
drag, startPoint x: 734, startPoint y: 403, endPoint x: 666, endPoint y: 389, distance: 69.7
click at [666, 389] on div "← Move left → Move right ↑ Move up ↓ Move down + Zoom in - Zoom out Home Jump l…" at bounding box center [760, 243] width 463 height 405
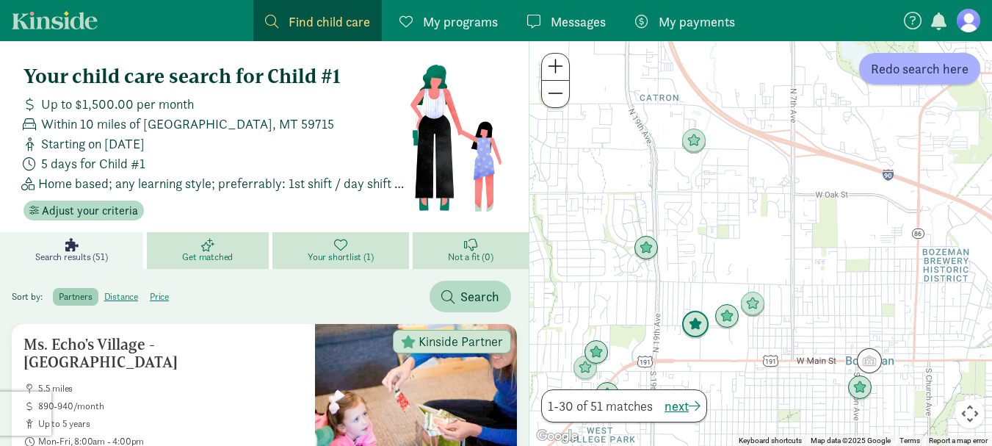
click at [703, 326] on img "Click to see details" at bounding box center [696, 325] width 28 height 28
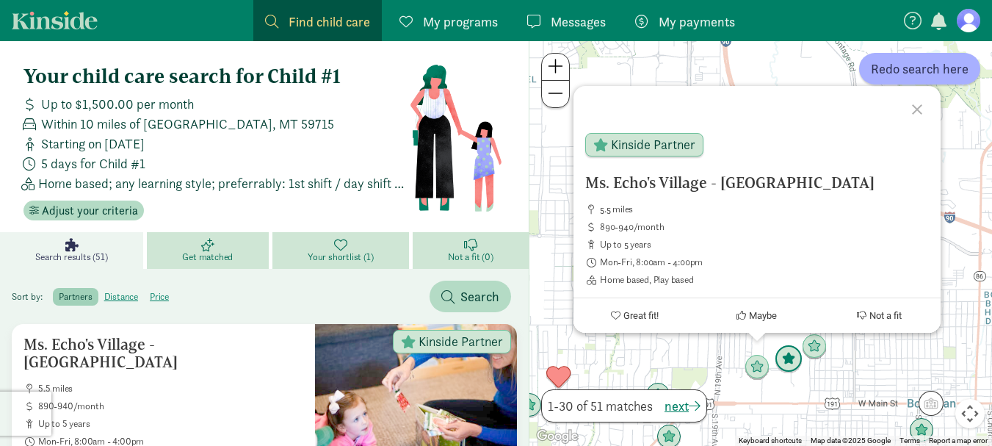
click at [779, 360] on img "Click to see details" at bounding box center [789, 359] width 28 height 28
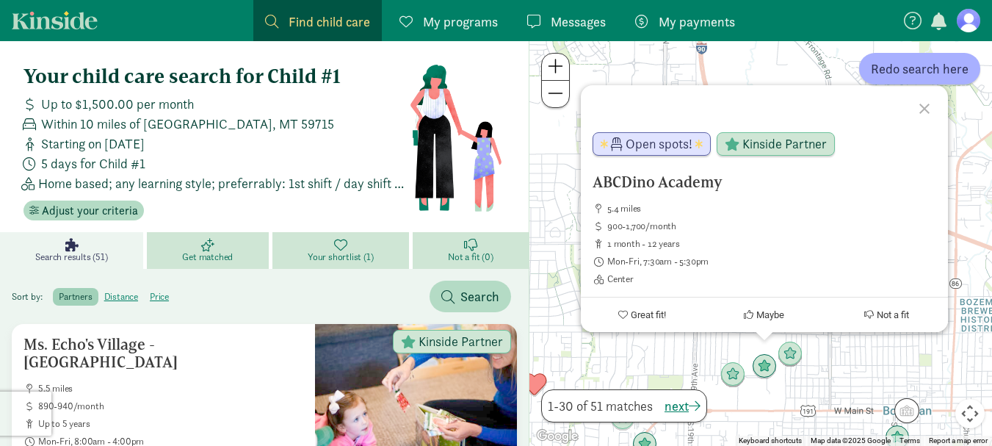
click at [928, 111] on div at bounding box center [927, 106] width 43 height 43
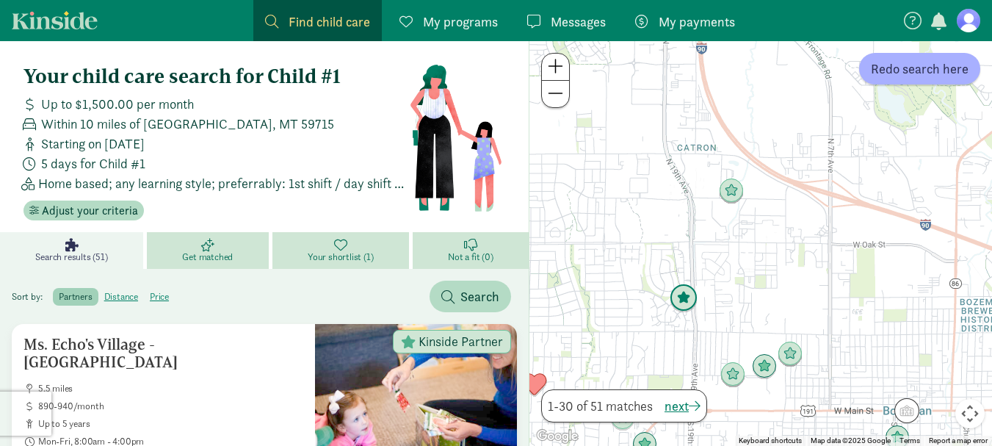
click at [689, 299] on img "Click to see details" at bounding box center [684, 298] width 28 height 28
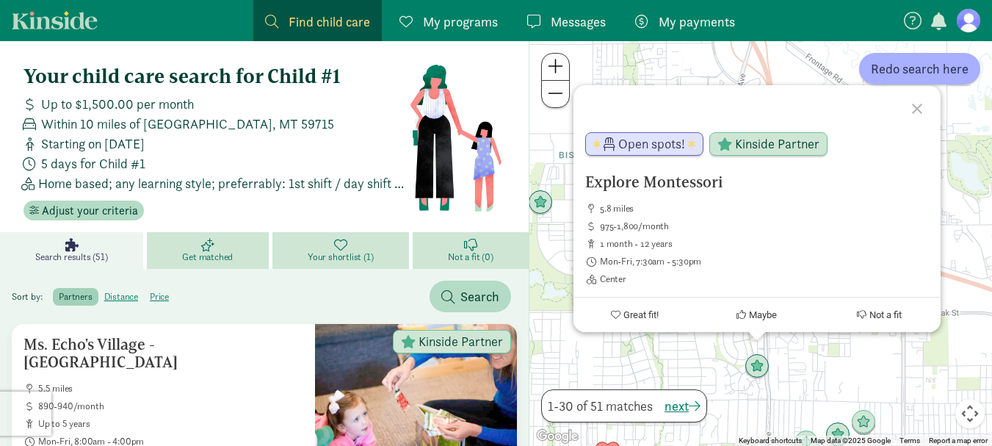
click at [823, 363] on div "Explore Montessori 5.8 miles 975-1,800/month 1 month - 12 years Mon-Fri, 7:30am…" at bounding box center [761, 243] width 463 height 405
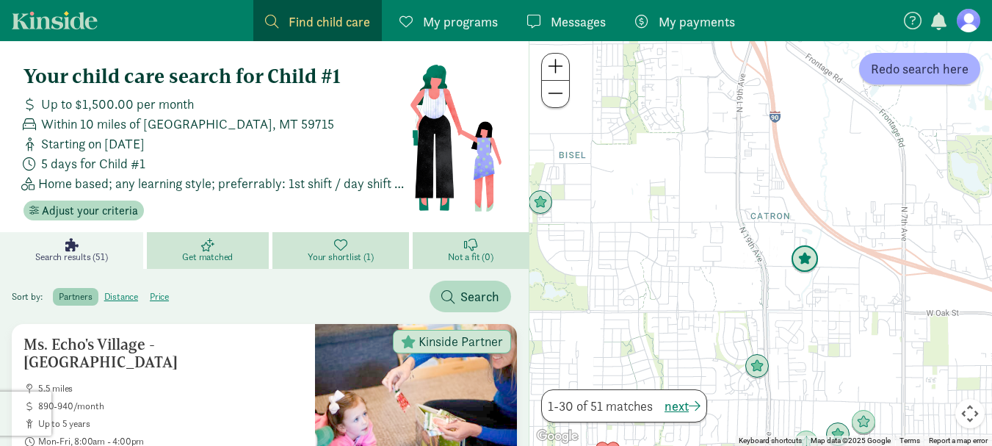
click at [810, 264] on img "Click to see details" at bounding box center [805, 259] width 28 height 28
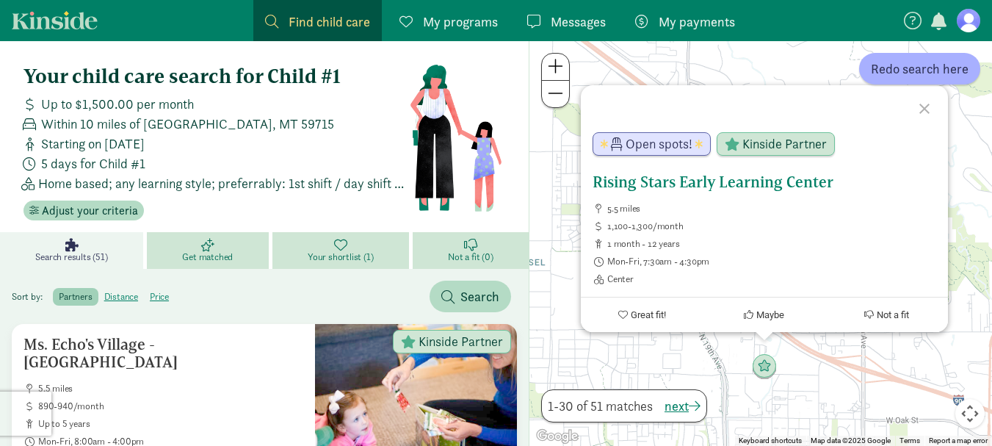
click at [740, 185] on h5 "Rising Stars Early Learning Center" at bounding box center [765, 182] width 344 height 18
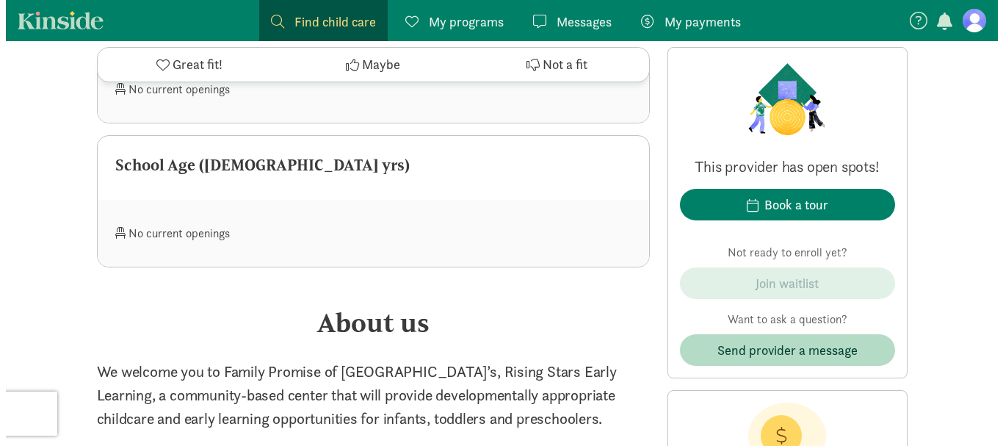
scroll to position [1175, 0]
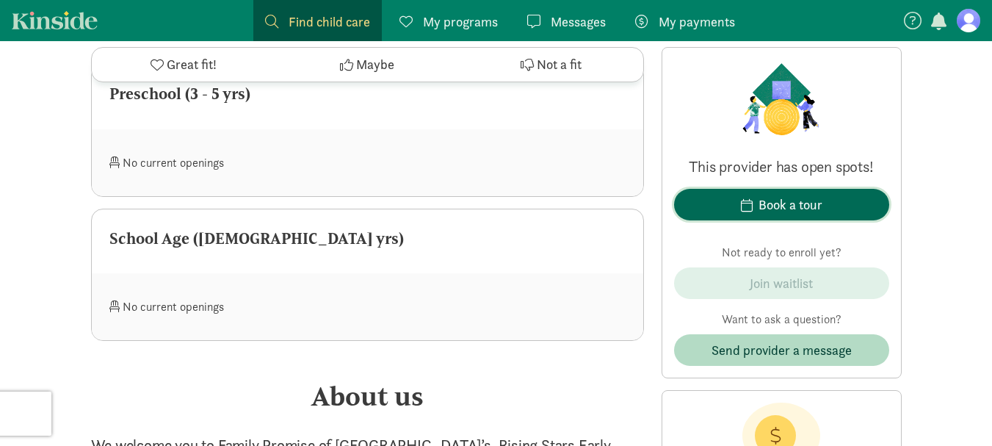
click at [807, 209] on div "Book a tour" at bounding box center [791, 205] width 64 height 20
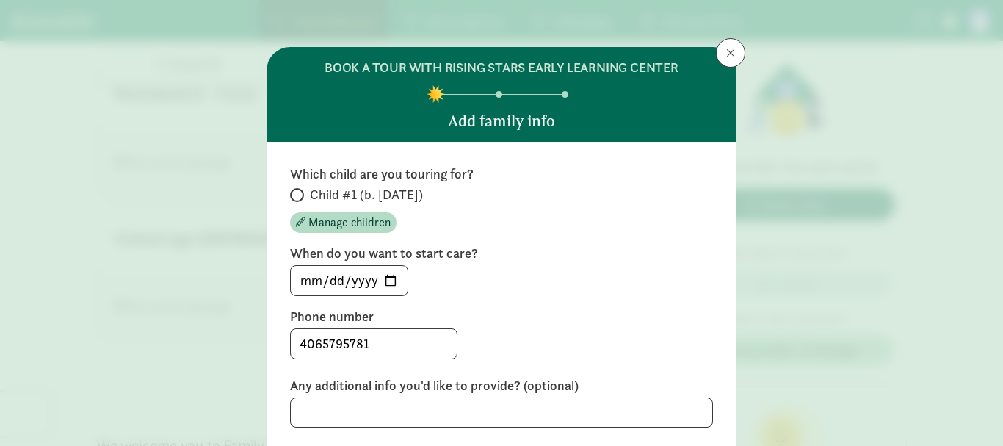
scroll to position [73, 0]
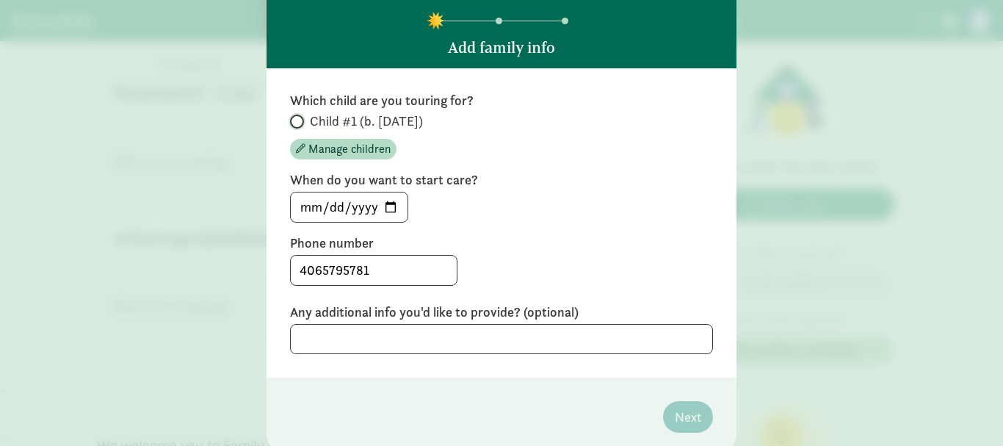
click at [292, 126] on input "Child #1 (b. [DATE])" at bounding box center [295, 122] width 10 height 10
radio input "true"
click at [389, 209] on input "[DATE]" at bounding box center [349, 206] width 117 height 29
click at [646, 195] on div "[DATE]" at bounding box center [501, 207] width 423 height 31
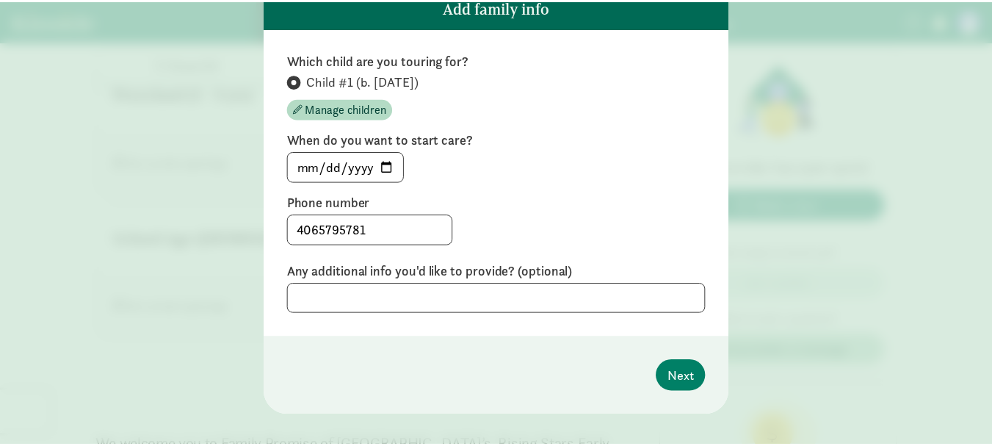
scroll to position [131, 0]
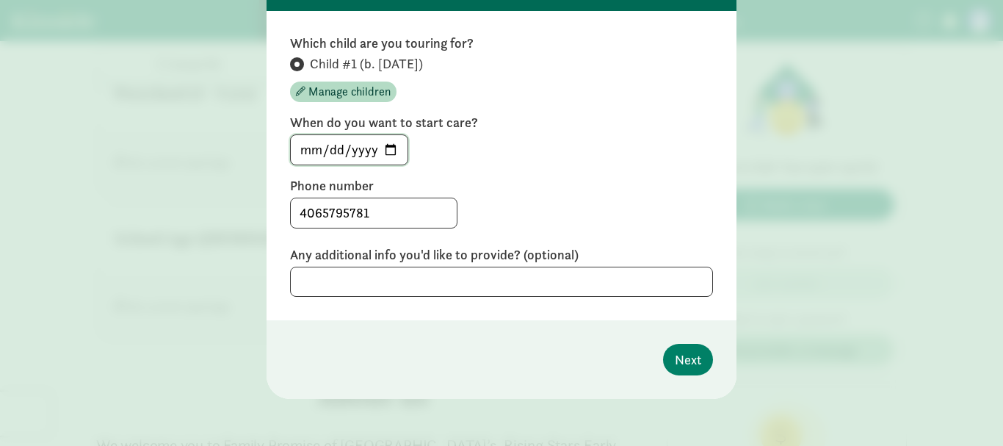
click at [386, 145] on input "[DATE]" at bounding box center [349, 149] width 117 height 29
type input "[DATE]"
click at [679, 358] on span "Next" at bounding box center [688, 360] width 26 height 20
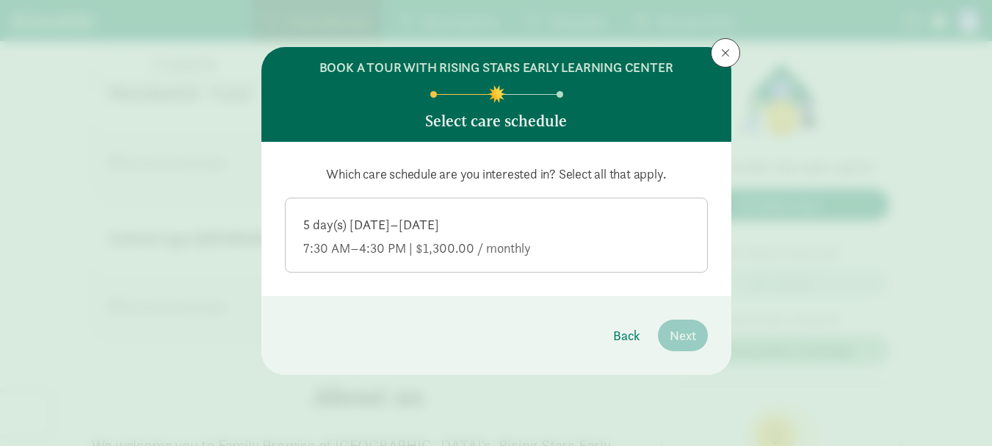
scroll to position [0, 0]
click at [351, 238] on div "5 day(s) [DATE]–[DATE] 7:30 AM–4:30 PM | $1,300.00 / monthly" at bounding box center [496, 236] width 386 height 41
click at [0, 0] on input "5 day(s) [DATE]–[DATE] 7:30 AM–4:30 PM | $1,300.00 / monthly" at bounding box center [0, 0] width 0 height 0
click at [348, 240] on div "7:30 AM–4:30 PM | $1,300.00 / monthly" at bounding box center [496, 248] width 386 height 18
click at [0, 0] on input "5 day(s) [DATE]–[DATE] 7:30 AM–4:30 PM | $1,300.00 / monthly" at bounding box center [0, 0] width 0 height 0
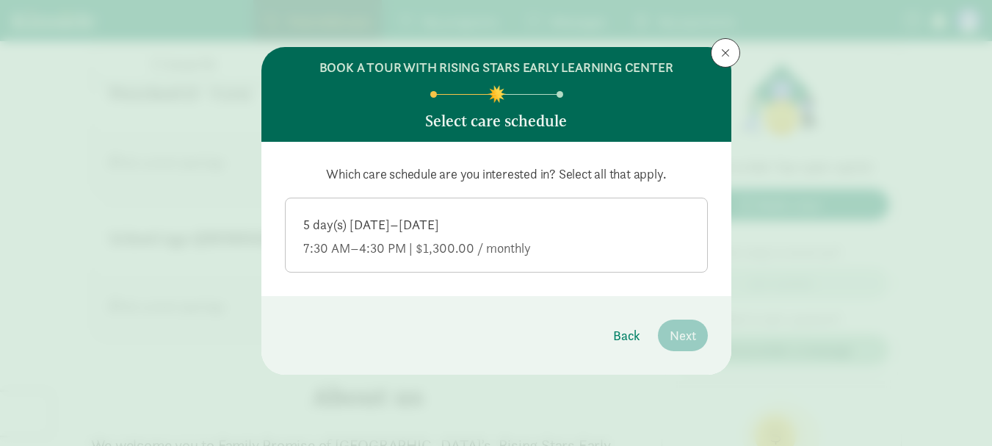
click at [348, 223] on div "5 day(s) [DATE]–[DATE]" at bounding box center [496, 225] width 386 height 18
click at [0, 0] on input "5 day(s) [DATE]–[DATE] 7:30 AM–4:30 PM | $1,300.00 / monthly" at bounding box center [0, 0] width 0 height 0
click at [674, 342] on span "Next" at bounding box center [683, 335] width 26 height 20
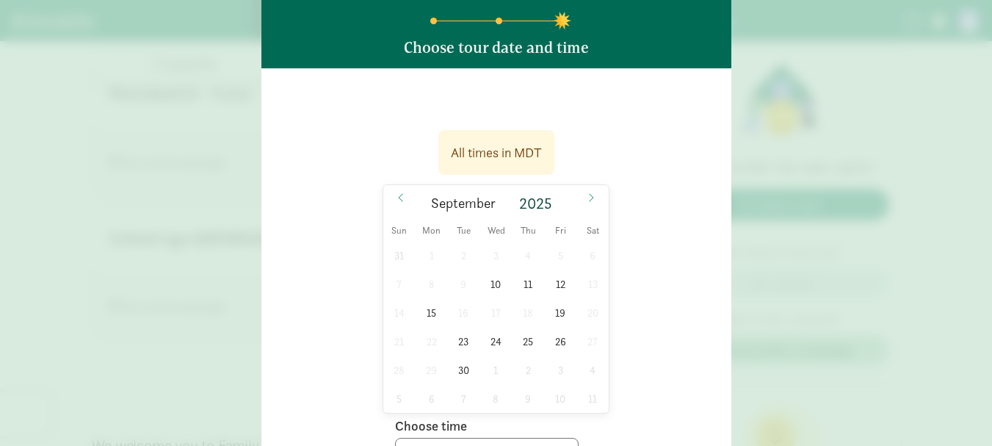
scroll to position [147, 0]
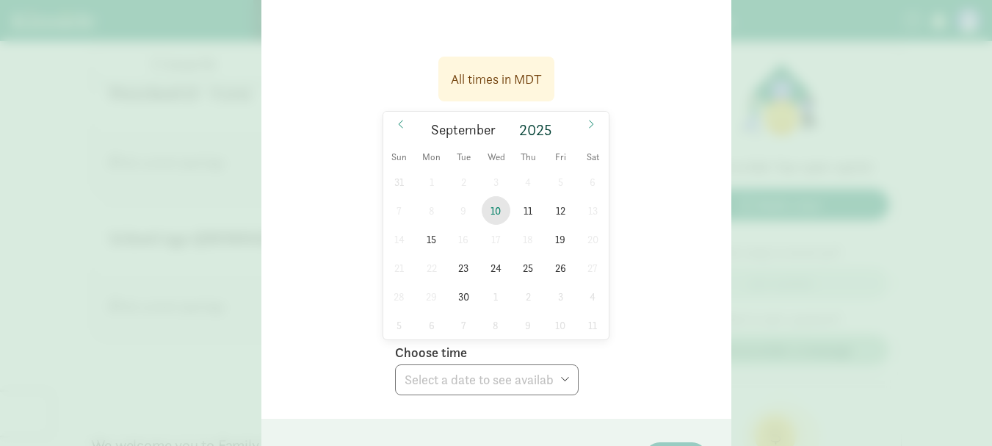
click at [499, 216] on span "10" at bounding box center [496, 210] width 29 height 29
click at [512, 383] on select "Choose time 10:00 AM 10:30 AM 11:00 AM 11:30 AM" at bounding box center [487, 379] width 184 height 31
click at [521, 203] on span "11" at bounding box center [528, 210] width 29 height 29
click at [509, 377] on select "Choose time 10:00 AM 10:30 AM 11:00 AM 11:30 AM" at bounding box center [487, 379] width 184 height 31
click at [555, 237] on span "19" at bounding box center [560, 239] width 29 height 29
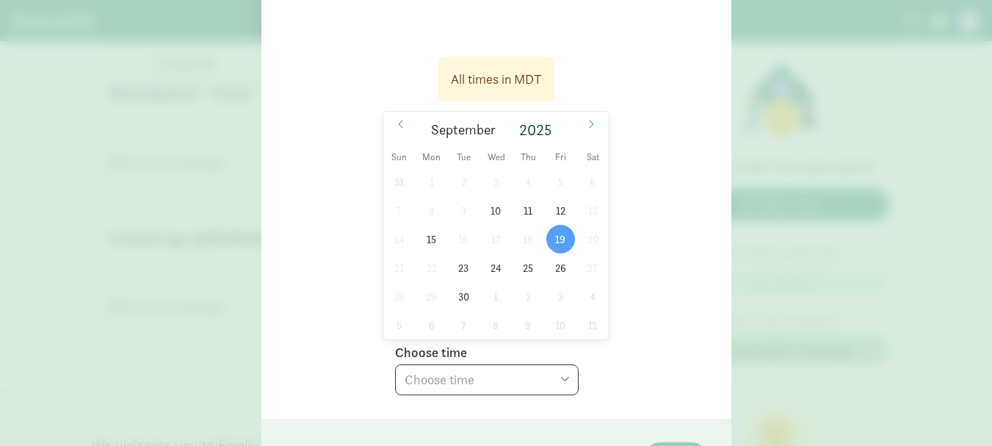
click at [449, 381] on select "Choose time 10:00 AM 10:30 AM 11:00 AM 11:30 AM" at bounding box center [487, 379] width 184 height 31
click at [707, 254] on div "All times in MDT 09/19/2025 September 2025 Sun Mon Tue Wed Thu Fri Sat 31 1 2 3…" at bounding box center [496, 207] width 470 height 424
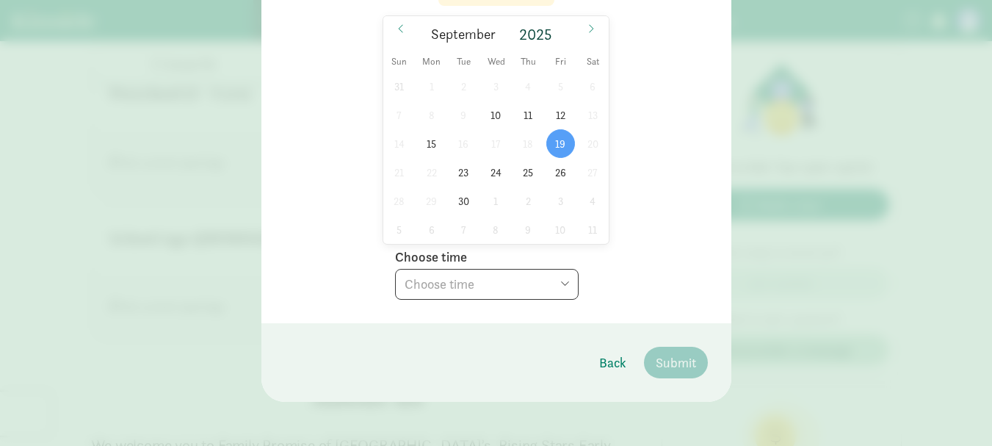
scroll to position [245, 0]
click at [493, 174] on span "24" at bounding box center [496, 169] width 29 height 29
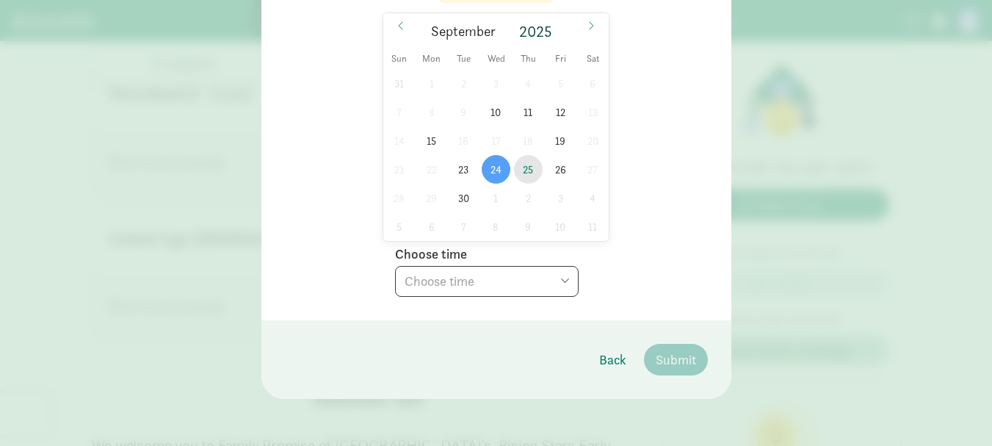
click at [522, 172] on span "25" at bounding box center [528, 169] width 29 height 29
click at [465, 173] on span "23" at bounding box center [463, 169] width 29 height 29
click at [484, 286] on select "Choose time 10:00 AM 10:30 AM 11:00 AM 11:30 AM" at bounding box center [487, 281] width 184 height 31
click at [654, 208] on div "All times in MDT 09/23/2025 September 2025 Sun Mon Tue Wed Thu Fri Sat 31 1 2 3…" at bounding box center [496, 122] width 423 height 347
click at [458, 194] on span "30" at bounding box center [463, 198] width 29 height 29
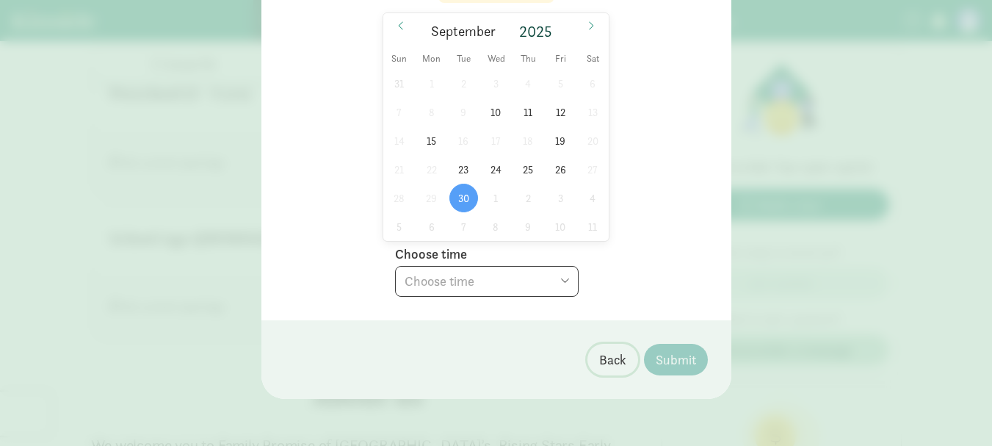
click at [617, 363] on span "Back" at bounding box center [612, 360] width 27 height 20
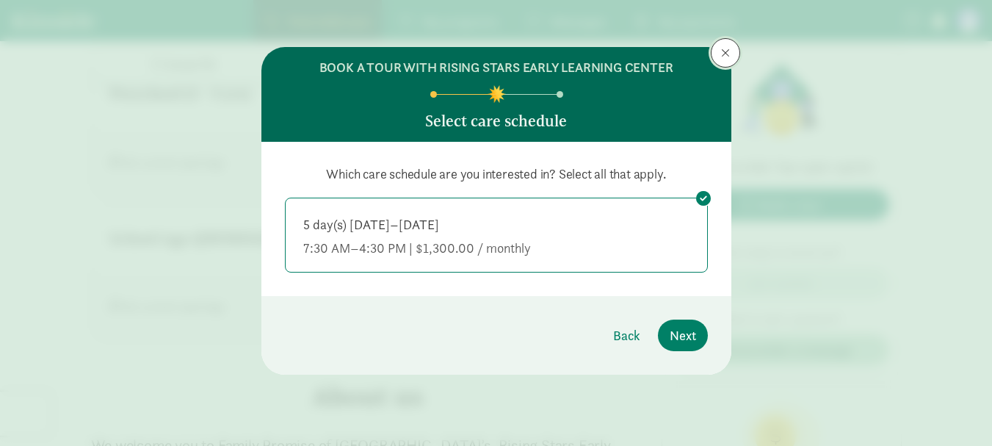
click at [730, 54] on button at bounding box center [725, 52] width 29 height 29
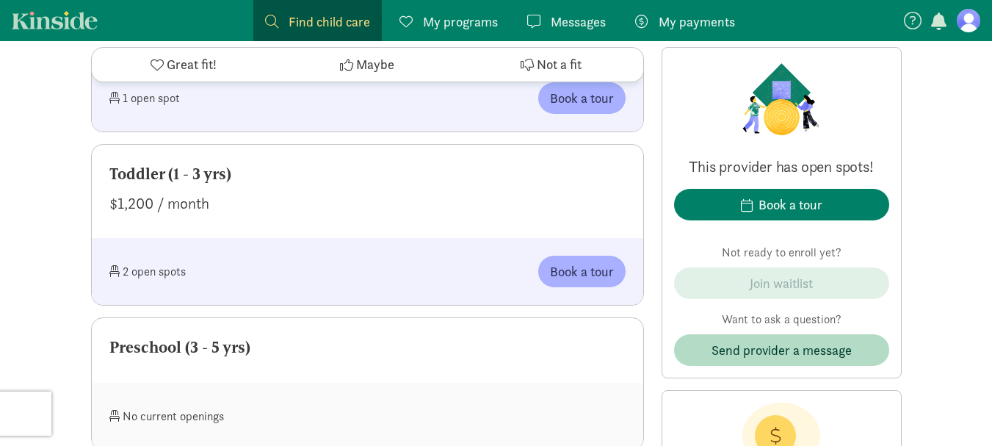
scroll to position [881, 0]
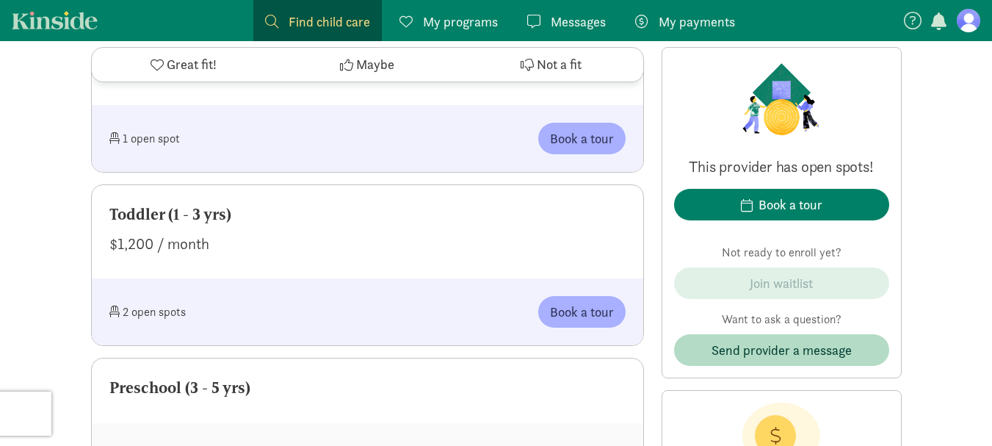
click at [380, 65] on span "Maybe" at bounding box center [375, 65] width 38 height 20
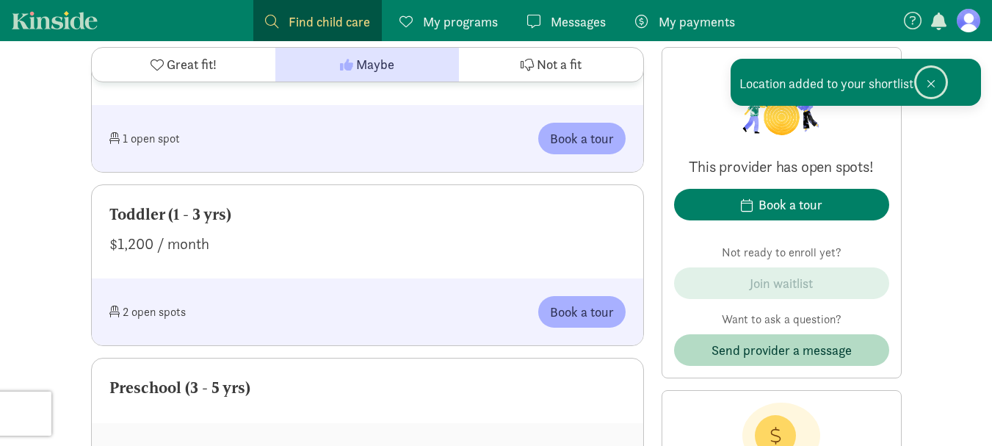
click at [933, 80] on span at bounding box center [931, 84] width 9 height 12
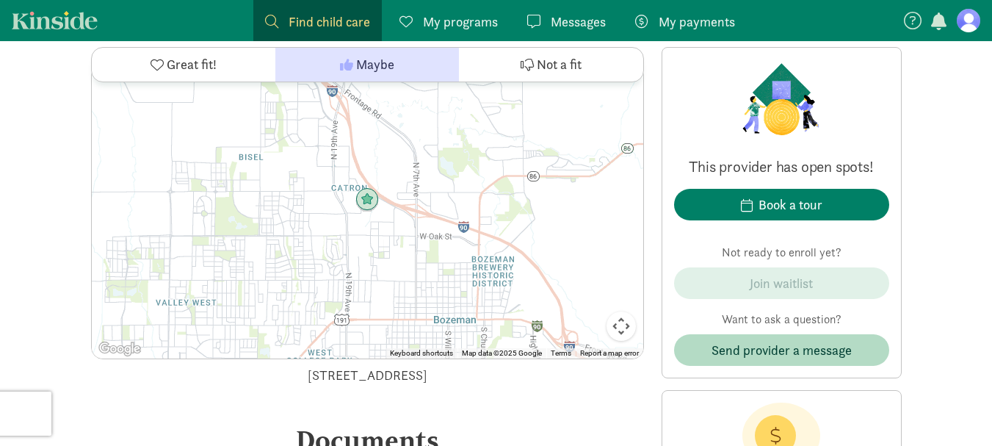
scroll to position [2277, 0]
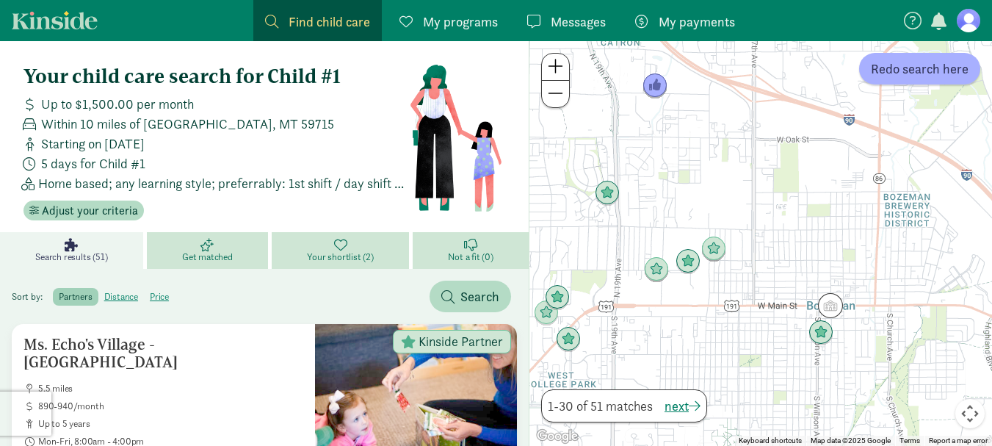
drag, startPoint x: 874, startPoint y: 193, endPoint x: 658, endPoint y: 319, distance: 249.8
click at [658, 319] on div at bounding box center [761, 243] width 463 height 405
click at [827, 337] on img "Click to see details" at bounding box center [821, 333] width 28 height 28
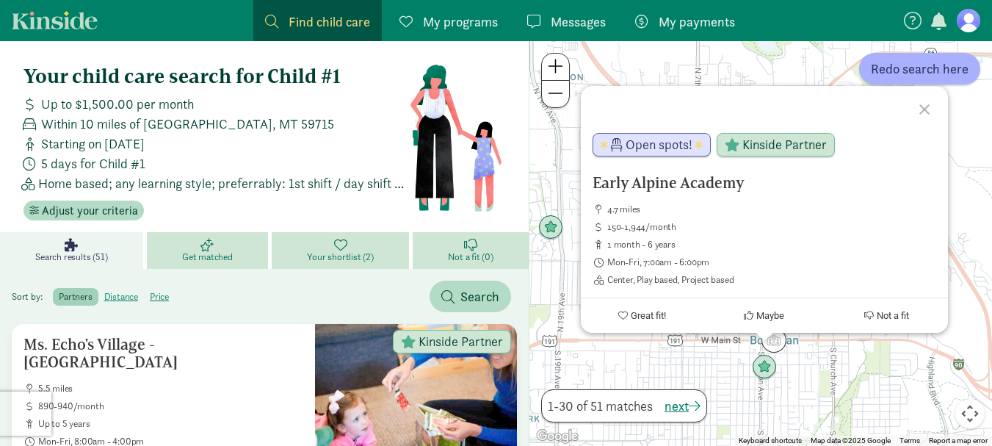
click at [722, 365] on div "Early Alpine Academy 4.7 miles 150-1,944/month 1 month - 6 years Mon-Fri, 7:00a…" at bounding box center [761, 243] width 463 height 405
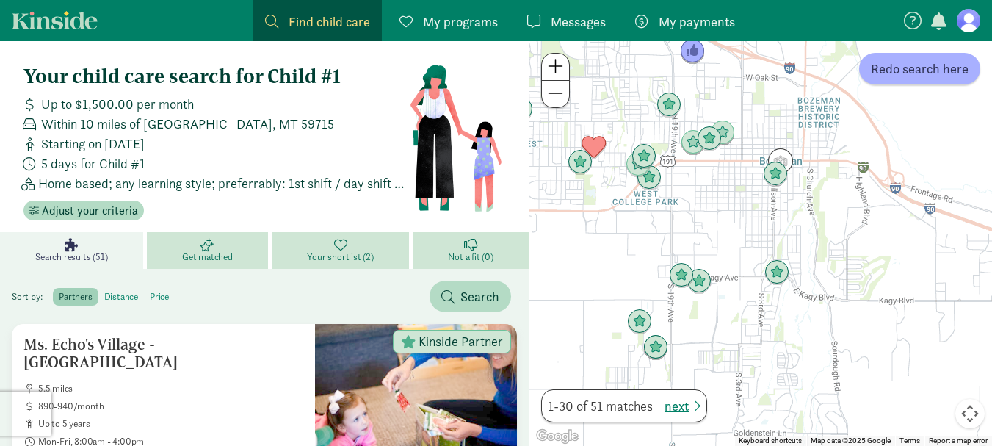
drag, startPoint x: 780, startPoint y: 153, endPoint x: 784, endPoint y: 109, distance: 45.0
click at [784, 109] on div at bounding box center [761, 243] width 463 height 405
click at [780, 275] on img "Click to see details" at bounding box center [777, 273] width 28 height 28
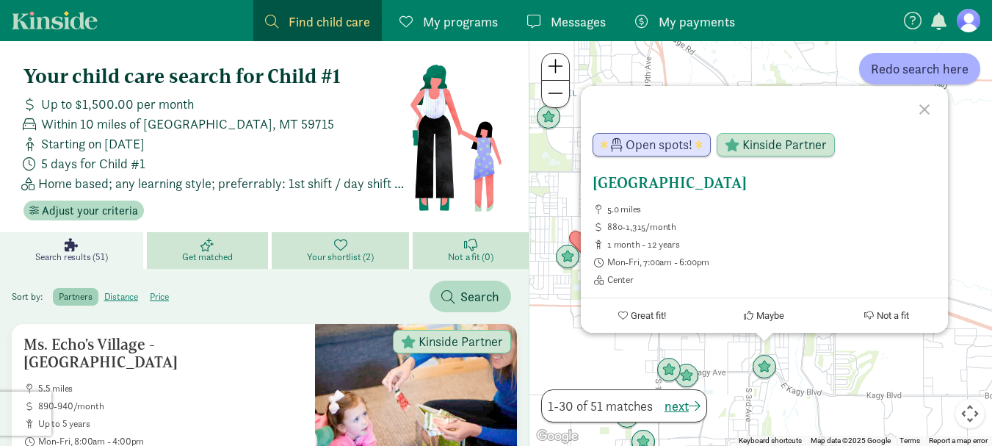
click at [718, 256] on ul "5.0 miles 880-1,315/month 1 month - 12 years Mon-Fri, 7:00am - 6:00pm Center" at bounding box center [765, 244] width 344 height 82
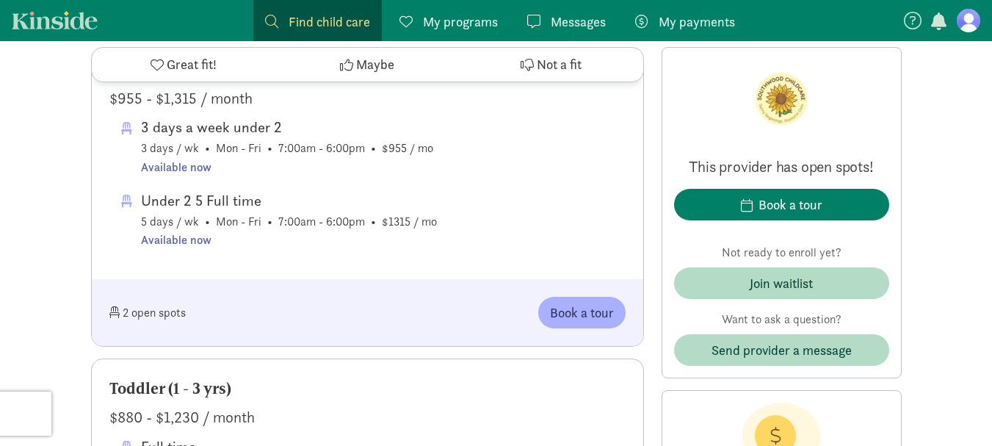
scroll to position [734, 0]
click at [363, 62] on span "Maybe" at bounding box center [375, 65] width 38 height 20
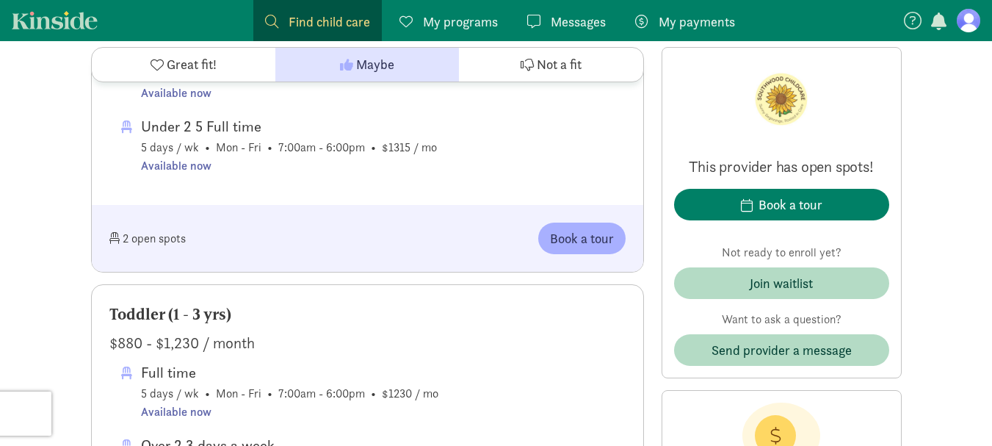
scroll to position [881, 0]
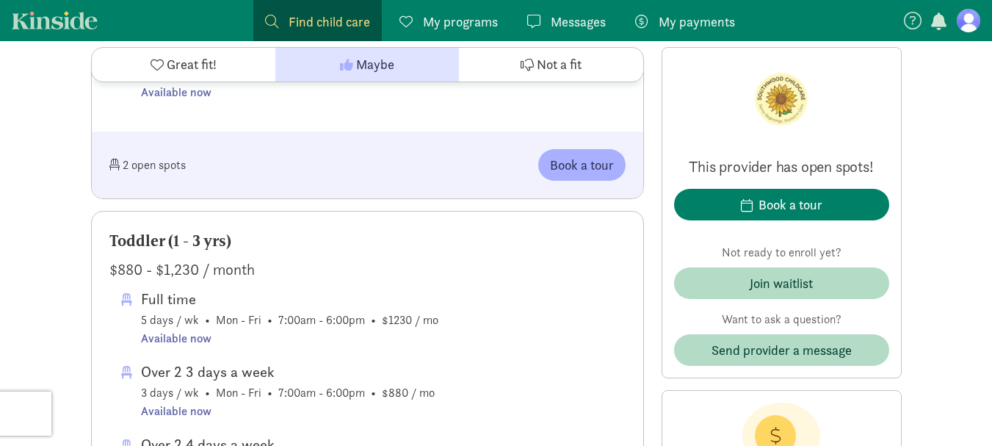
click at [496, 156] on div "Infant (1 mo - 1 yr) $955 - $1,315 / month 3 days a week under 2 3 days / wk • …" at bounding box center [367, 44] width 553 height 307
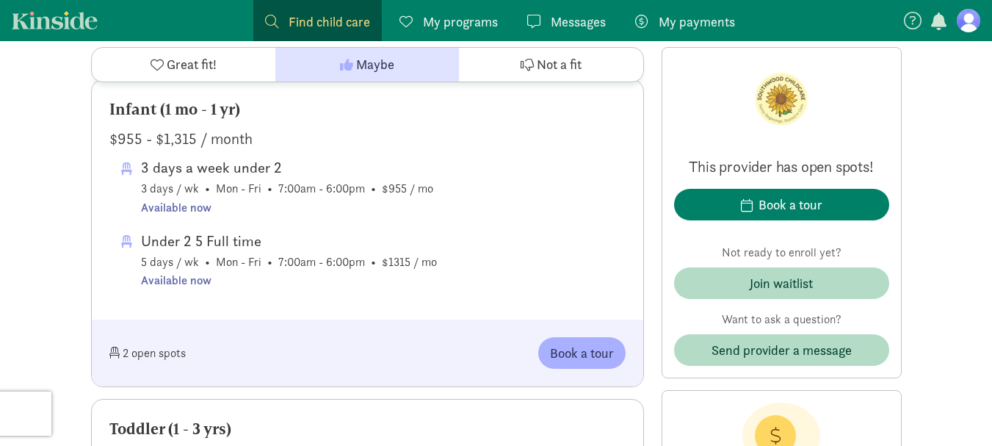
scroll to position [661, 0]
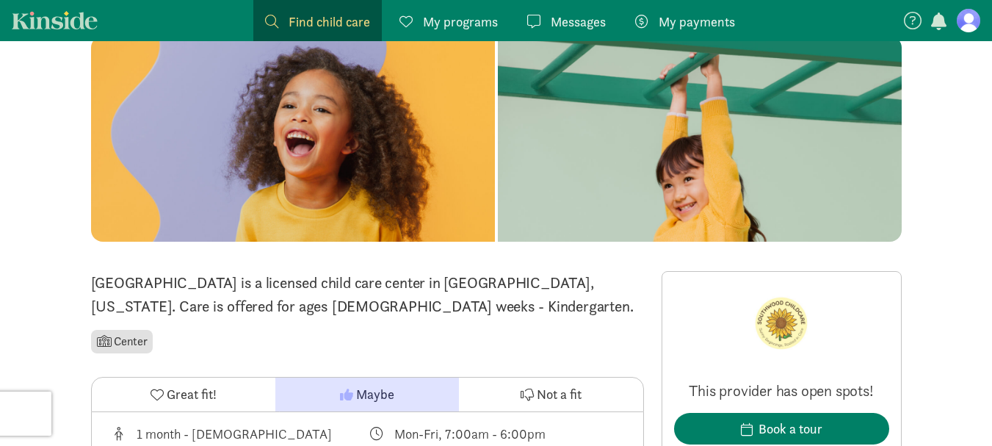
click at [460, 16] on span "My programs" at bounding box center [460, 22] width 75 height 20
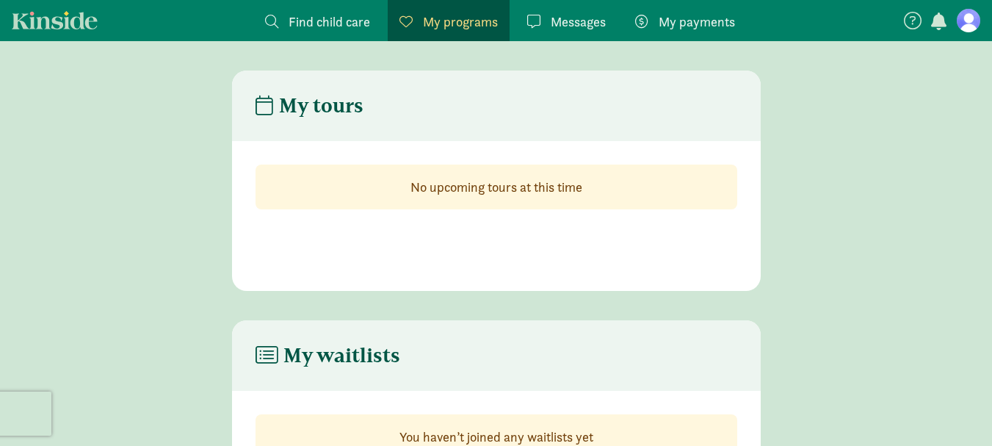
click at [374, 21] on link "Find child care Find" at bounding box center [317, 20] width 129 height 41
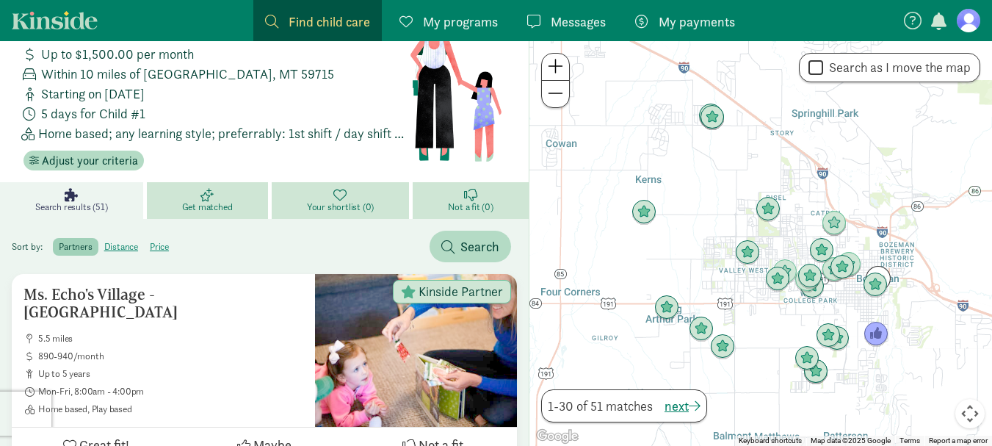
scroll to position [73, 0]
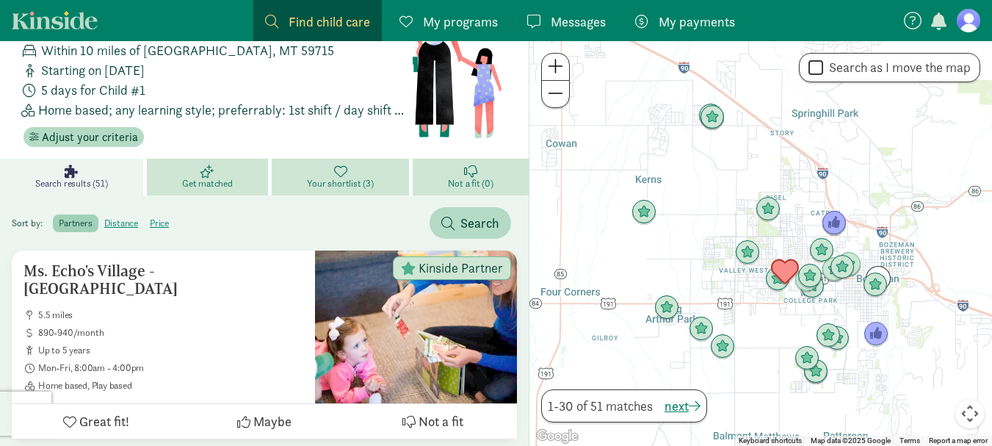
click at [790, 269] on img "Click to see details" at bounding box center [785, 272] width 28 height 28
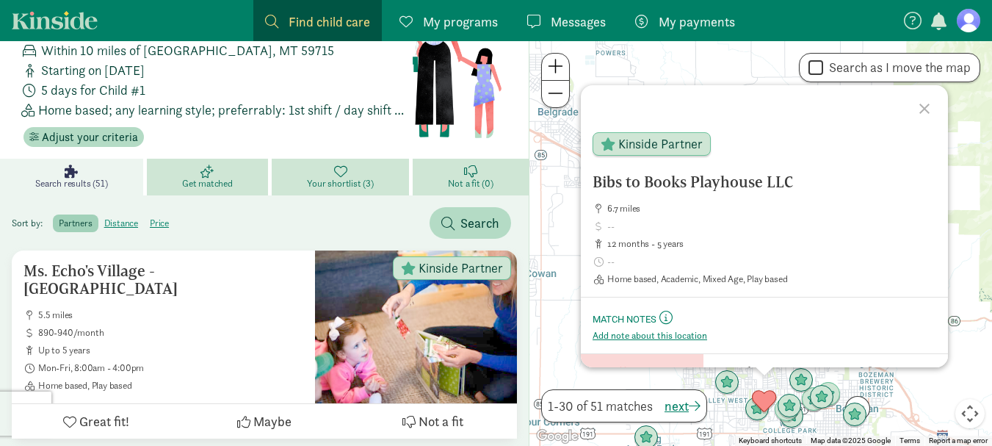
click at [925, 109] on div at bounding box center [927, 106] width 43 height 43
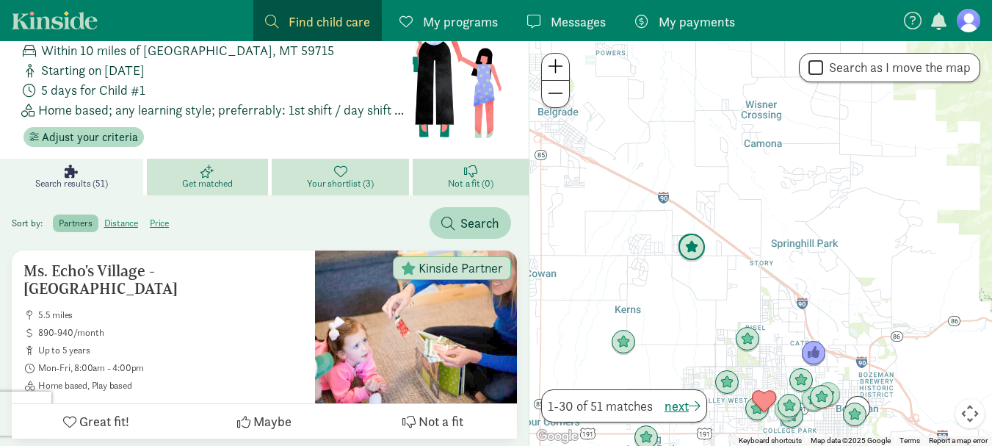
click at [692, 252] on img "Click to see details" at bounding box center [692, 248] width 28 height 28
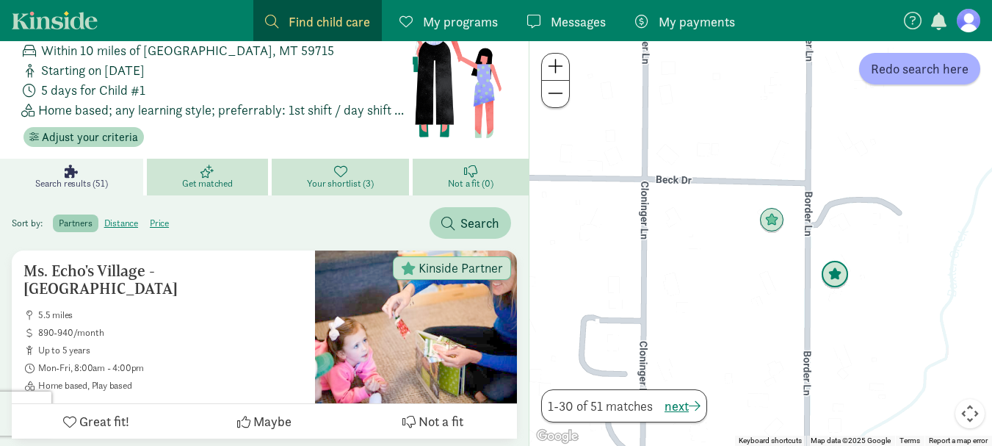
click at [847, 272] on img "Click to see details" at bounding box center [835, 275] width 28 height 28
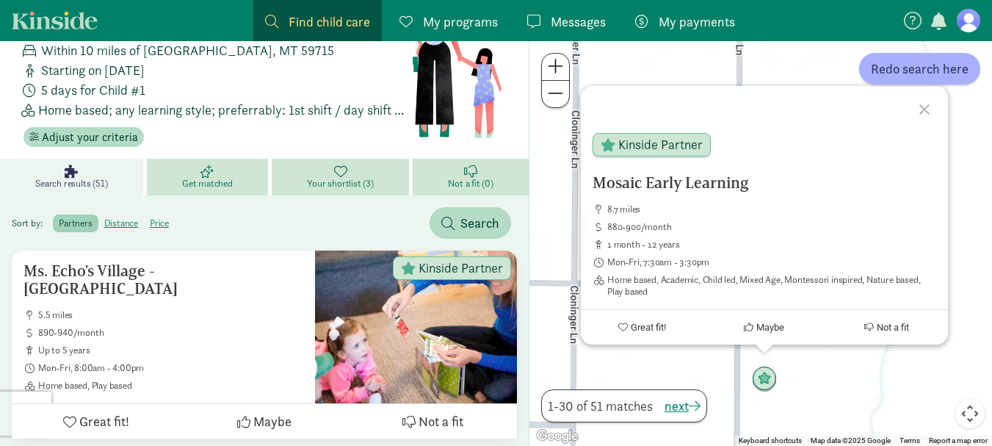
click at [929, 107] on div at bounding box center [927, 107] width 43 height 43
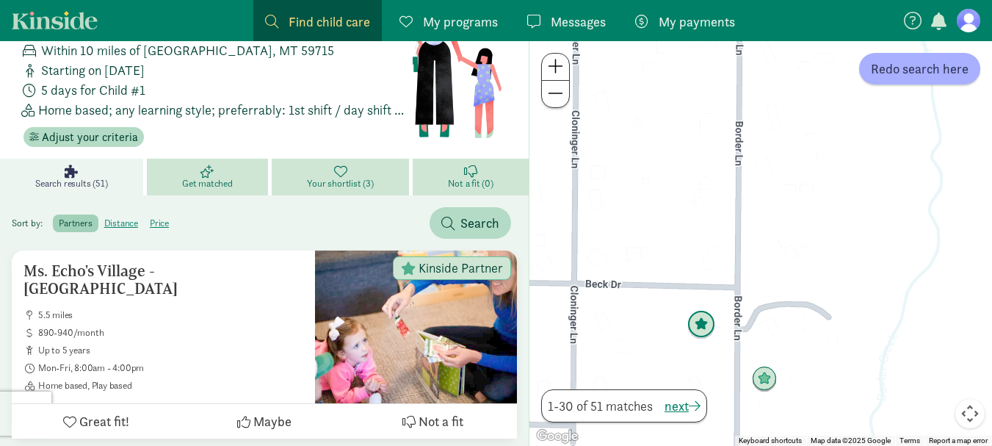
click at [710, 332] on img "Click to see details" at bounding box center [701, 325] width 28 height 28
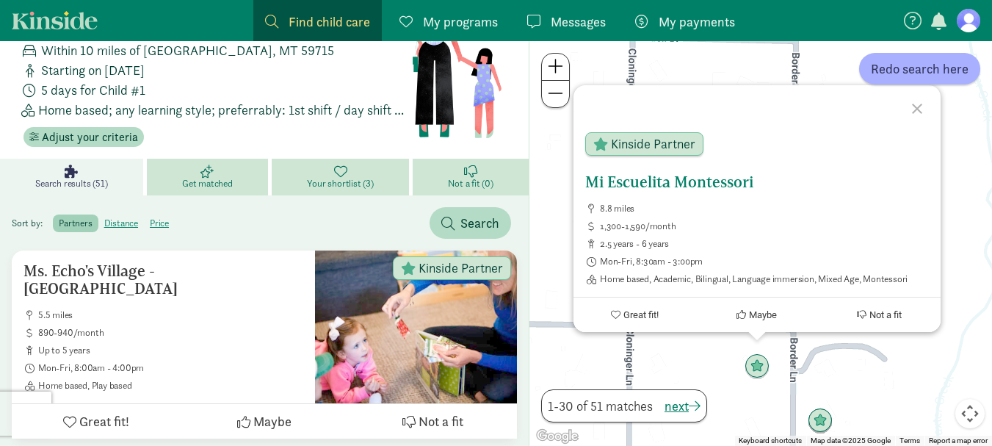
click at [715, 181] on h5 "Mi Escuelita Montessori" at bounding box center [757, 182] width 344 height 18
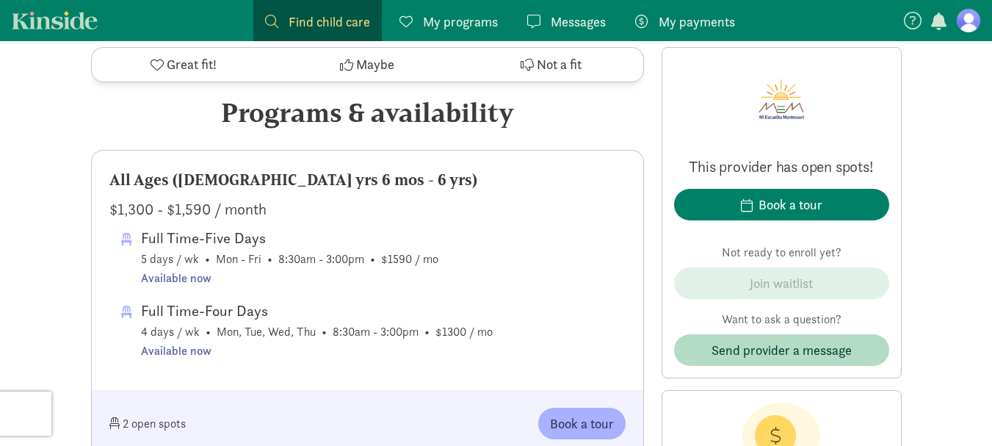
scroll to position [808, 0]
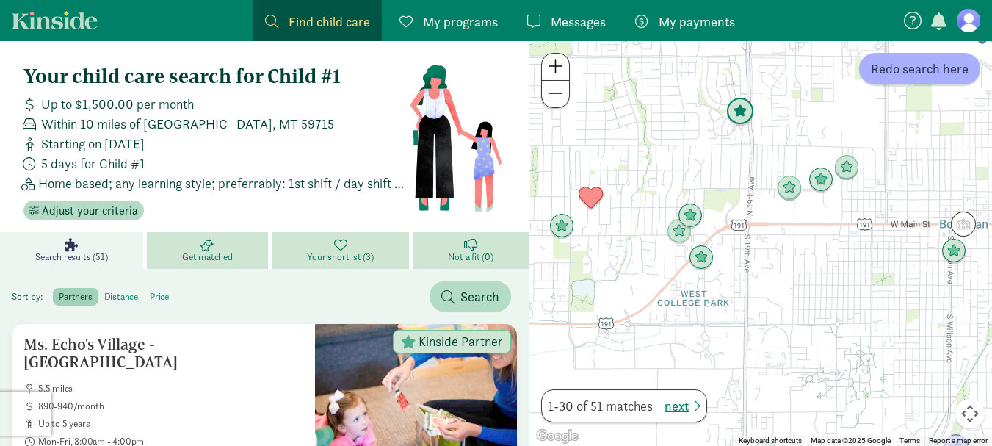
click at [742, 115] on img "Click to see details" at bounding box center [740, 112] width 28 height 28
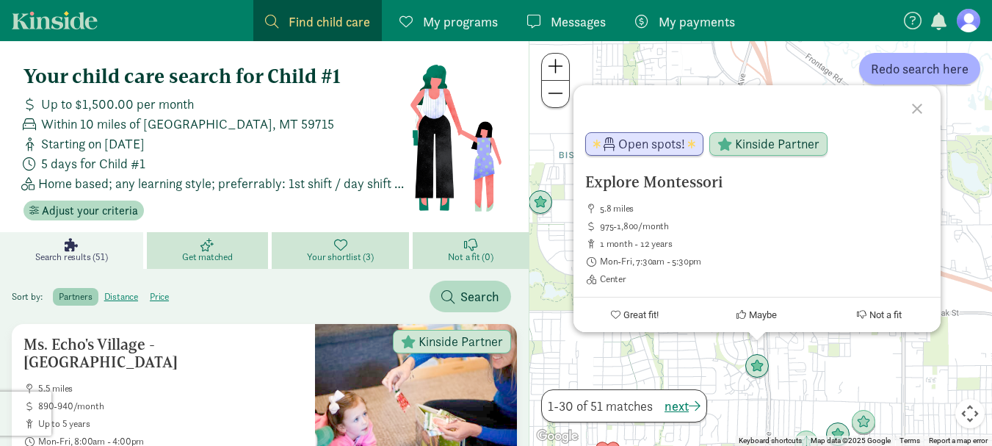
click at [925, 108] on div at bounding box center [919, 106] width 43 height 43
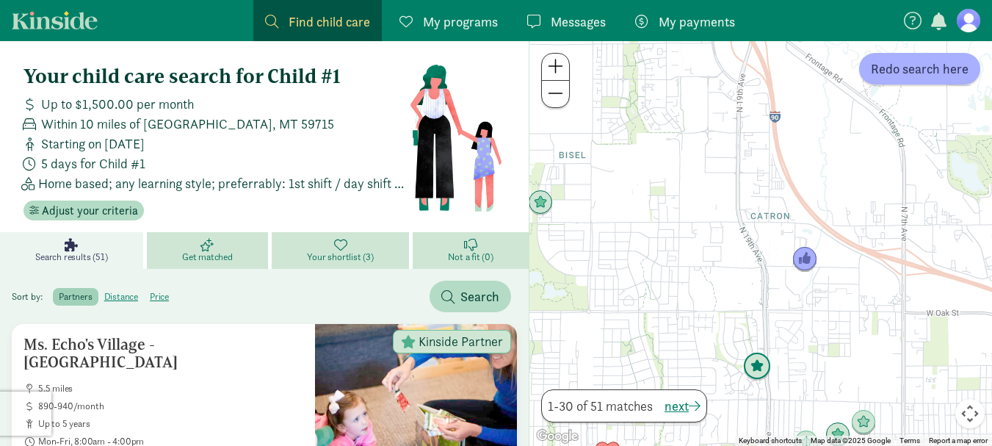
click at [754, 372] on img "Click to see details" at bounding box center [757, 367] width 28 height 28
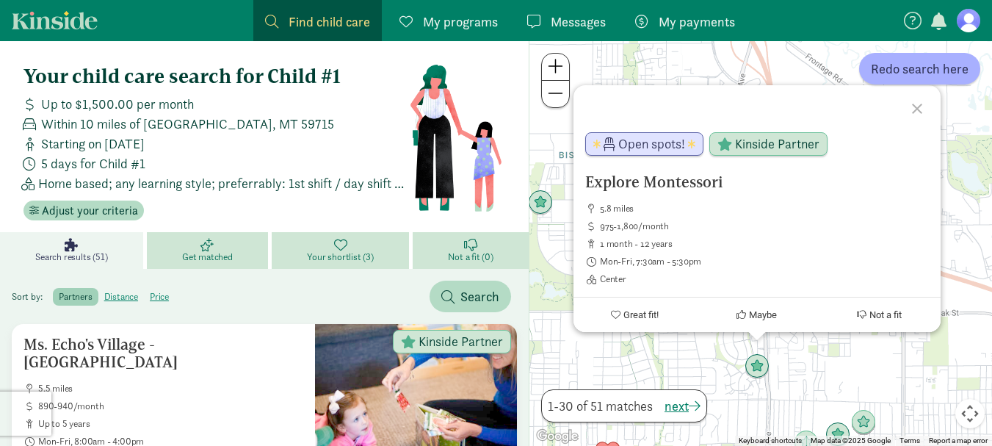
click at [911, 99] on div at bounding box center [919, 106] width 43 height 43
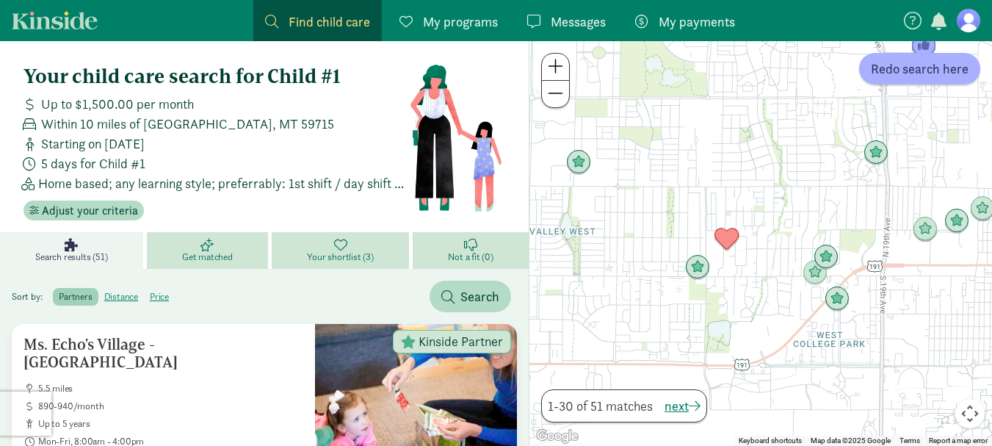
drag, startPoint x: 694, startPoint y: 297, endPoint x: 814, endPoint y: 80, distance: 248.2
click at [814, 80] on div at bounding box center [761, 243] width 463 height 405
click at [579, 167] on img "Click to see details" at bounding box center [579, 162] width 28 height 28
click at [580, 161] on img "Click to see details" at bounding box center [579, 162] width 28 height 28
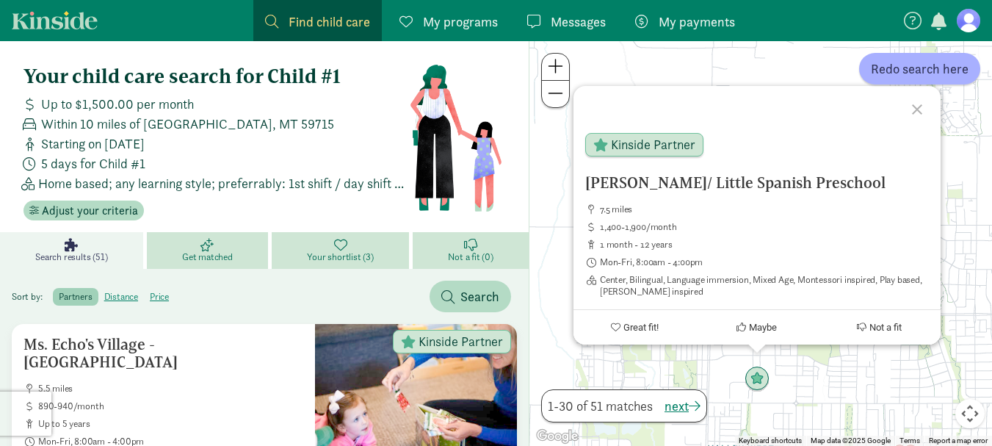
click at [925, 101] on div at bounding box center [919, 107] width 43 height 43
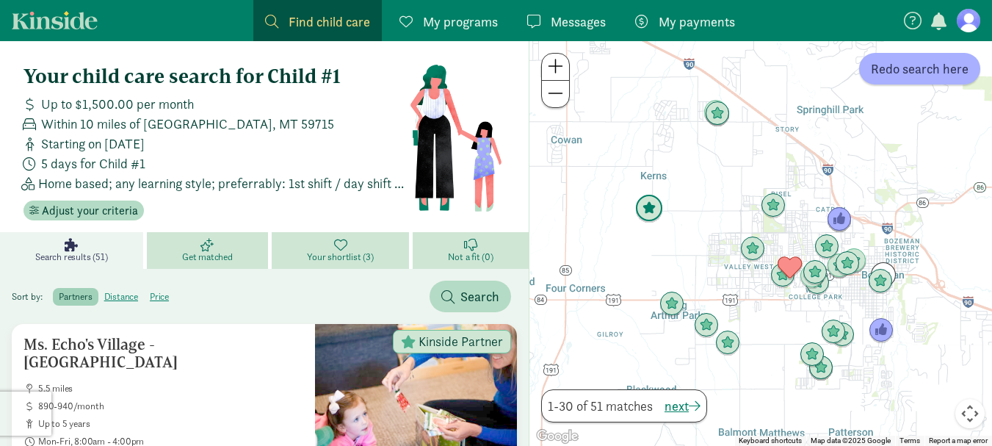
click at [646, 205] on img "Click to see details" at bounding box center [649, 209] width 28 height 28
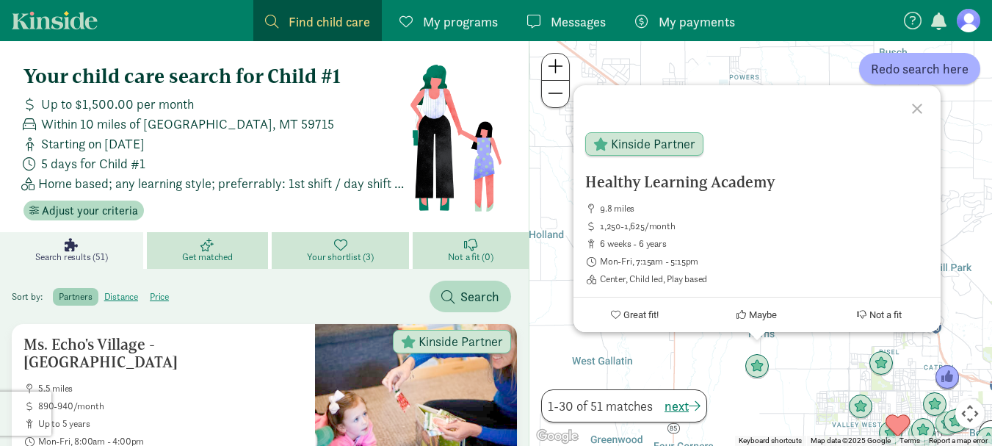
click at [919, 114] on div at bounding box center [919, 106] width 43 height 43
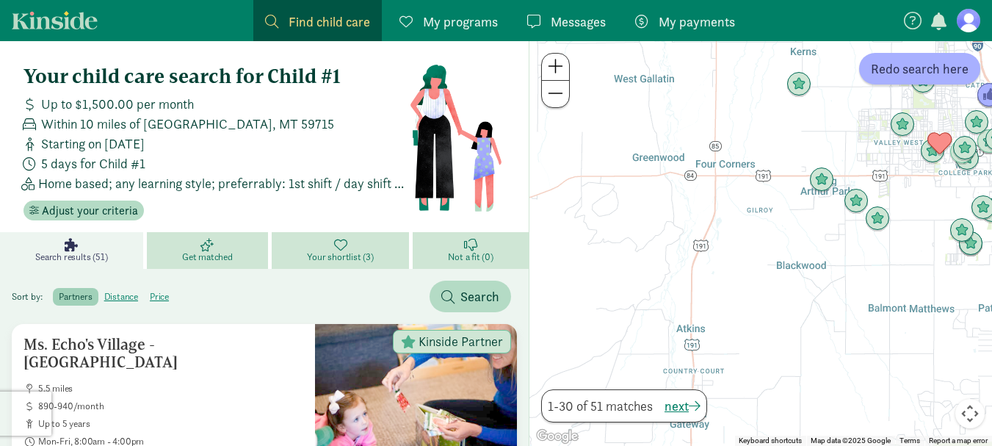
drag, startPoint x: 734, startPoint y: 327, endPoint x: 778, endPoint y: 43, distance: 287.5
click at [778, 43] on div at bounding box center [761, 243] width 463 height 405
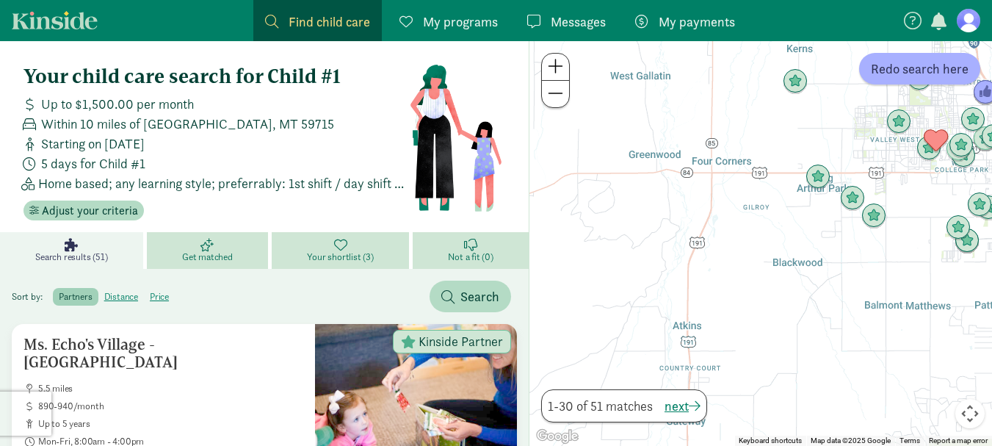
drag, startPoint x: 782, startPoint y: 238, endPoint x: 685, endPoint y: 190, distance: 108.1
click at [685, 190] on div at bounding box center [761, 243] width 463 height 405
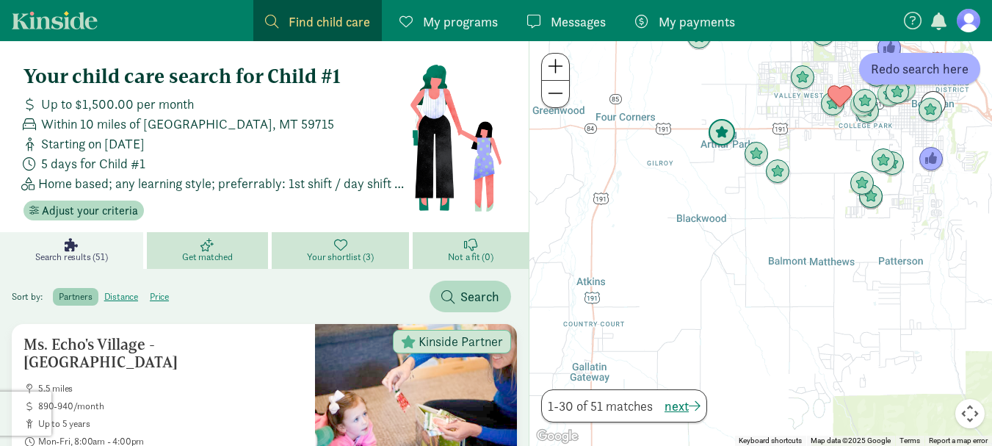
click at [718, 133] on img "Click to see details" at bounding box center [722, 133] width 28 height 28
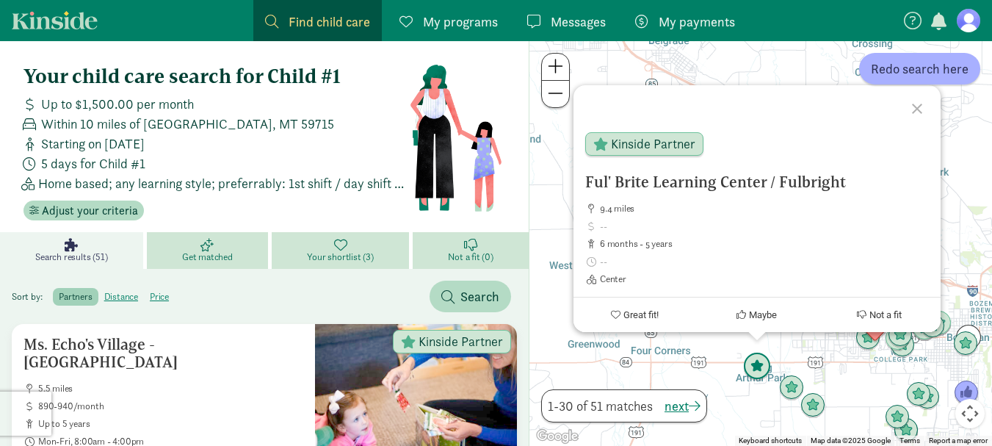
click at [762, 366] on img "Click to see details" at bounding box center [757, 367] width 28 height 28
click at [655, 138] on span "Kinside Partner" at bounding box center [653, 143] width 84 height 13
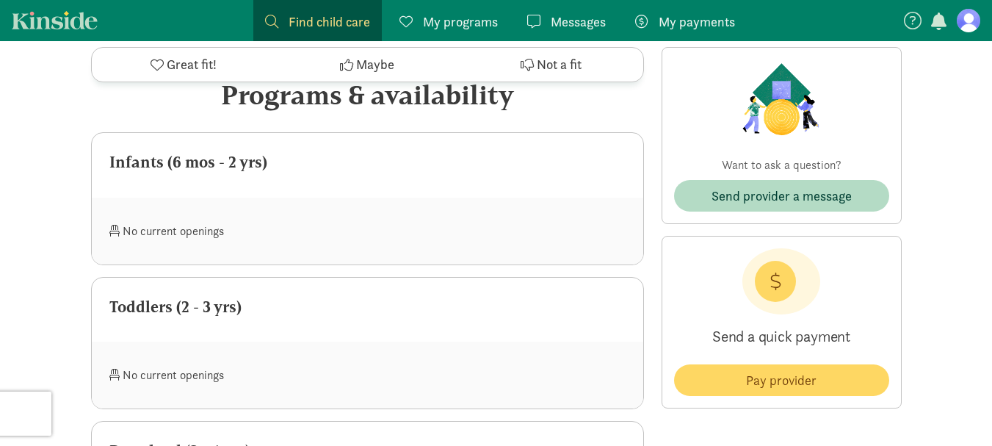
scroll to position [588, 0]
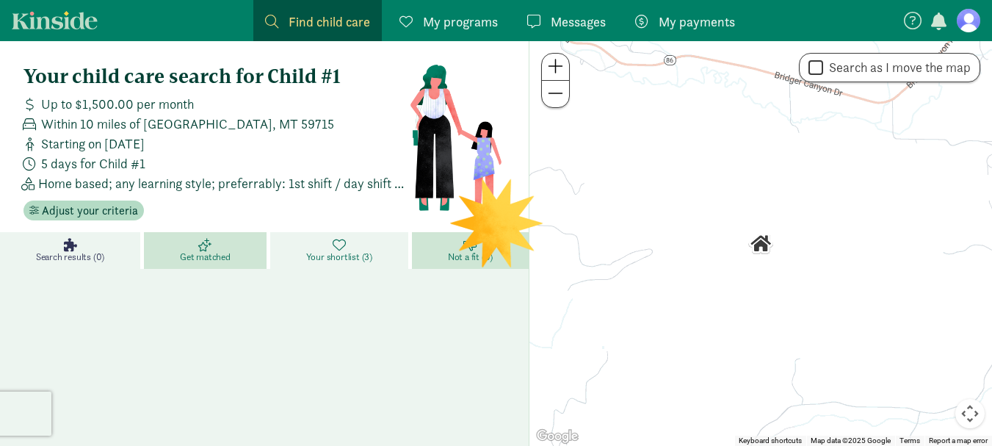
click at [360, 254] on span "Your shortlist (3)" at bounding box center [339, 257] width 66 height 12
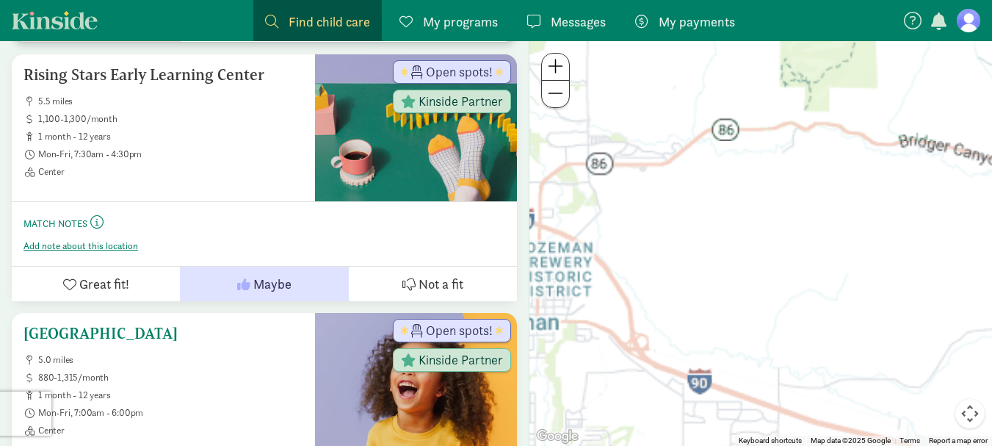
scroll to position [588, 0]
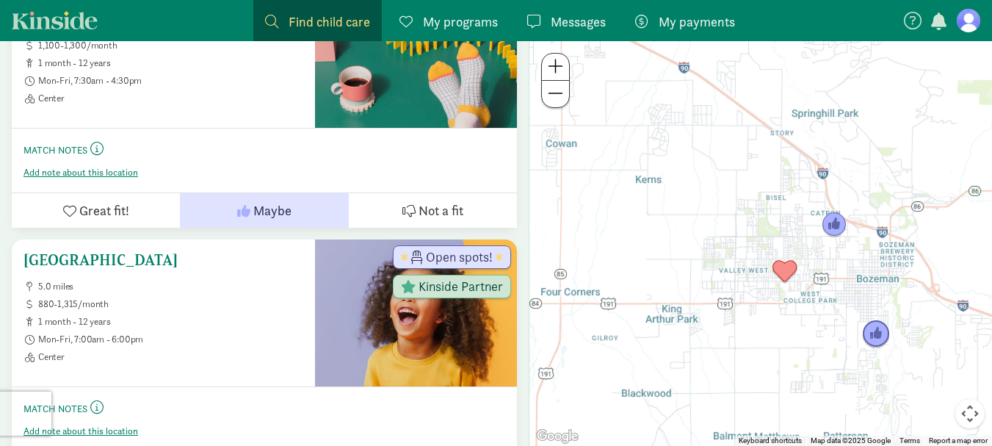
click at [148, 264] on h5 "[GEOGRAPHIC_DATA]" at bounding box center [164, 260] width 280 height 18
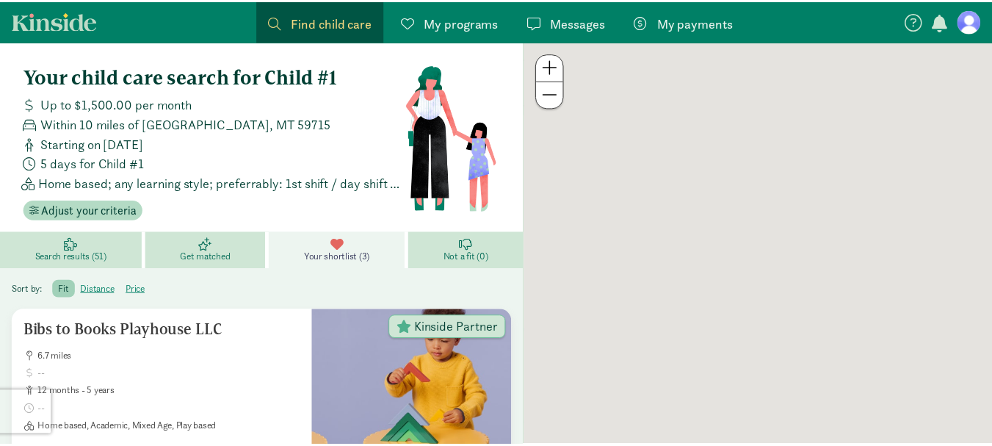
scroll to position [588, 0]
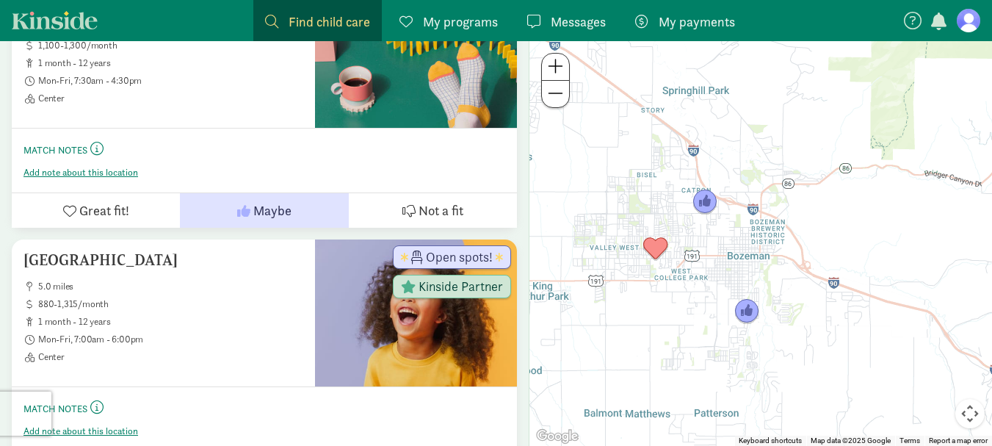
drag, startPoint x: 859, startPoint y: 352, endPoint x: 722, endPoint y: 330, distance: 139.1
click at [722, 330] on div at bounding box center [761, 243] width 463 height 405
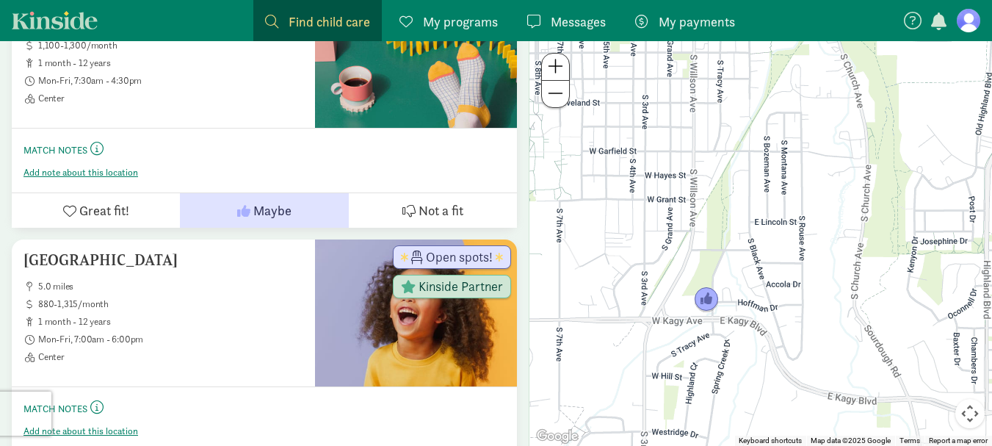
drag, startPoint x: 857, startPoint y: 278, endPoint x: 884, endPoint y: 375, distance: 100.0
click at [884, 375] on div at bounding box center [761, 243] width 463 height 405
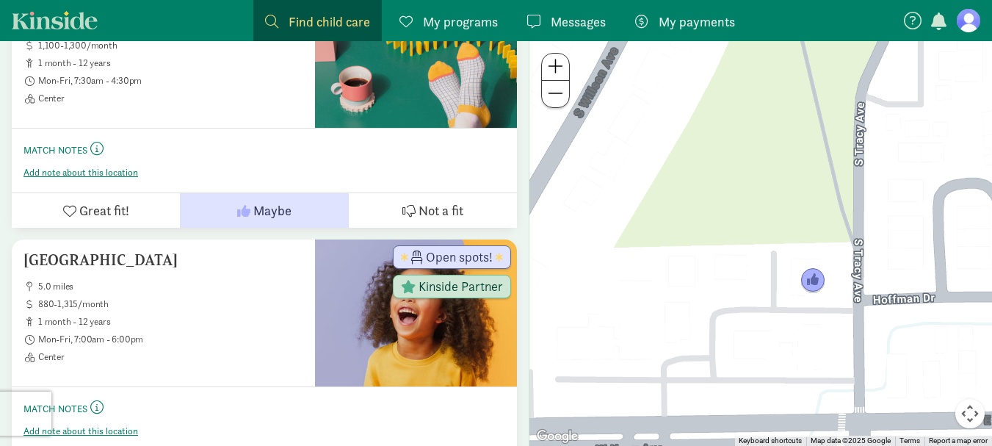
drag, startPoint x: 570, startPoint y: 231, endPoint x: 803, endPoint y: 310, distance: 246.4
click at [803, 310] on div at bounding box center [761, 243] width 463 height 405
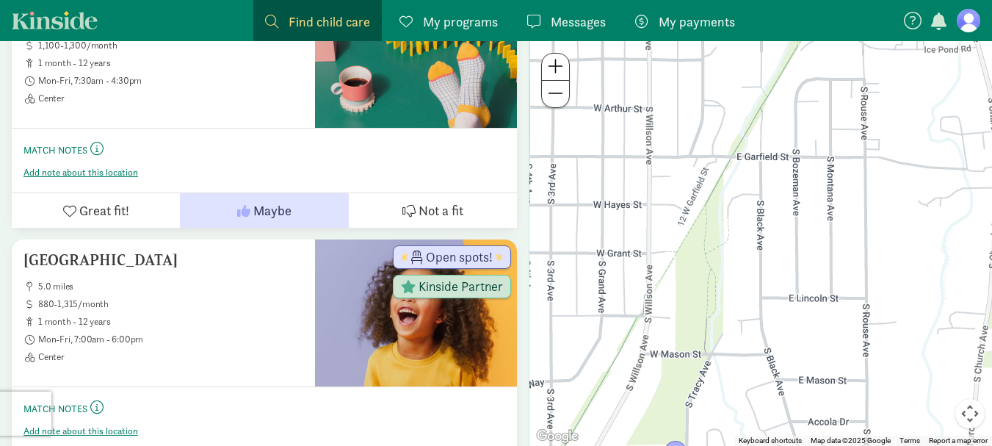
drag, startPoint x: 886, startPoint y: 223, endPoint x: 756, endPoint y: 375, distance: 199.0
click at [756, 375] on div at bounding box center [761, 243] width 463 height 405
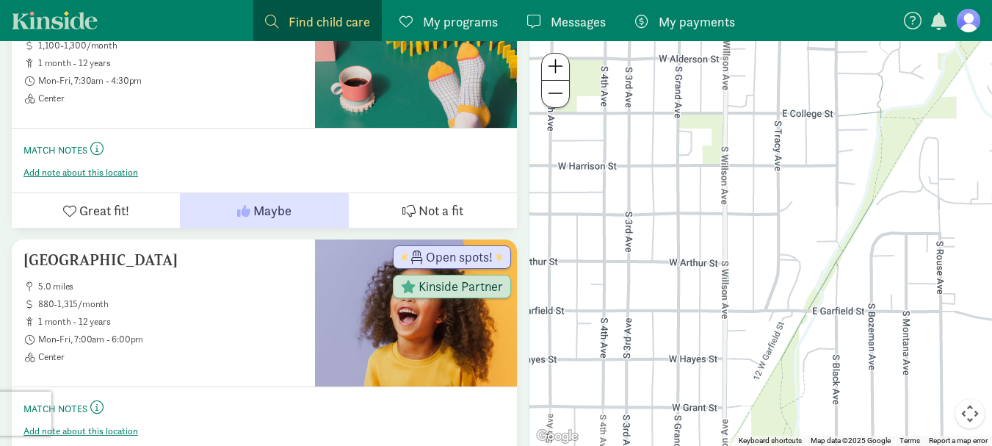
drag, startPoint x: 800, startPoint y: 321, endPoint x: 828, endPoint y: 364, distance: 51.3
click at [829, 368] on div at bounding box center [761, 243] width 463 height 405
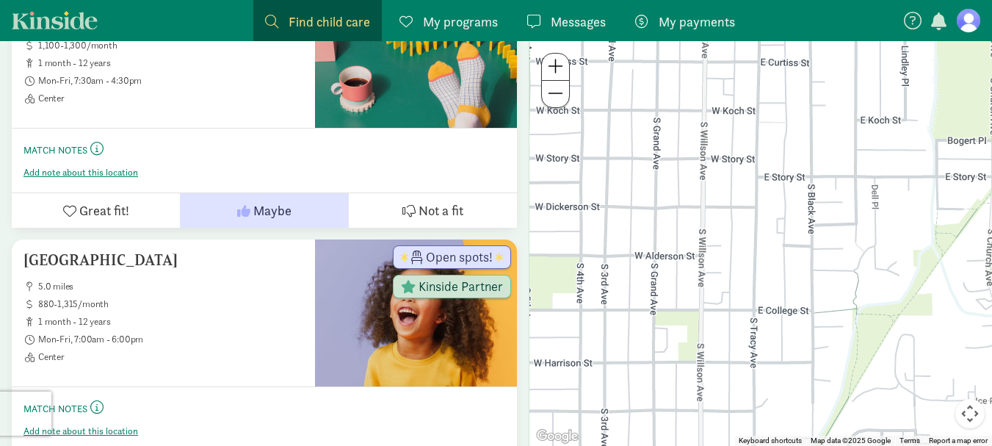
drag, startPoint x: 744, startPoint y: 127, endPoint x: 717, endPoint y: 359, distance: 233.7
click at [717, 359] on div at bounding box center [761, 243] width 463 height 405
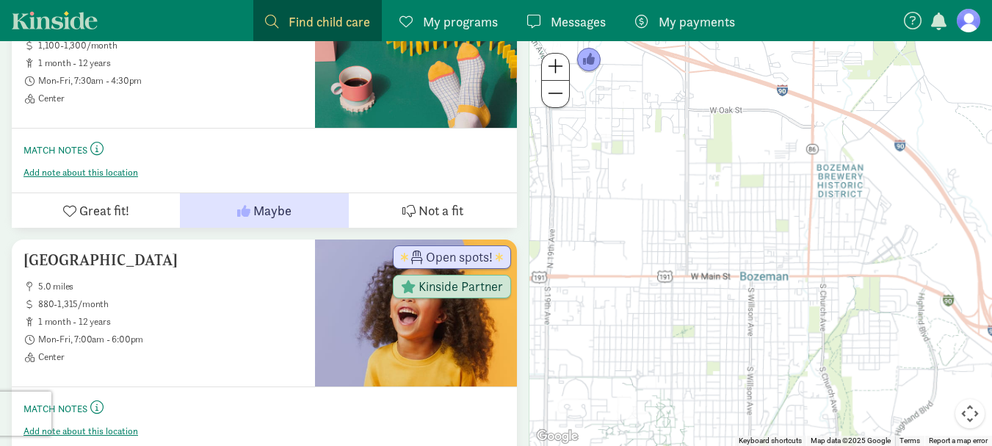
drag, startPoint x: 812, startPoint y: 104, endPoint x: 747, endPoint y: 256, distance: 166.2
click at [747, 256] on div at bounding box center [761, 243] width 463 height 405
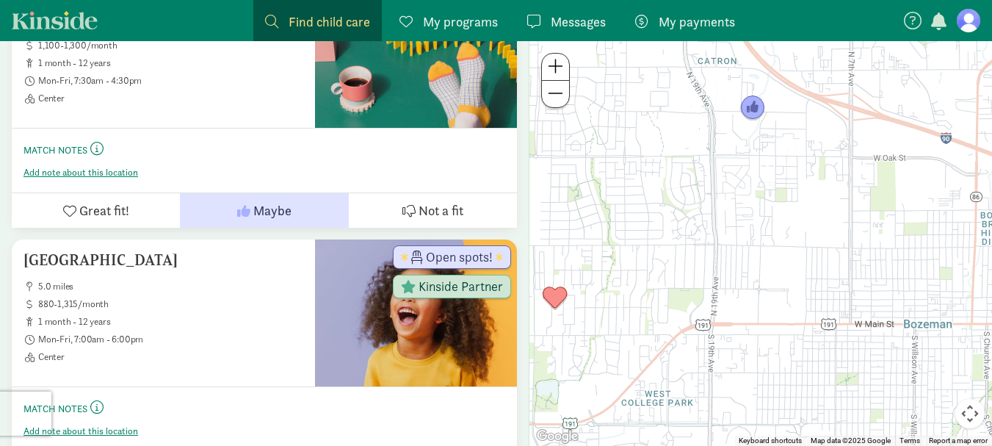
drag, startPoint x: 834, startPoint y: 270, endPoint x: 822, endPoint y: 287, distance: 21.6
click at [822, 287] on div at bounding box center [761, 243] width 463 height 405
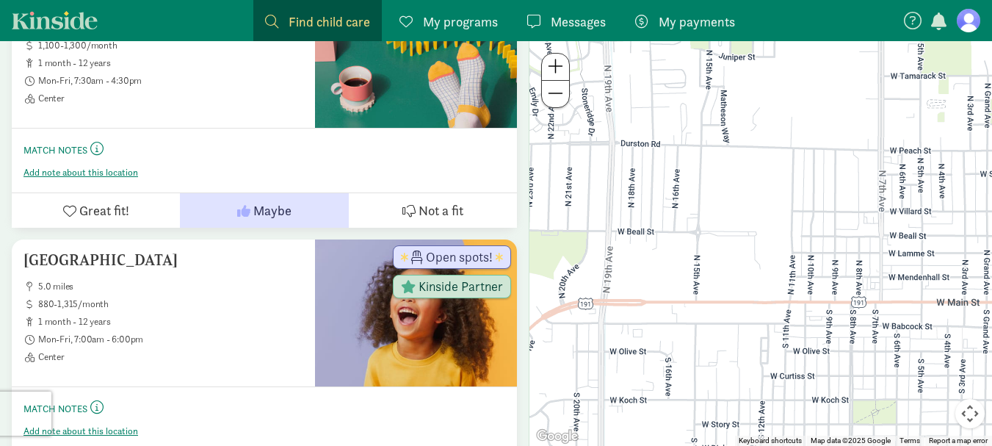
click at [198, 13] on nav "Find child care Find My programs Programs Messages Messages My payments Pay" at bounding box center [496, 20] width 992 height 41
click at [344, 15] on span "Find child care" at bounding box center [330, 22] width 82 height 20
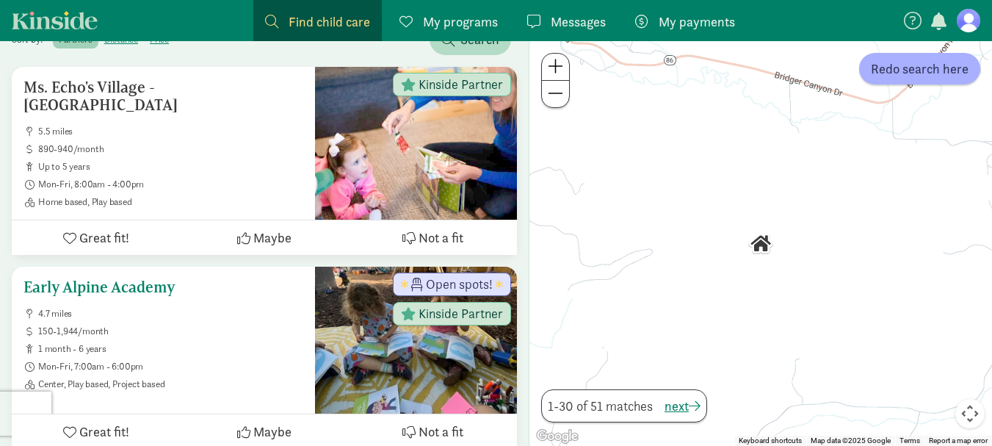
scroll to position [294, 0]
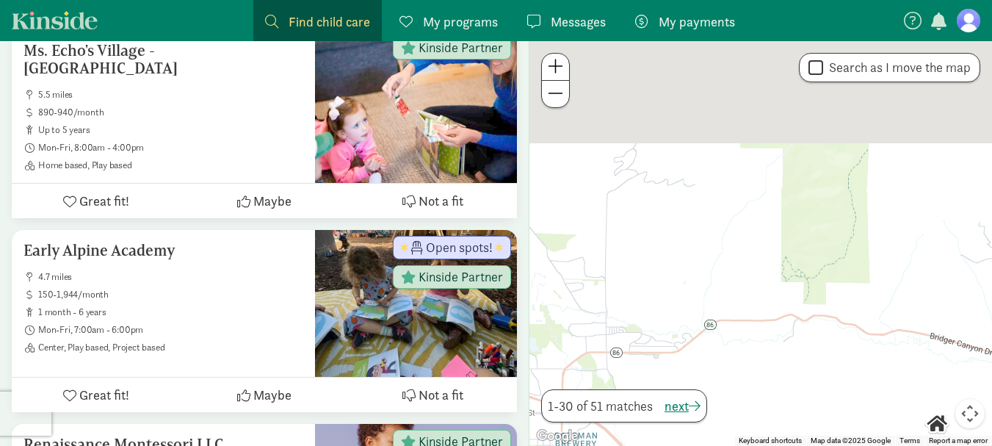
drag, startPoint x: 734, startPoint y: 295, endPoint x: 798, endPoint y: 376, distance: 103.5
click at [798, 376] on div at bounding box center [761, 243] width 463 height 405
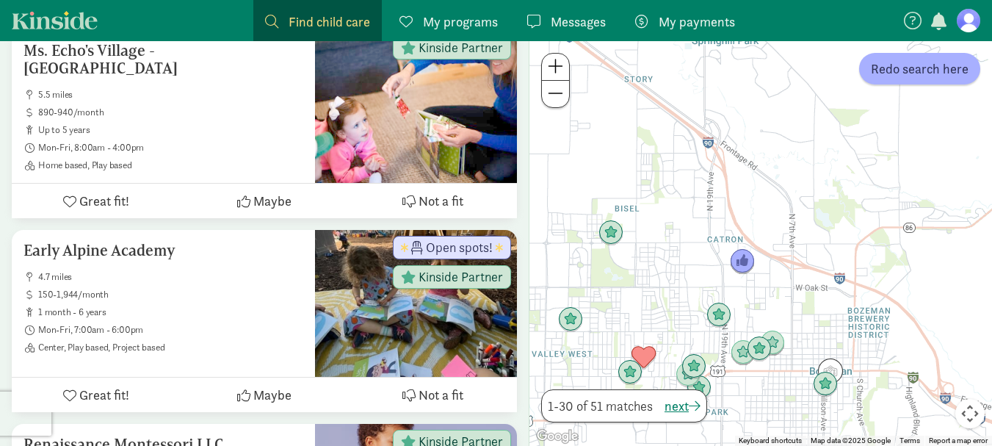
drag, startPoint x: 922, startPoint y: 405, endPoint x: 972, endPoint y: 141, distance: 269.1
click at [972, 141] on div at bounding box center [761, 243] width 463 height 405
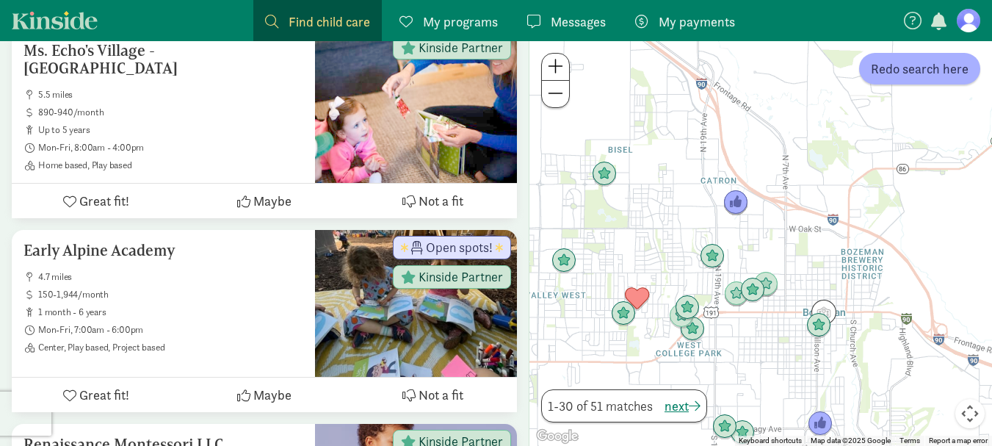
drag, startPoint x: 743, startPoint y: 391, endPoint x: 741, endPoint y: 340, distance: 50.7
click at [741, 340] on div at bounding box center [761, 243] width 463 height 405
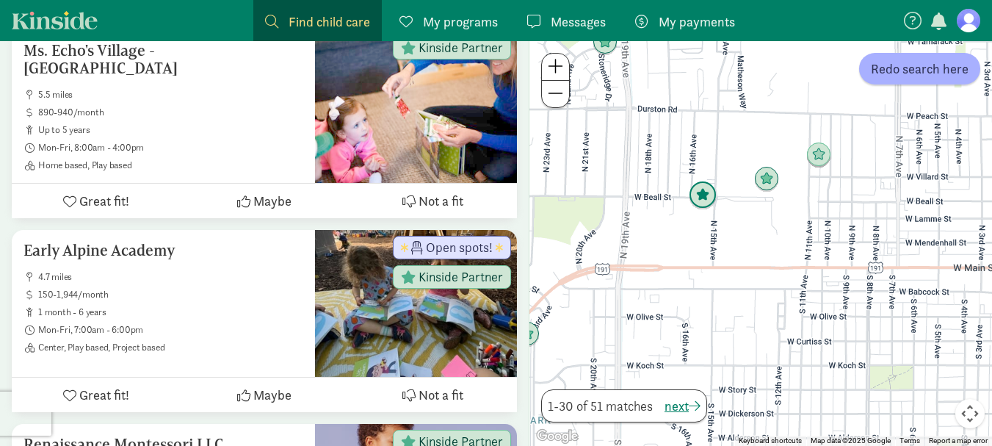
click at [704, 192] on img "Click to see details" at bounding box center [703, 195] width 28 height 28
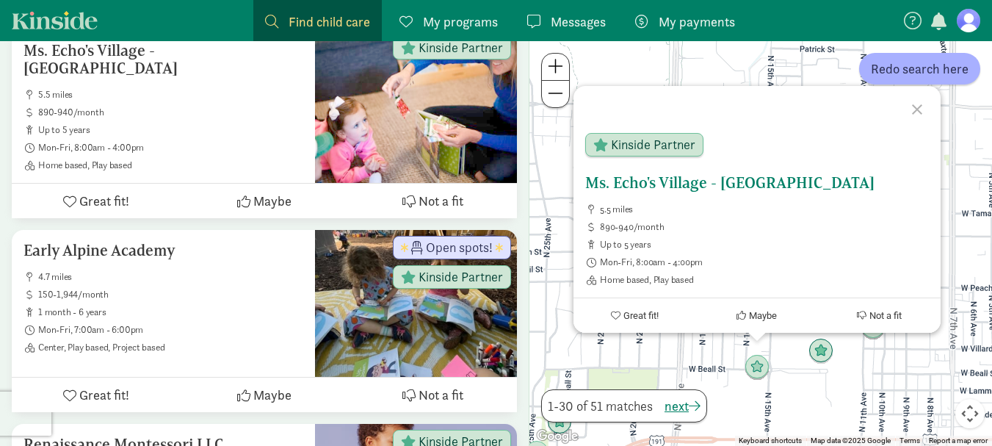
click at [767, 315] on span "Maybe" at bounding box center [763, 315] width 28 height 11
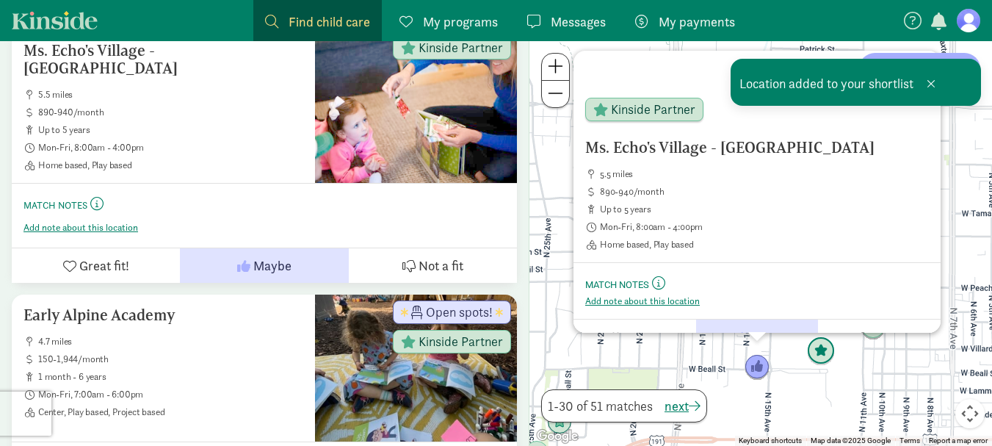
click at [824, 355] on img "Click to see details" at bounding box center [821, 351] width 28 height 28
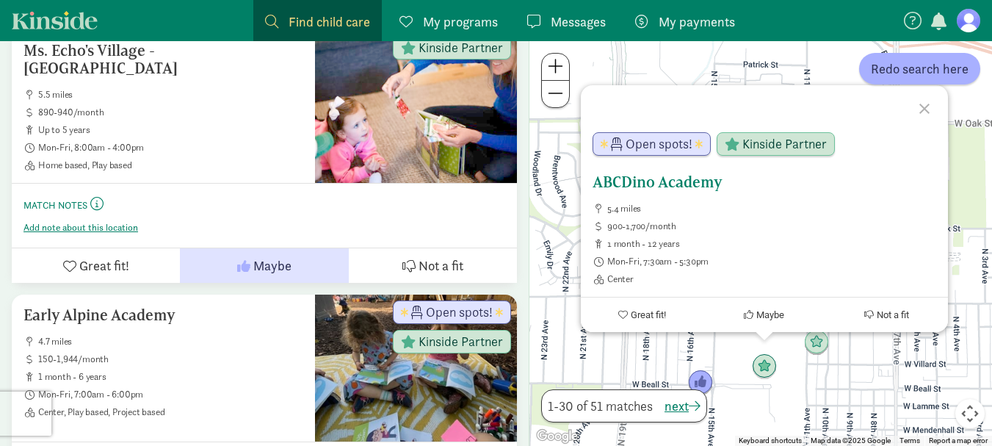
click at [630, 186] on h5 "ABCDino Academy" at bounding box center [765, 182] width 344 height 18
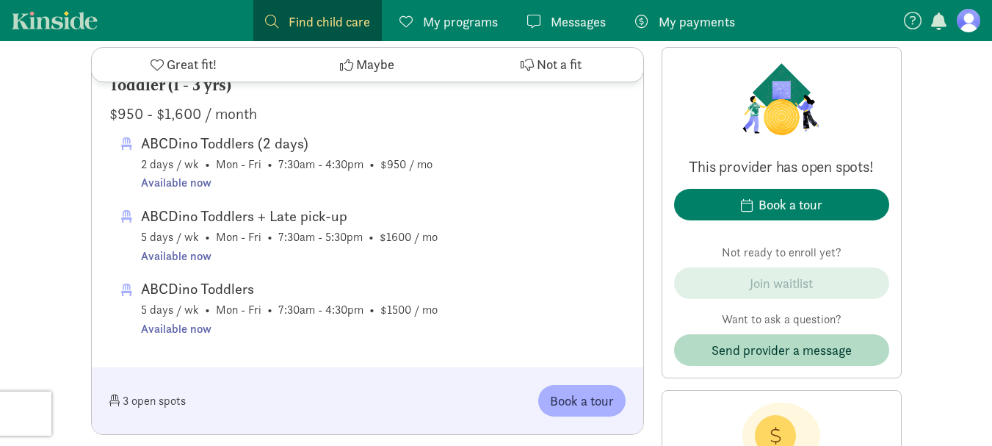
scroll to position [1028, 0]
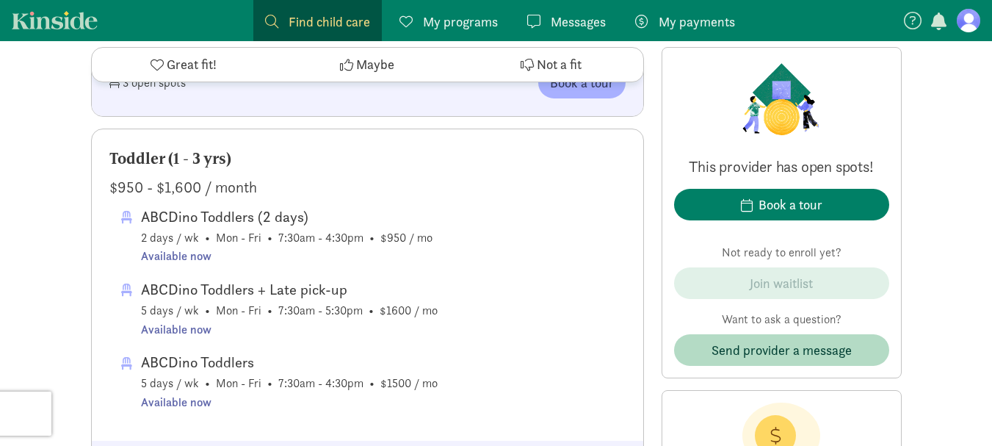
click at [557, 67] on span "Not a fit" at bounding box center [559, 65] width 45 height 20
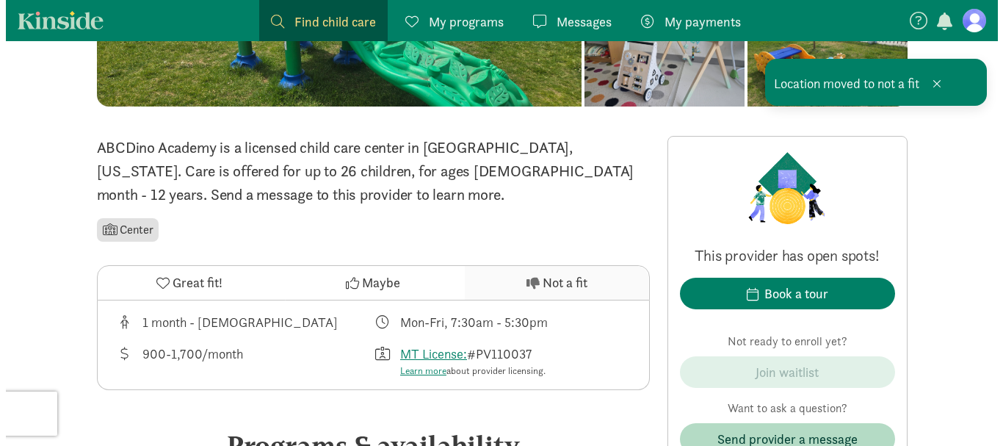
scroll to position [0, 0]
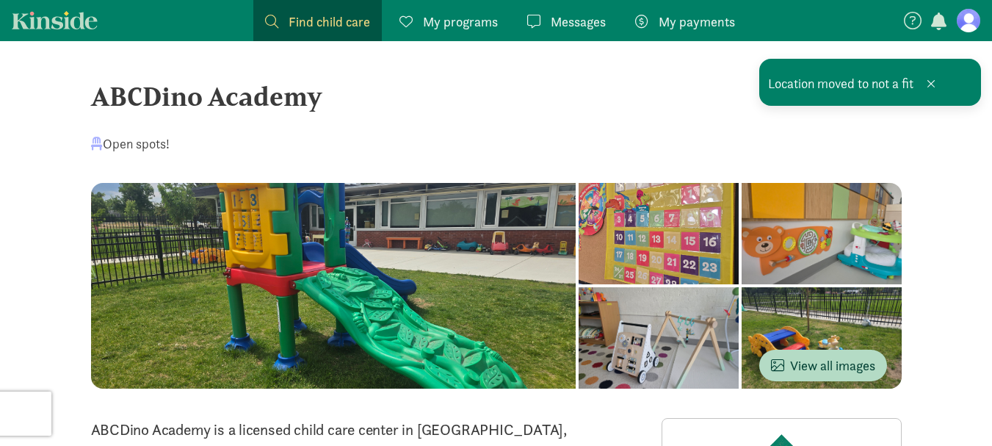
click at [298, 12] on span "Find child care" at bounding box center [330, 22] width 82 height 20
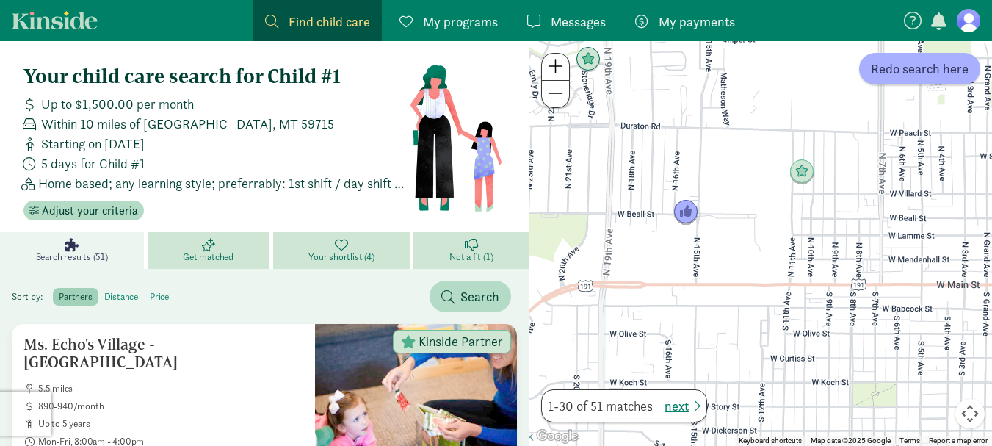
drag, startPoint x: 859, startPoint y: 214, endPoint x: 701, endPoint y: 442, distance: 277.1
click at [701, 442] on div at bounding box center [761, 243] width 463 height 405
click at [801, 177] on img "Click to see details" at bounding box center [802, 172] width 28 height 28
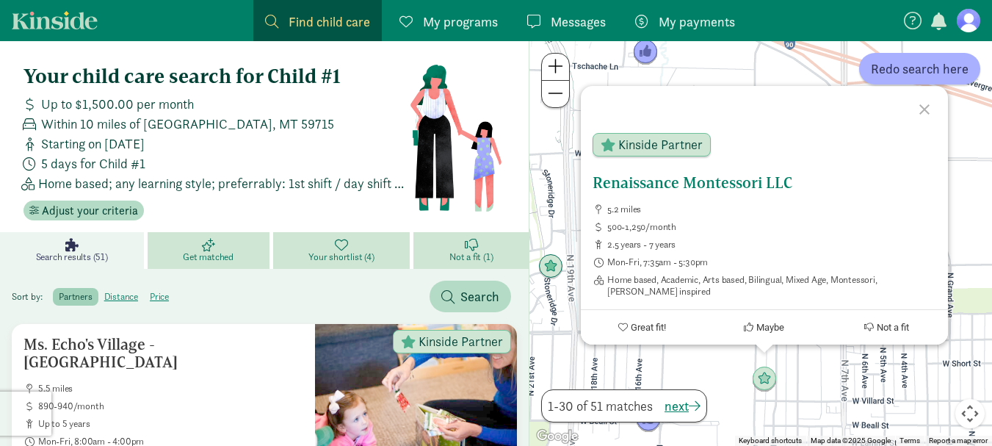
click at [890, 327] on span "Not a fit" at bounding box center [893, 327] width 32 height 11
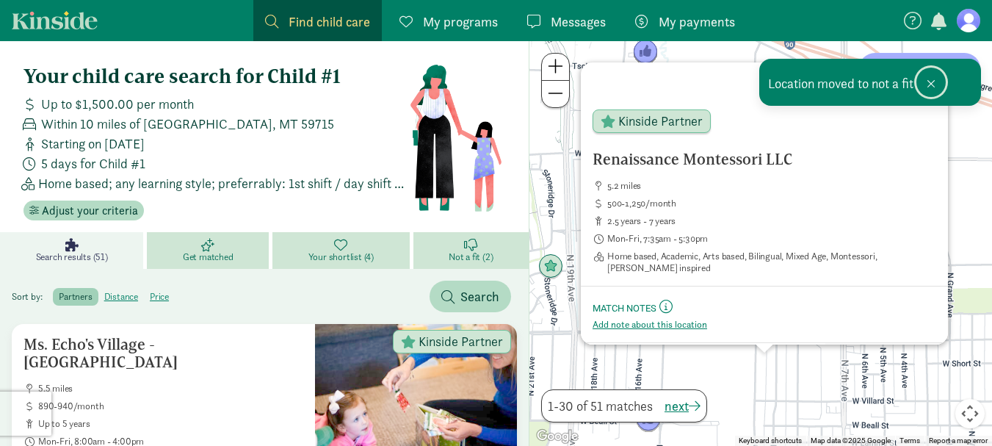
click at [921, 80] on button at bounding box center [931, 82] width 29 height 29
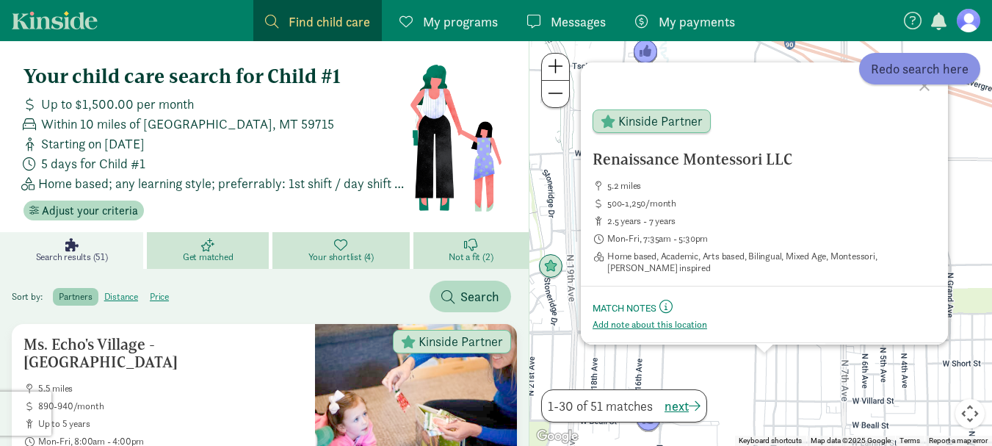
click at [922, 82] on button "Redo search here" at bounding box center [919, 69] width 121 height 32
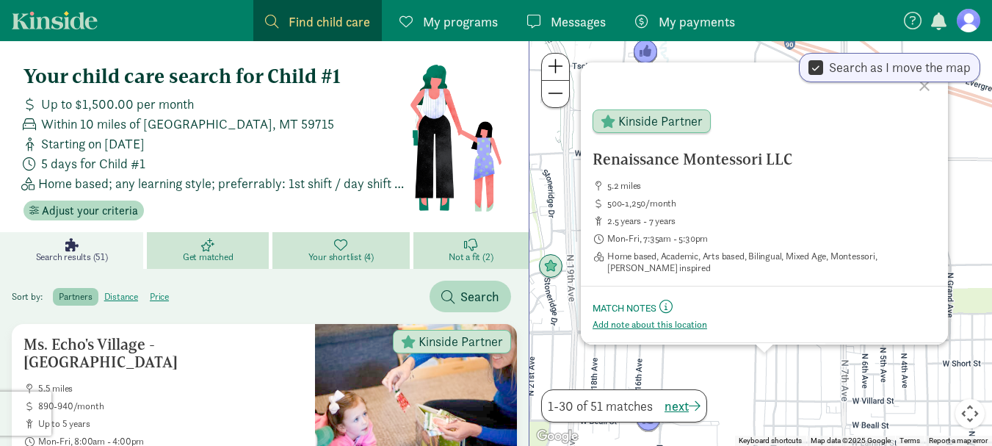
click at [925, 89] on div at bounding box center [927, 83] width 43 height 43
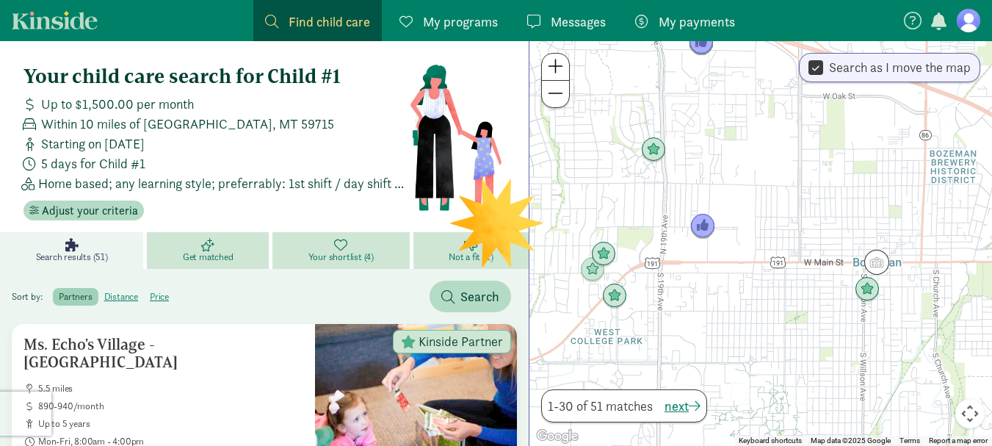
drag, startPoint x: 825, startPoint y: 254, endPoint x: 786, endPoint y: 166, distance: 96.6
click at [786, 166] on div at bounding box center [761, 243] width 463 height 405
click at [882, 269] on img "Click to see details" at bounding box center [877, 262] width 28 height 28
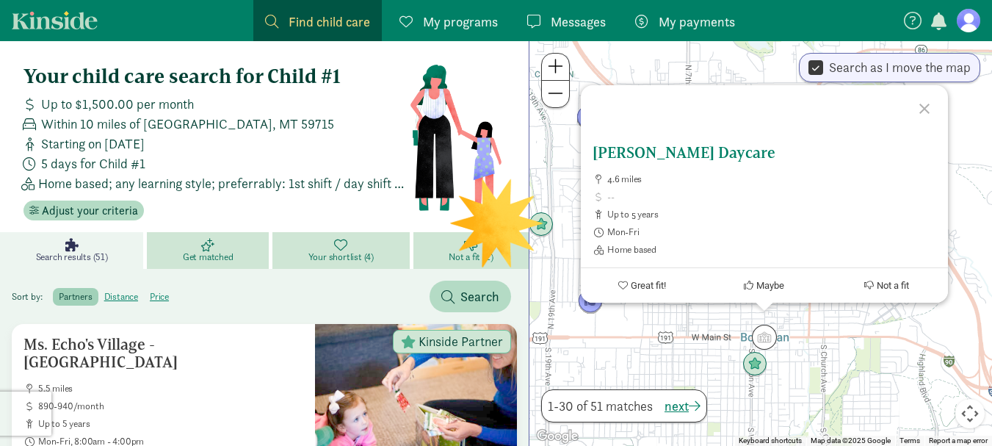
click at [664, 151] on h5 "[PERSON_NAME] Daycare" at bounding box center [765, 153] width 344 height 18
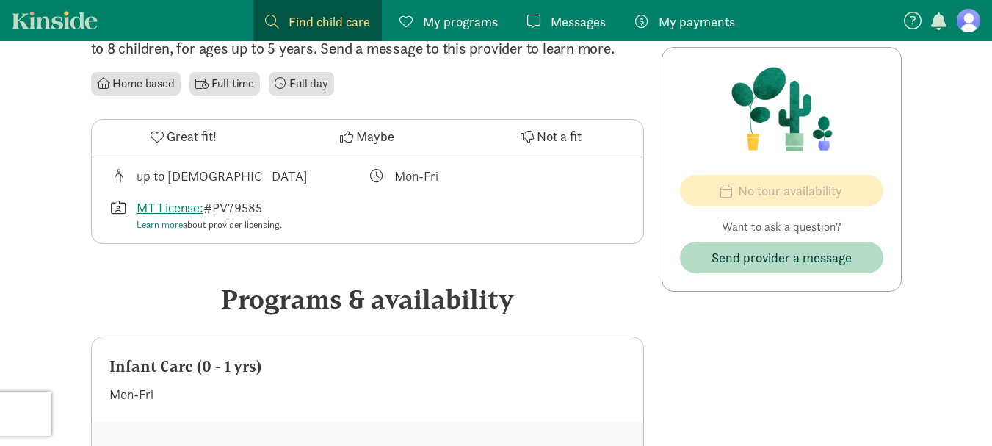
scroll to position [367, 0]
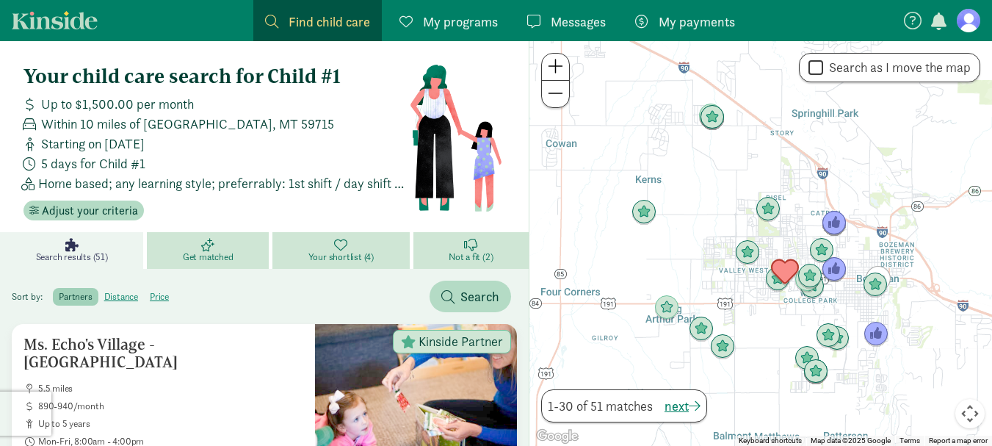
click at [793, 261] on img "Click to see details" at bounding box center [785, 272] width 28 height 28
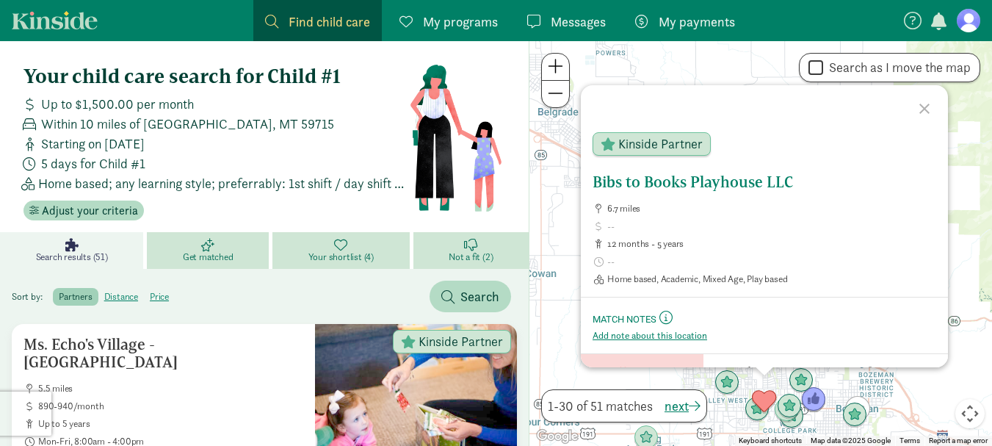
click at [643, 147] on span "Kinside Partner" at bounding box center [660, 143] width 84 height 13
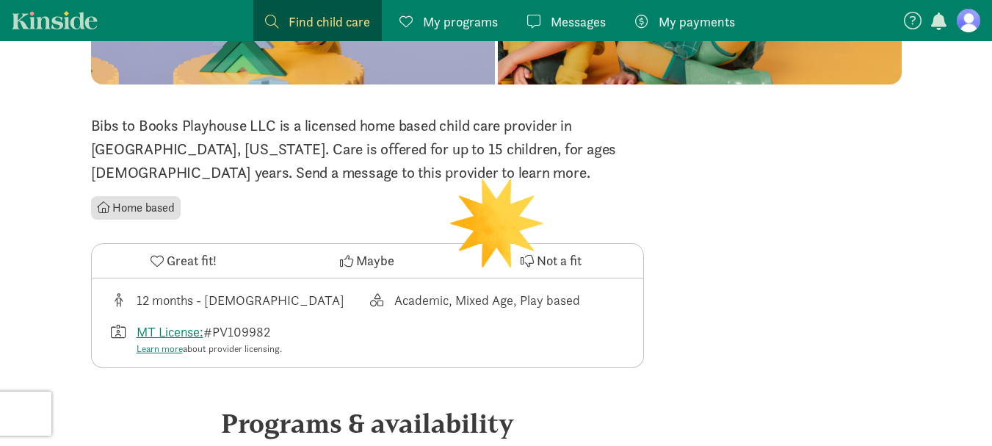
scroll to position [363, 0]
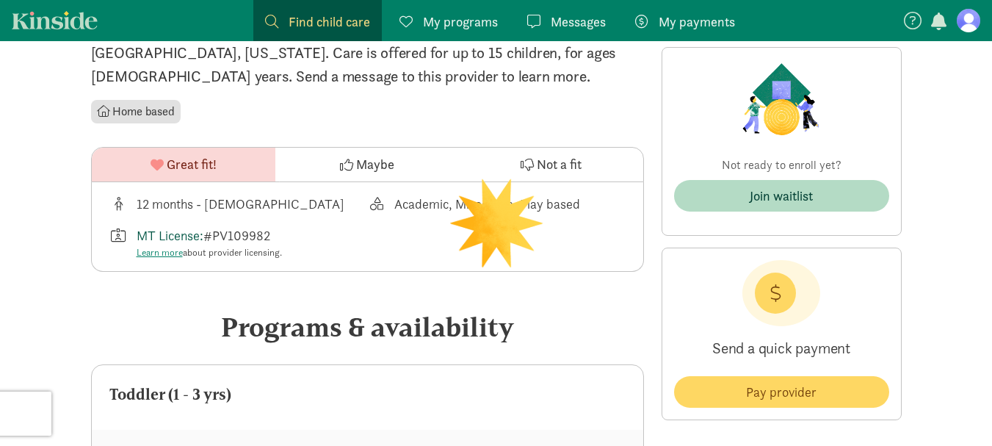
click at [187, 236] on link "MT License:" at bounding box center [170, 235] width 67 height 17
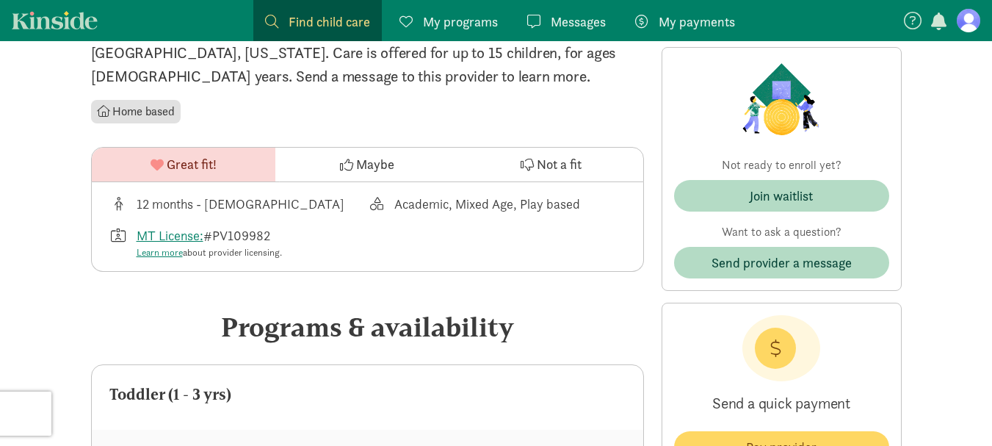
drag, startPoint x: 290, startPoint y: 233, endPoint x: 210, endPoint y: 233, distance: 80.1
click at [210, 233] on div "MT License: #PV109982 Learn more about provider licensing." at bounding box center [238, 242] width 259 height 35
copy div "#PV109982"
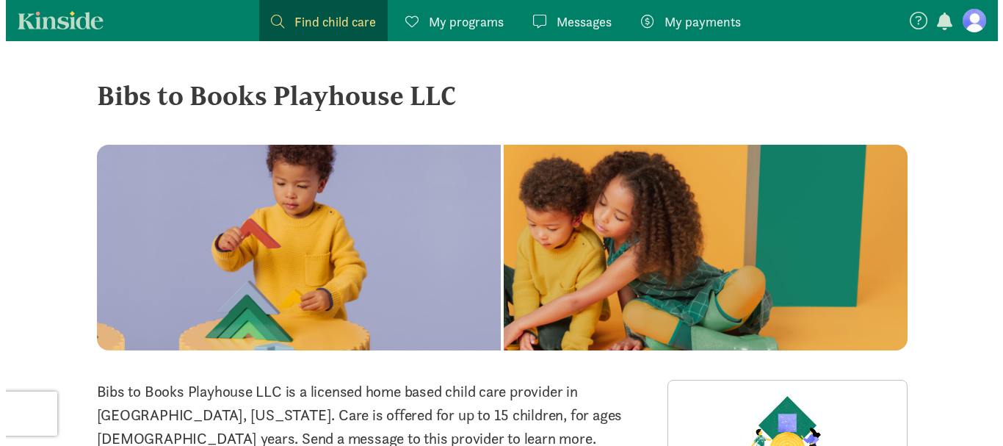
scroll to position [0, 0]
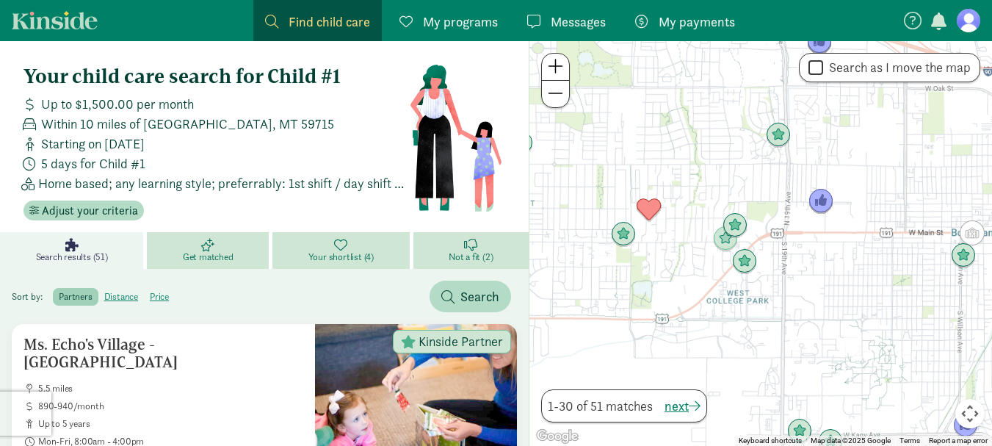
drag, startPoint x: 832, startPoint y: 289, endPoint x: 694, endPoint y: 333, distance: 144.9
click at [694, 333] on div at bounding box center [761, 243] width 463 height 405
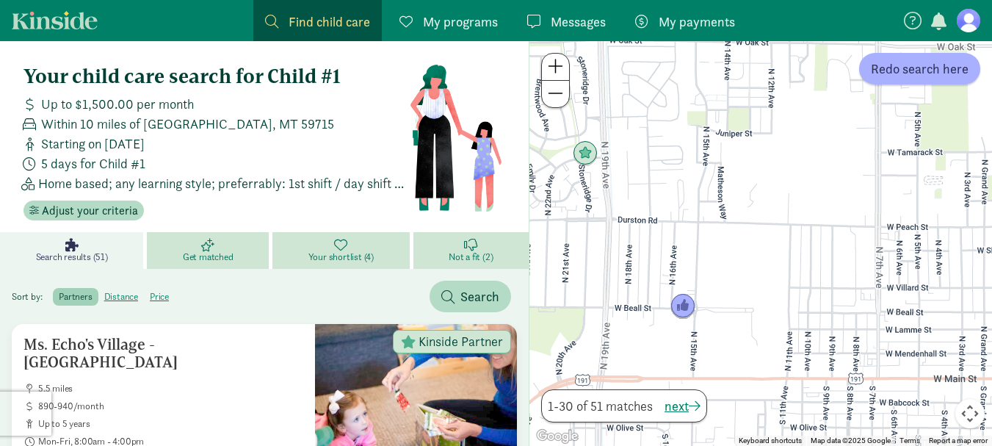
drag, startPoint x: 870, startPoint y: 242, endPoint x: 658, endPoint y: 438, distance: 288.5
click at [658, 438] on div at bounding box center [761, 243] width 463 height 405
click at [683, 310] on img "Click to see details" at bounding box center [683, 306] width 28 height 28
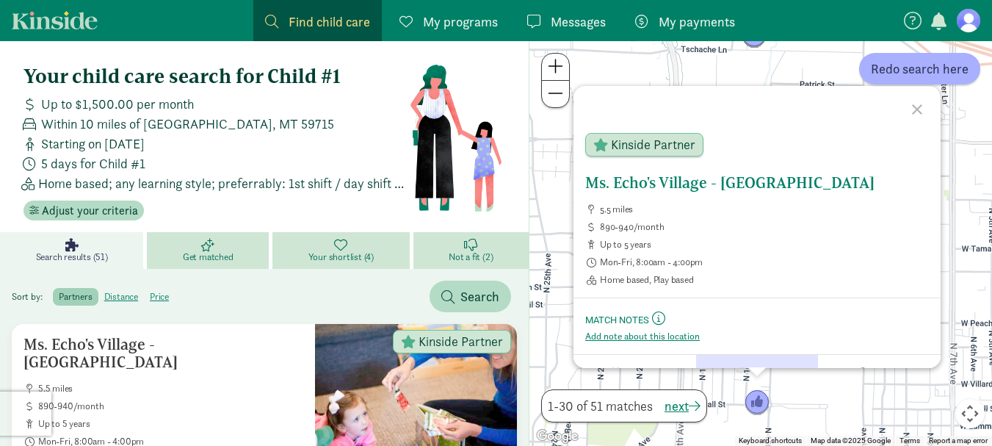
click at [633, 151] on span "Kinside Partner" at bounding box center [653, 144] width 84 height 13
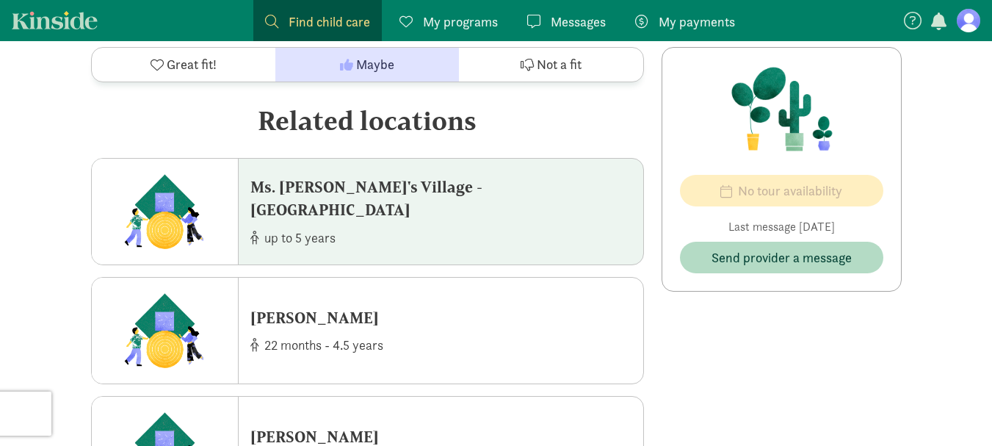
scroll to position [1763, 0]
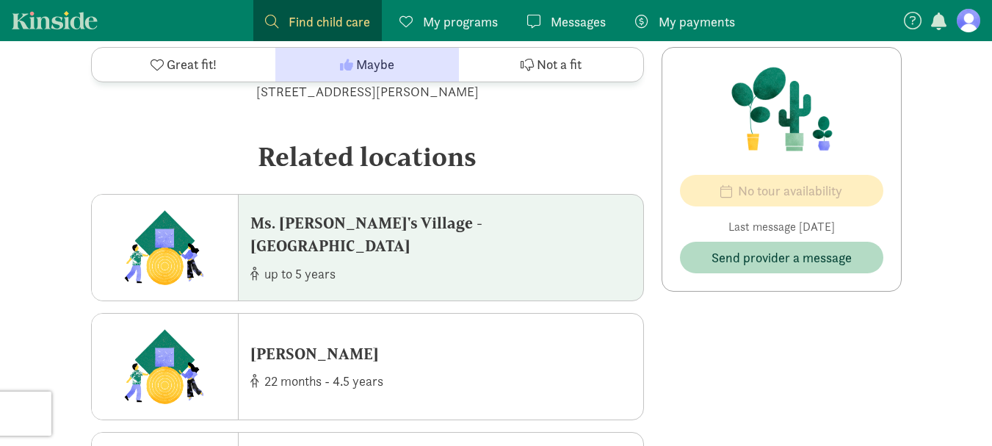
click at [477, 235] on div "Ms. [PERSON_NAME]'s Village - [GEOGRAPHIC_DATA]" at bounding box center [446, 235] width 393 height 46
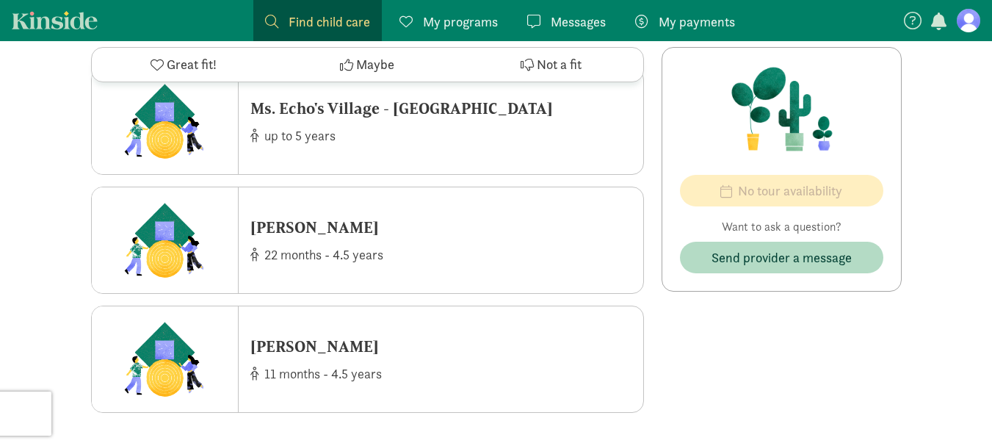
scroll to position [1469, 0]
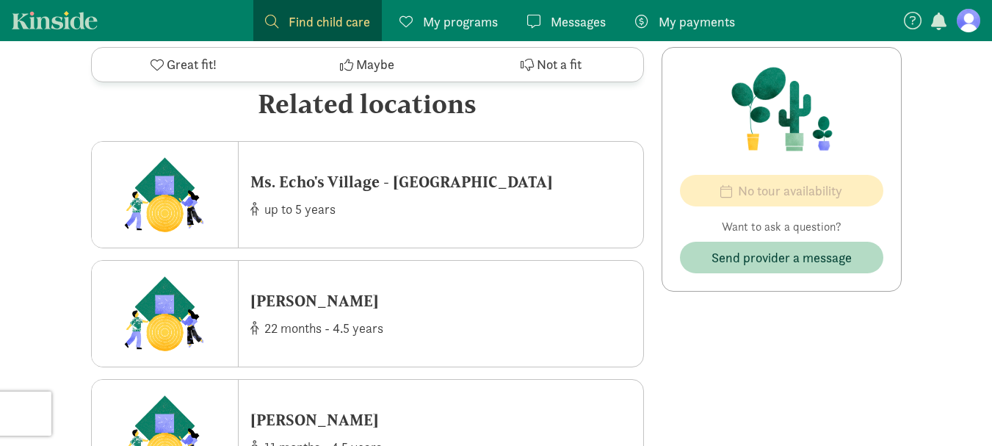
click at [449, 295] on div "Leanne Cabral 22 months - 4.5 years" at bounding box center [441, 314] width 405 height 106
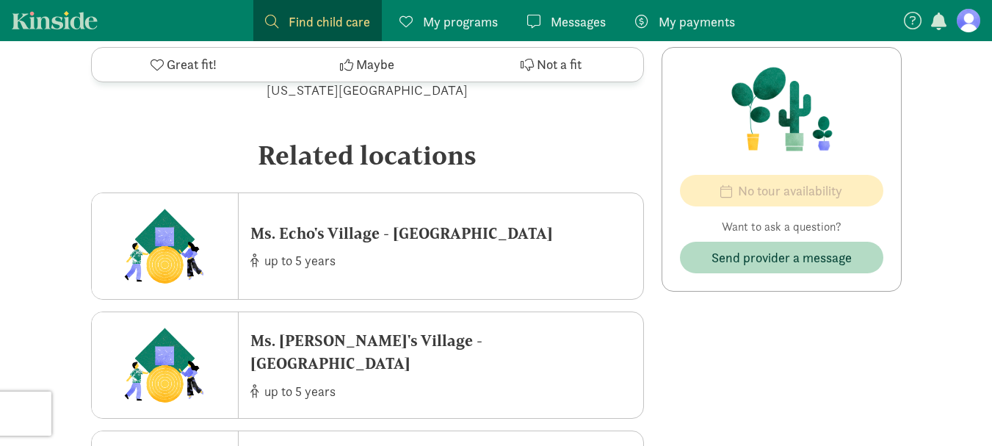
scroll to position [1689, 0]
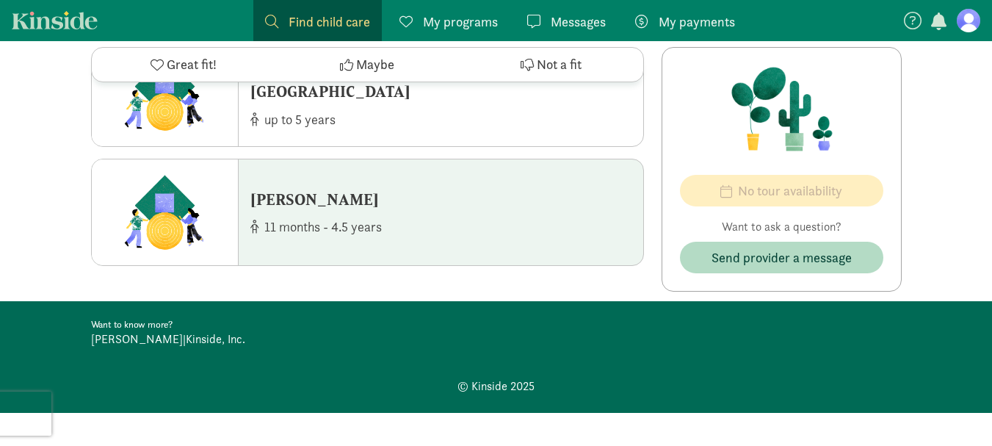
click at [411, 213] on div "Kathryn Gance 11 months - 4.5 years" at bounding box center [441, 212] width 405 height 106
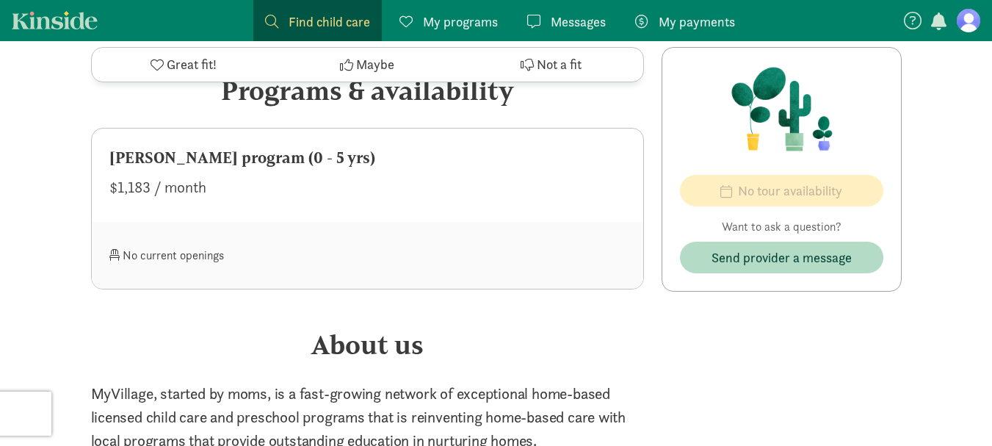
scroll to position [661, 0]
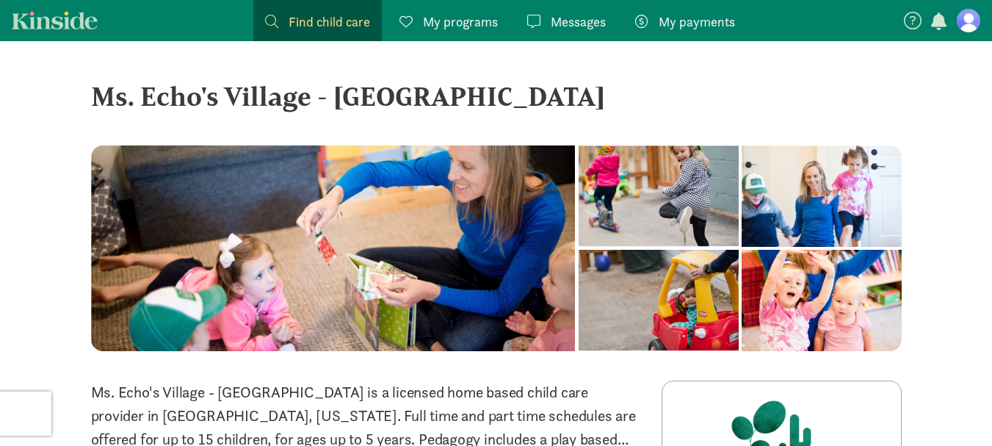
click at [587, 20] on span "Messages" at bounding box center [578, 22] width 55 height 20
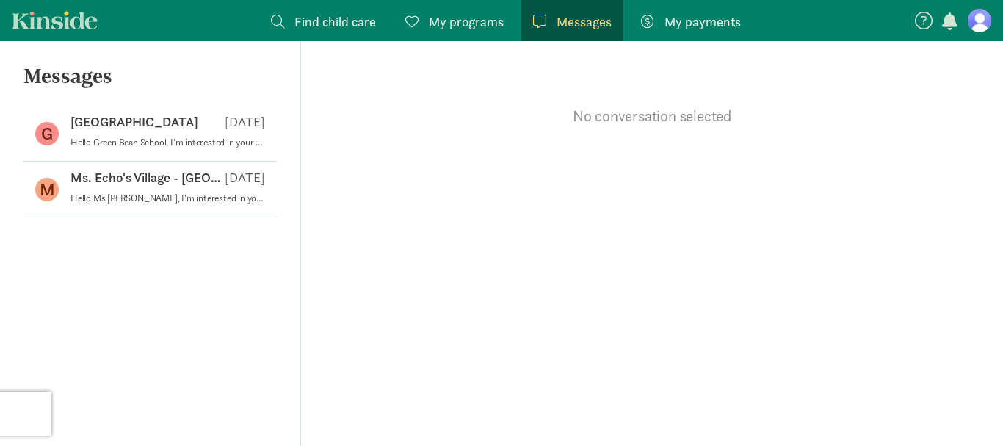
click at [376, 22] on link "Find child care Find" at bounding box center [323, 20] width 129 height 41
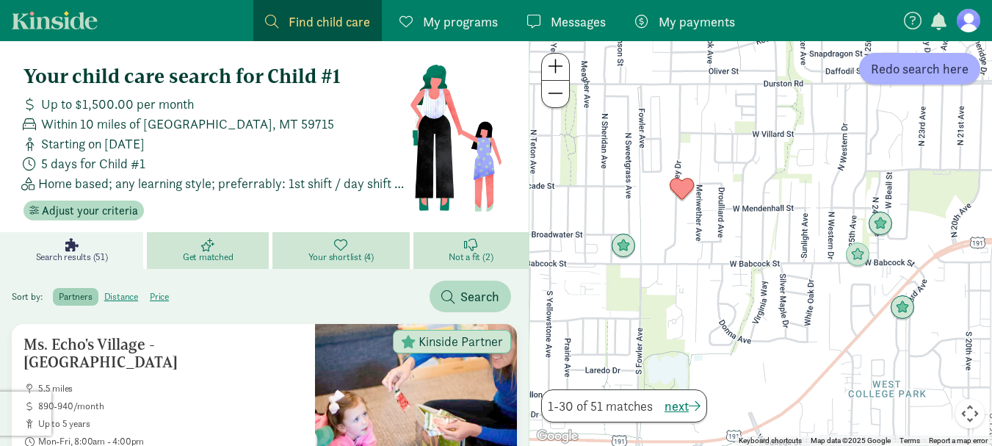
drag, startPoint x: 736, startPoint y: 176, endPoint x: 765, endPoint y: 383, distance: 209.1
click at [765, 383] on div at bounding box center [761, 243] width 463 height 405
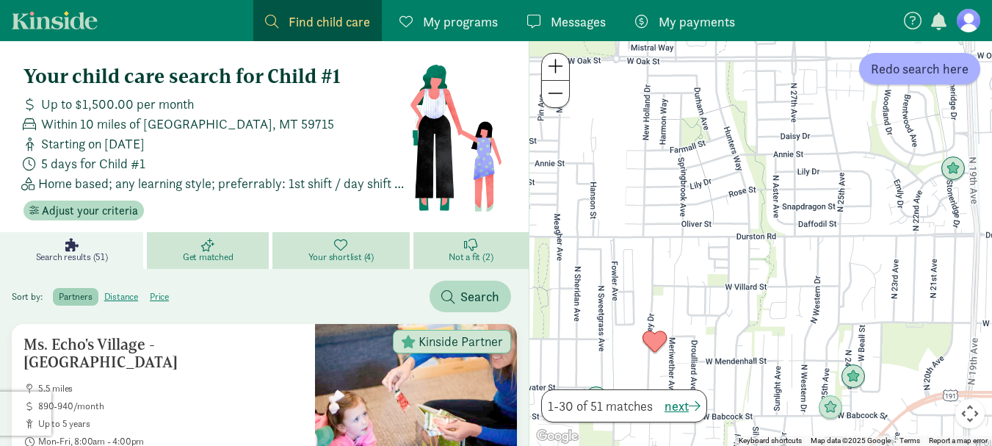
drag, startPoint x: 735, startPoint y: 156, endPoint x: 709, endPoint y: 311, distance: 157.8
click at [709, 311] on div at bounding box center [761, 243] width 463 height 405
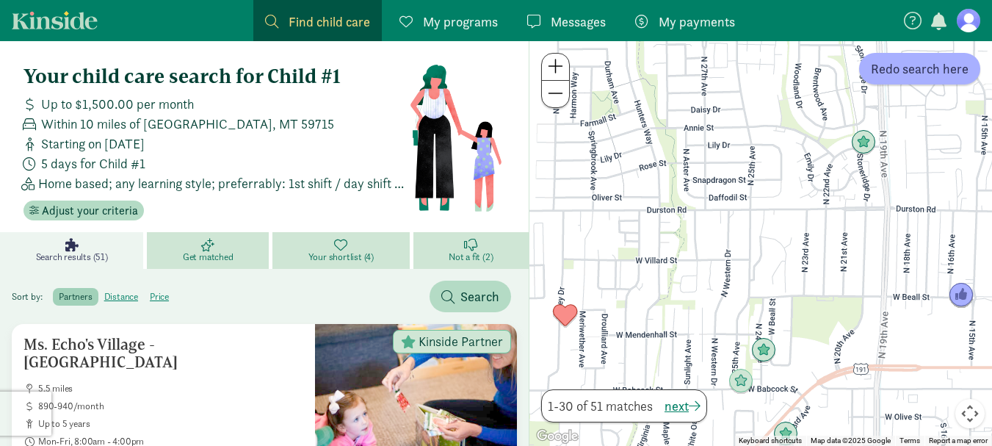
drag, startPoint x: 846, startPoint y: 283, endPoint x: 718, endPoint y: 271, distance: 128.4
click at [718, 271] on div at bounding box center [761, 243] width 463 height 405
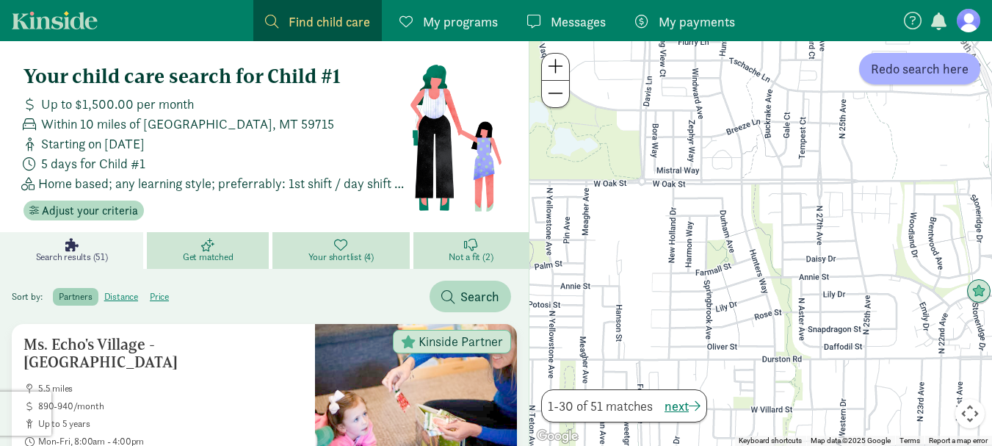
drag, startPoint x: 661, startPoint y: 244, endPoint x: 828, endPoint y: 366, distance: 207.0
click at [828, 366] on div at bounding box center [761, 243] width 463 height 405
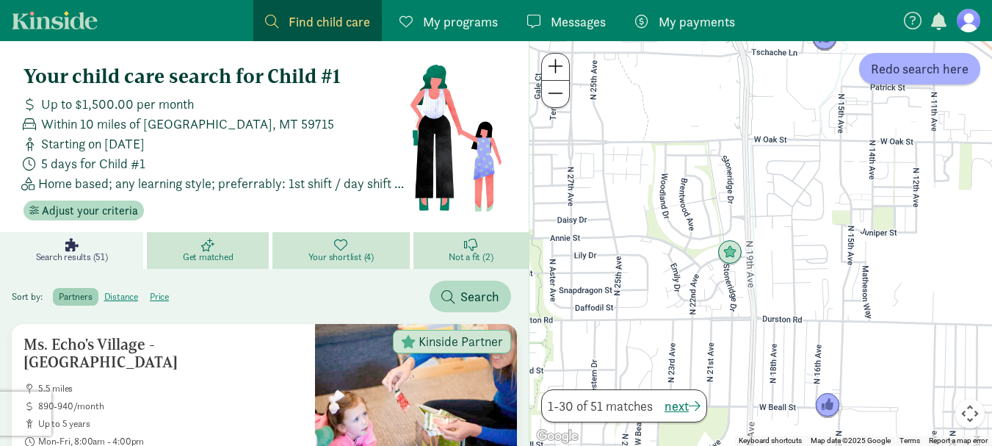
drag, startPoint x: 651, startPoint y: 214, endPoint x: 566, endPoint y: 156, distance: 103.7
click at [623, 201] on div at bounding box center [761, 243] width 463 height 405
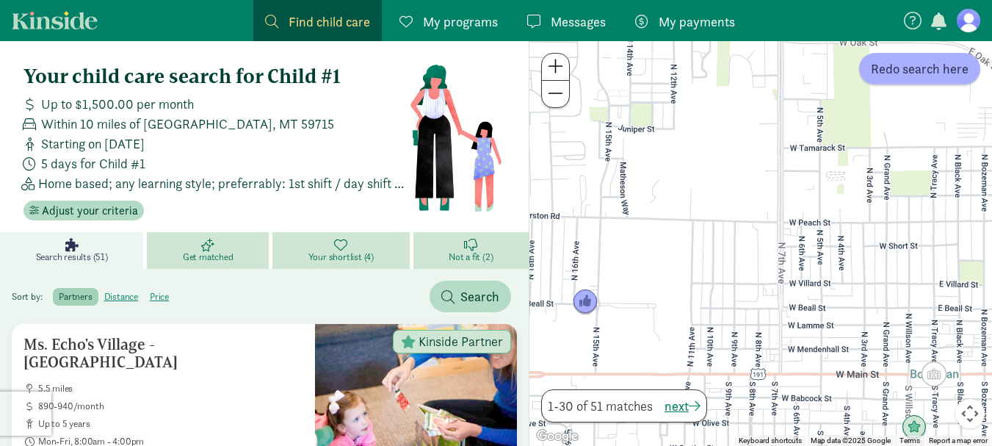
drag, startPoint x: 734, startPoint y: 198, endPoint x: 667, endPoint y: 262, distance: 93.5
click at [667, 262] on div at bounding box center [761, 243] width 463 height 405
click at [594, 305] on img "Click to see details" at bounding box center [585, 302] width 28 height 28
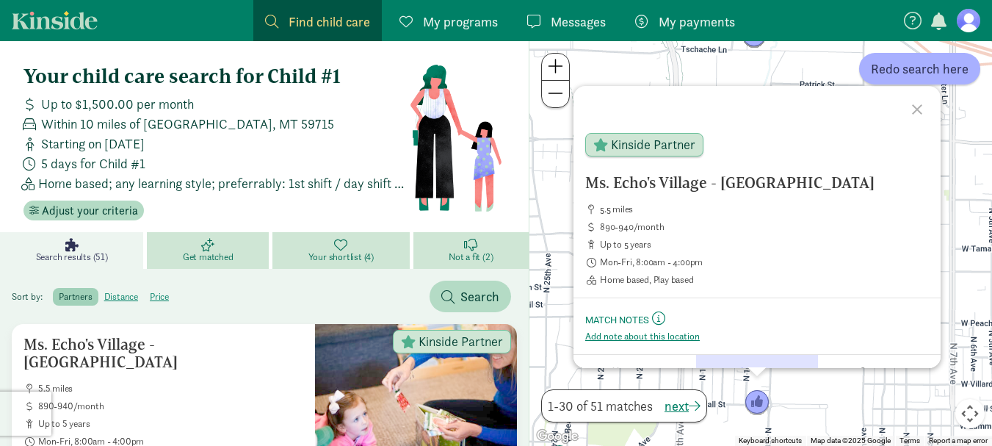
click at [825, 408] on div "Ms. Echo's Village - [GEOGRAPHIC_DATA] 5.5 miles 890-940/month up to 5 years Mo…" at bounding box center [761, 243] width 463 height 405
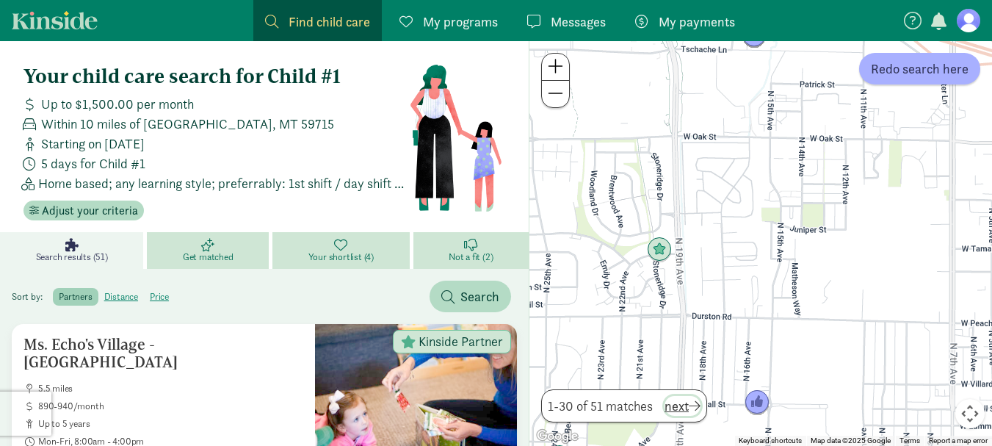
click at [690, 402] on span "next" at bounding box center [683, 406] width 36 height 20
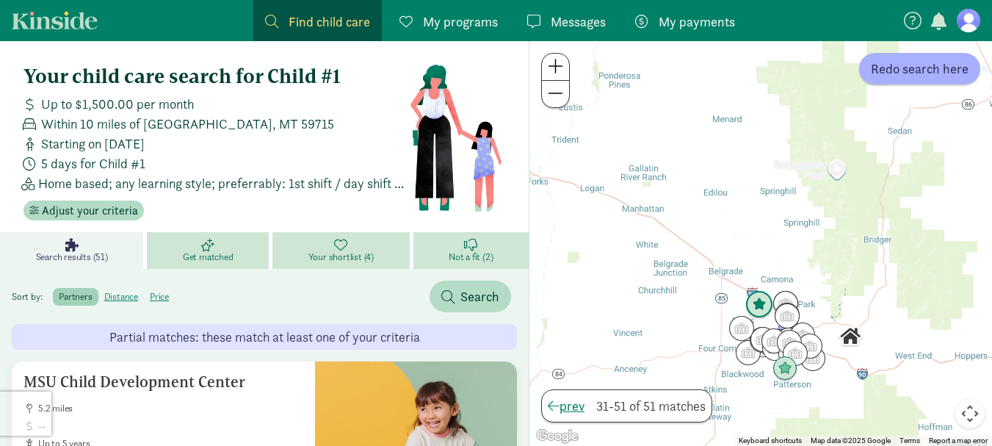
click at [765, 301] on img "Click to see details" at bounding box center [759, 305] width 28 height 28
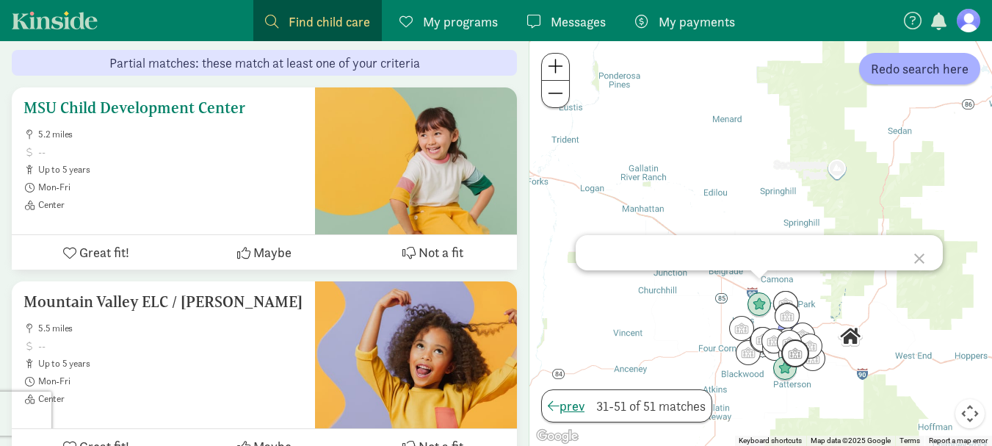
scroll to position [294, 0]
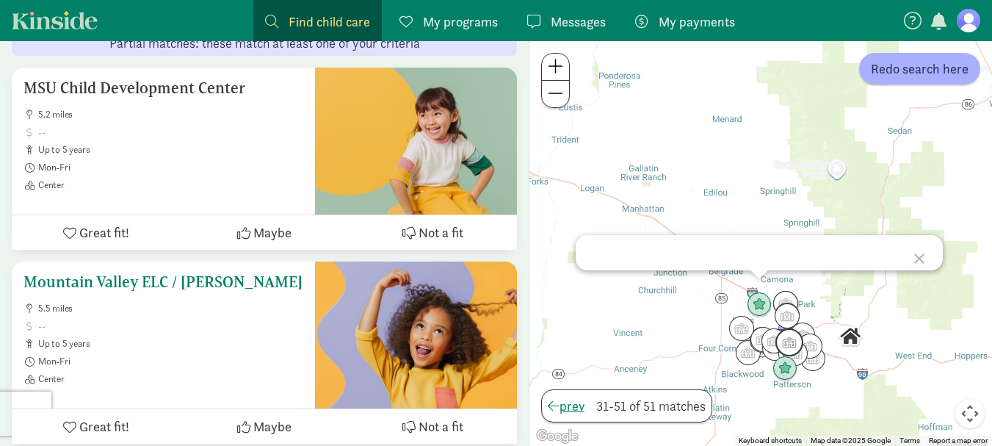
click at [237, 278] on h5 "Mountain Valley ELC / Dovenbarger" at bounding box center [164, 282] width 280 height 18
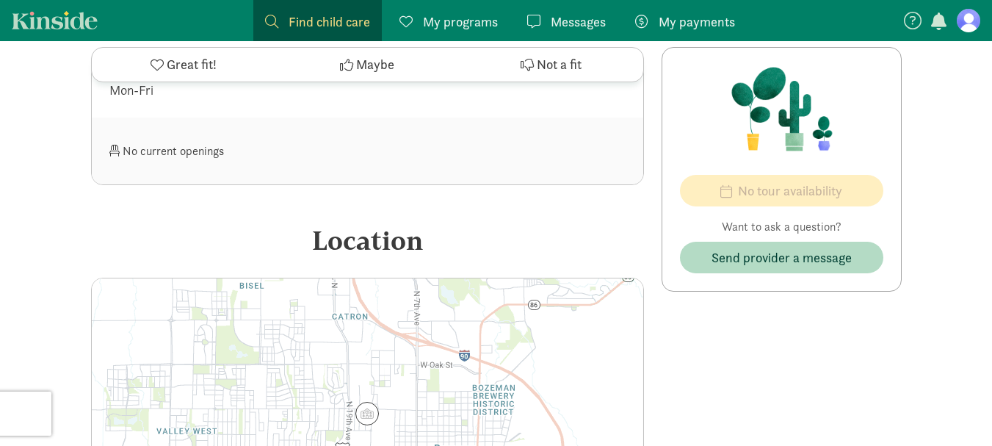
scroll to position [955, 0]
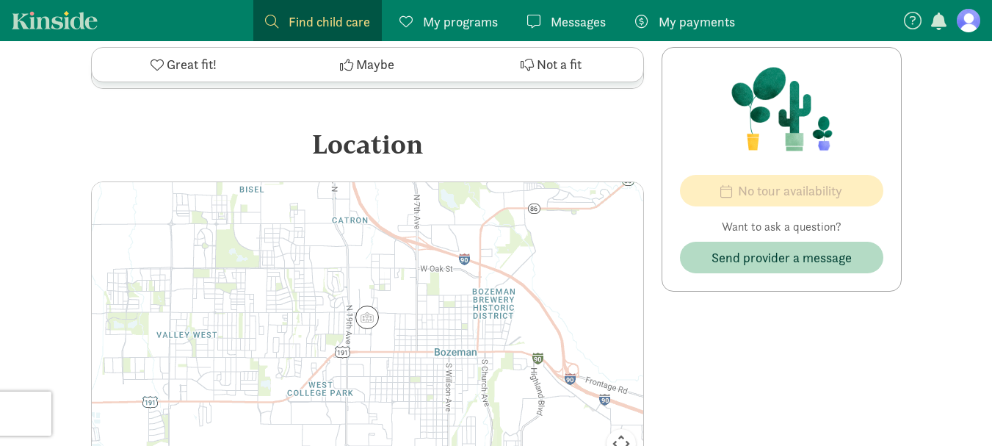
click at [397, 330] on div at bounding box center [368, 329] width 552 height 294
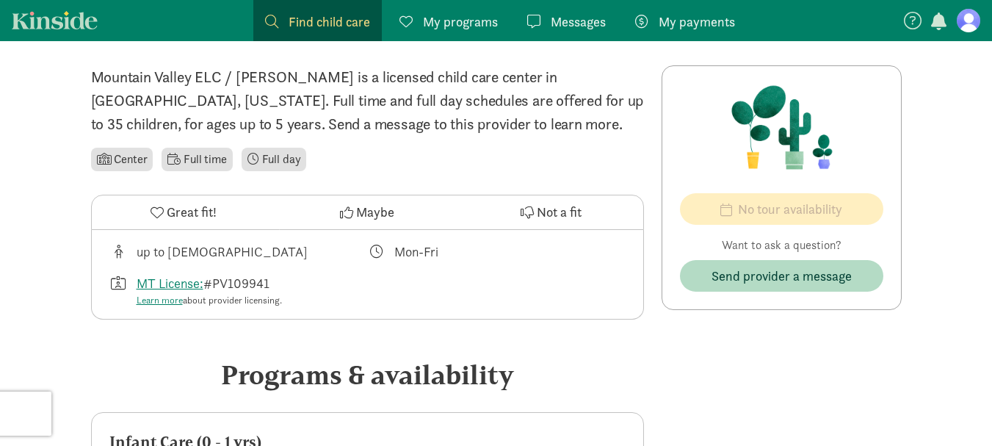
scroll to position [245, 0]
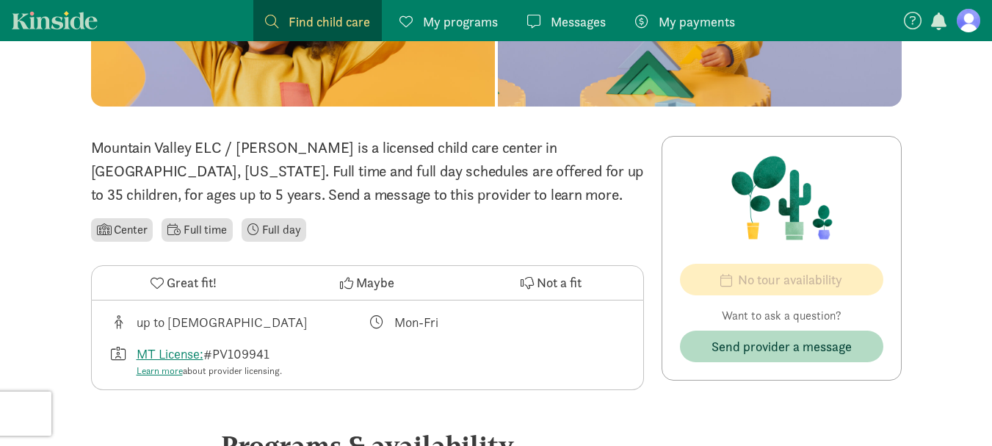
drag, startPoint x: 215, startPoint y: 352, endPoint x: 283, endPoint y: 352, distance: 67.6
click at [282, 352] on div "MT License: #PV109941 Learn more about provider licensing." at bounding box center [209, 361] width 145 height 35
copy div "PV109941"
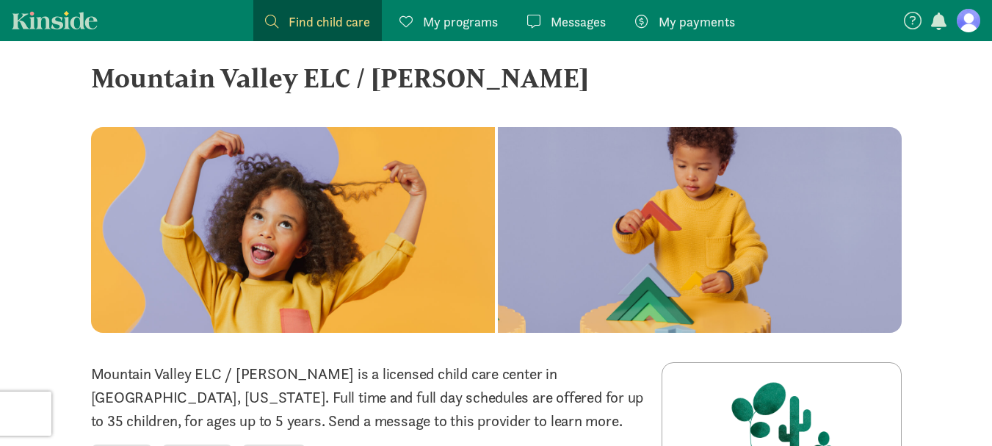
scroll to position [0, 0]
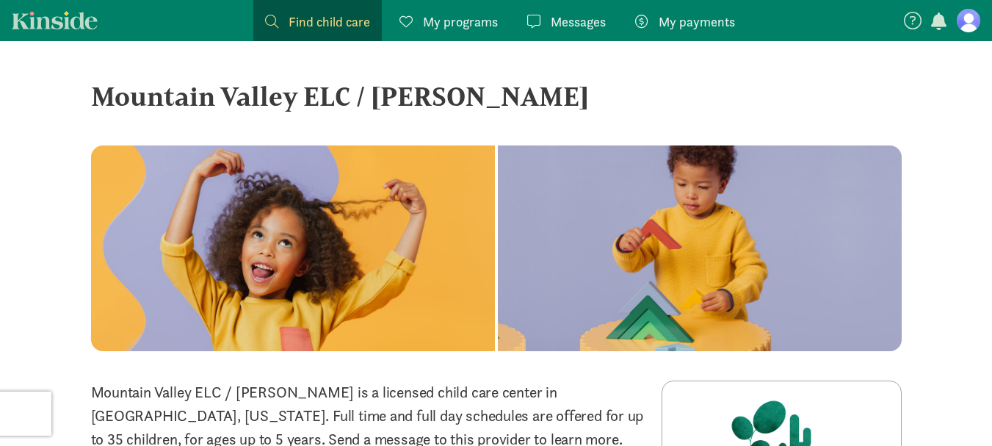
click at [444, 23] on span "My programs" at bounding box center [460, 22] width 75 height 20
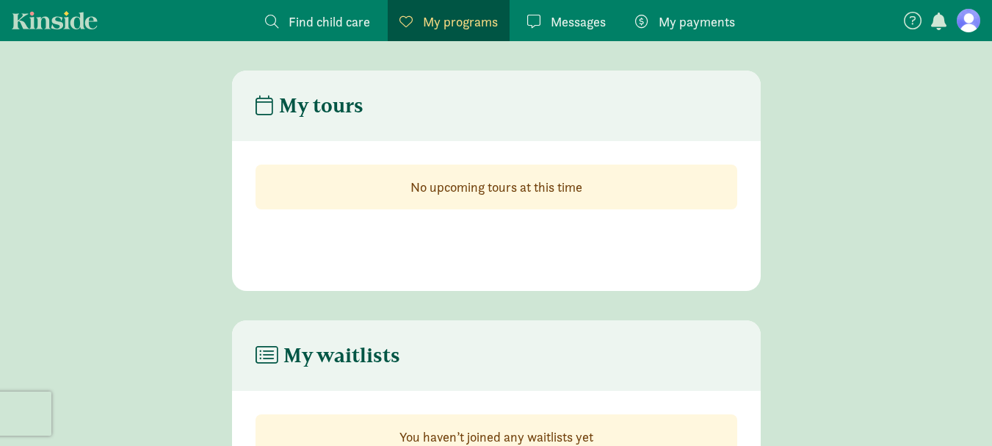
click at [317, 23] on span "Find child care" at bounding box center [330, 22] width 82 height 20
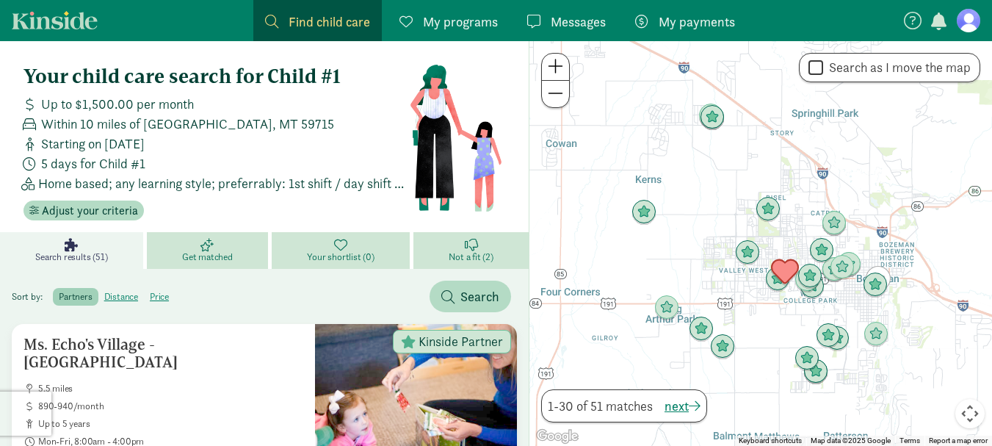
click at [786, 268] on img "Click to see details" at bounding box center [785, 272] width 28 height 28
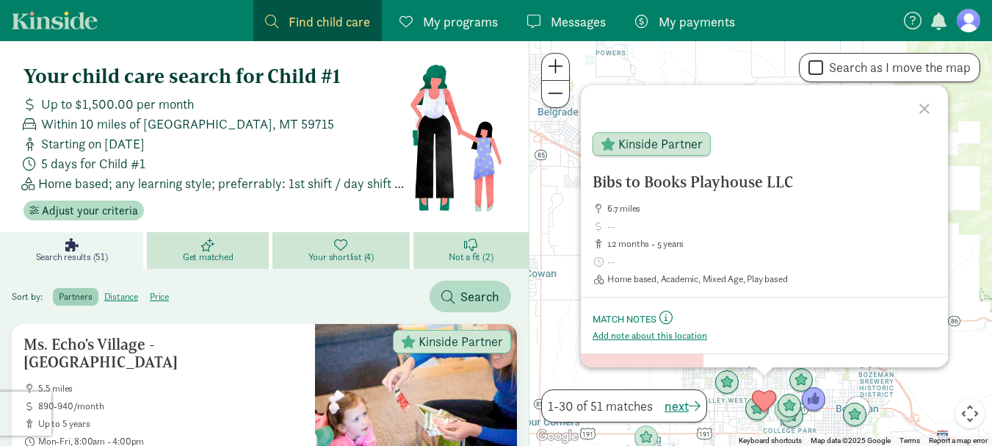
click at [693, 184] on h5 "Bibs to Books Playhouse LLC" at bounding box center [765, 182] width 344 height 18
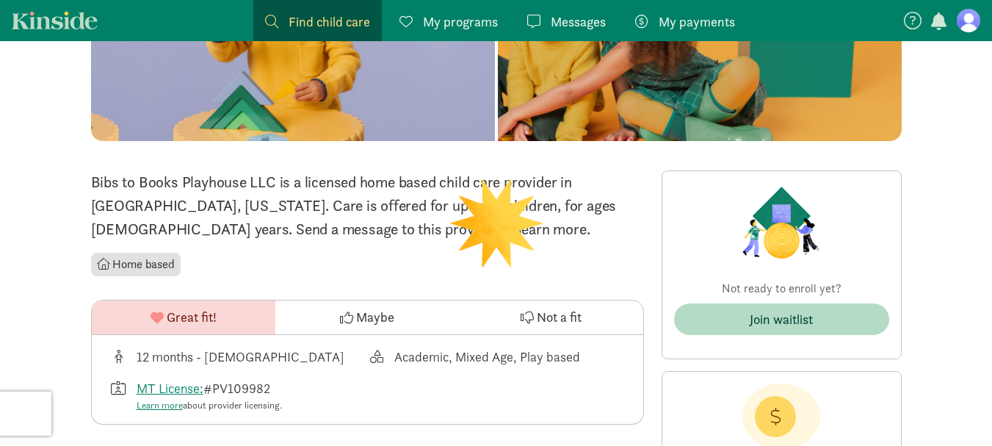
scroll to position [216, 0]
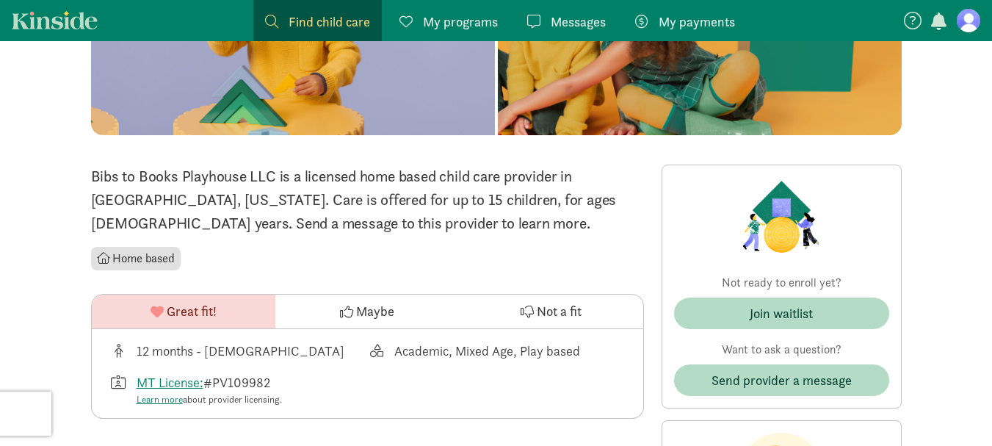
drag, startPoint x: 219, startPoint y: 384, endPoint x: 275, endPoint y: 386, distance: 55.8
click at [275, 386] on div "MT License: #PV109982 Learn more about provider licensing." at bounding box center [209, 389] width 145 height 35
copy div "PV109982"
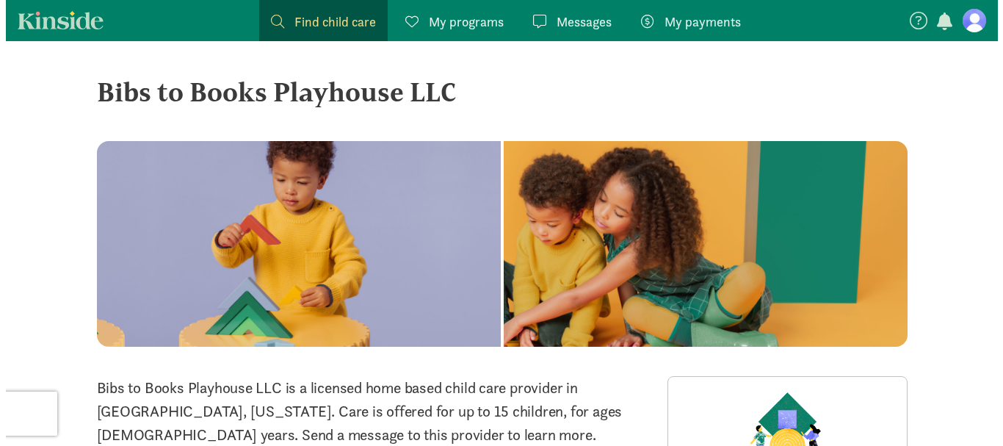
scroll to position [0, 0]
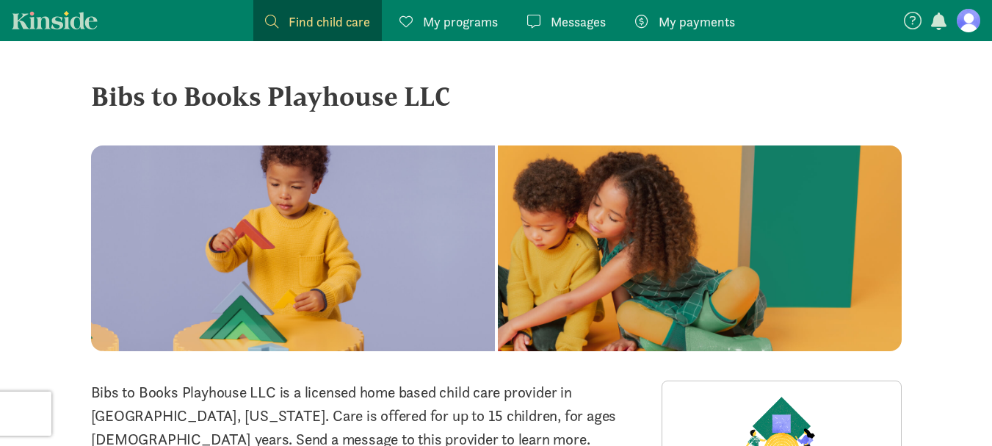
click at [336, 17] on span "Find child care" at bounding box center [330, 22] width 82 height 20
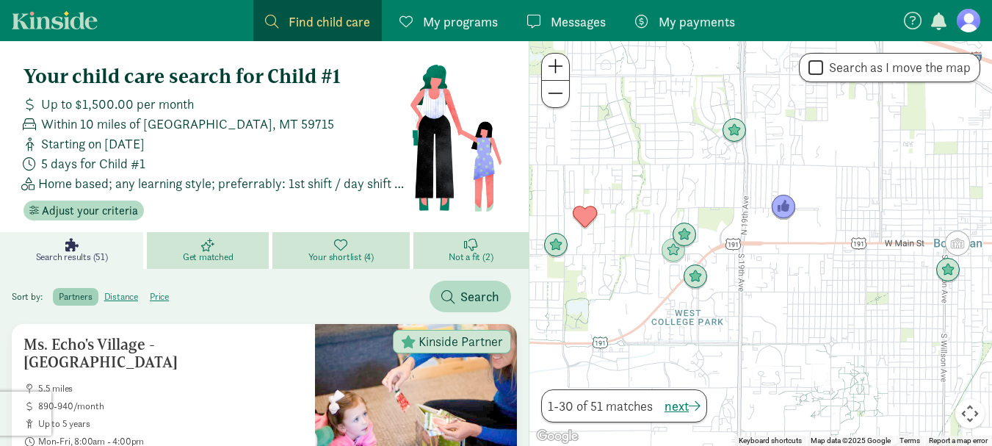
drag, startPoint x: 836, startPoint y: 275, endPoint x: 797, endPoint y: 290, distance: 41.6
click at [797, 290] on div at bounding box center [761, 243] width 463 height 405
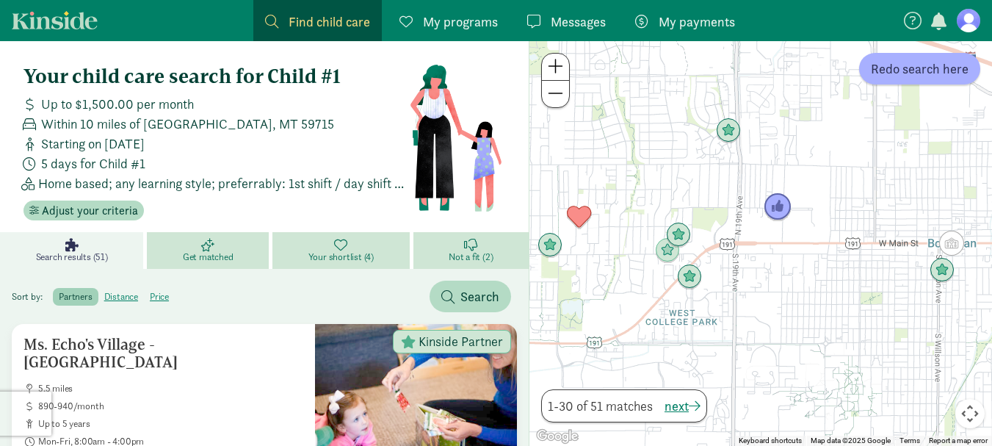
click at [777, 205] on img "Click to see details" at bounding box center [778, 207] width 28 height 28
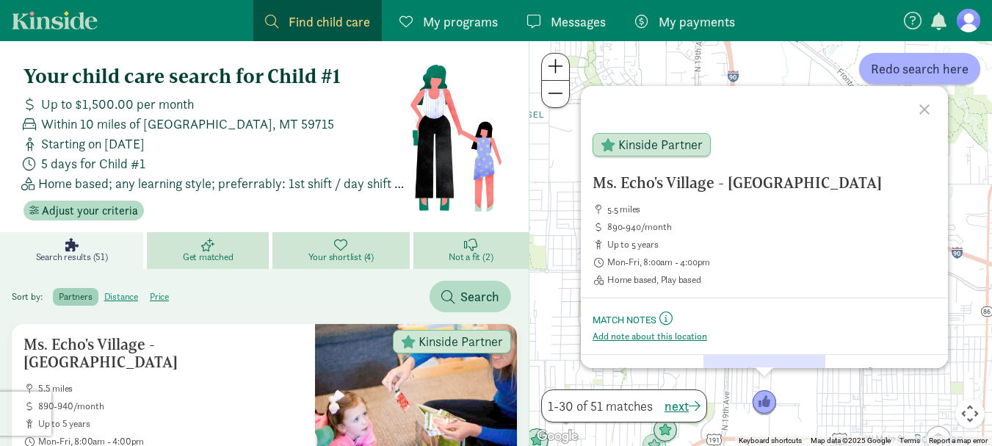
click at [690, 186] on h5 "Ms. Echo's Village - [GEOGRAPHIC_DATA]" at bounding box center [765, 183] width 344 height 18
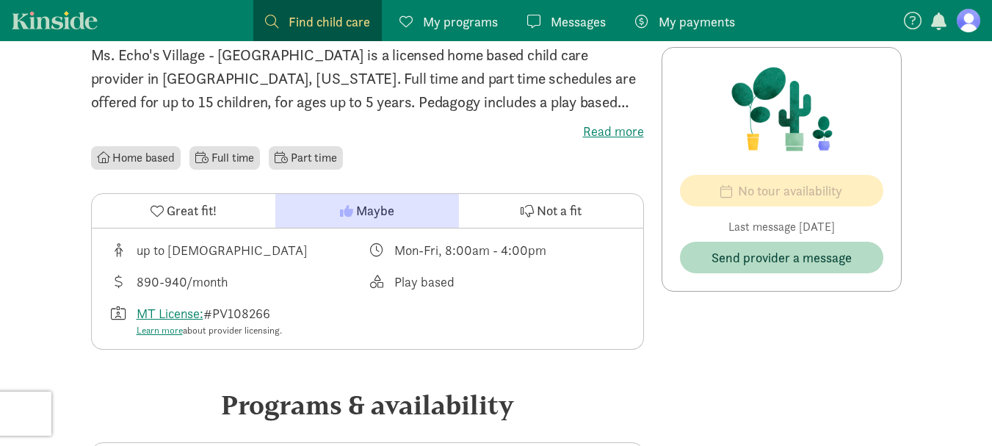
scroll to position [338, 0]
drag, startPoint x: 282, startPoint y: 310, endPoint x: 213, endPoint y: 315, distance: 69.2
click at [213, 315] on div "MT License: #PV108266 Learn more about provider licensing." at bounding box center [209, 320] width 145 height 35
click at [333, 303] on div "MT License: #PV108266 Learn more about provider licensing." at bounding box center [238, 320] width 259 height 35
drag, startPoint x: 217, startPoint y: 313, endPoint x: 275, endPoint y: 315, distance: 57.3
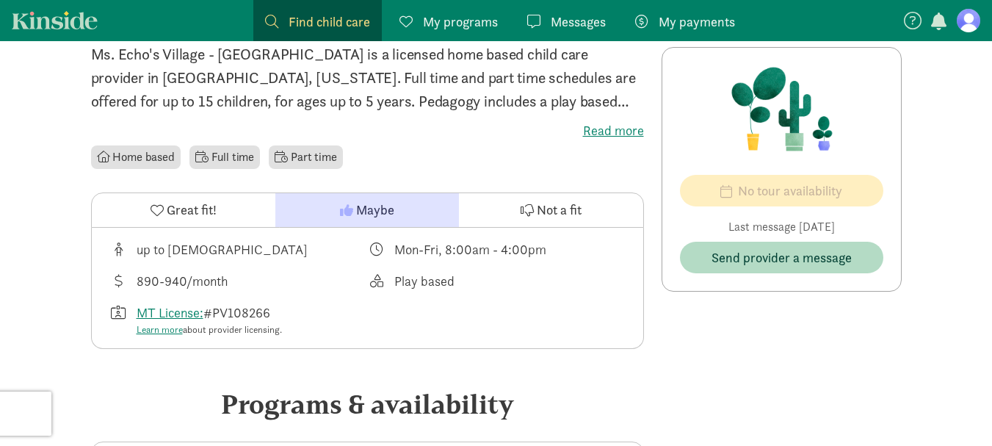
click at [275, 315] on div "MT License: #PV108266 Learn more about provider licensing." at bounding box center [209, 320] width 145 height 35
copy div "PV108266"
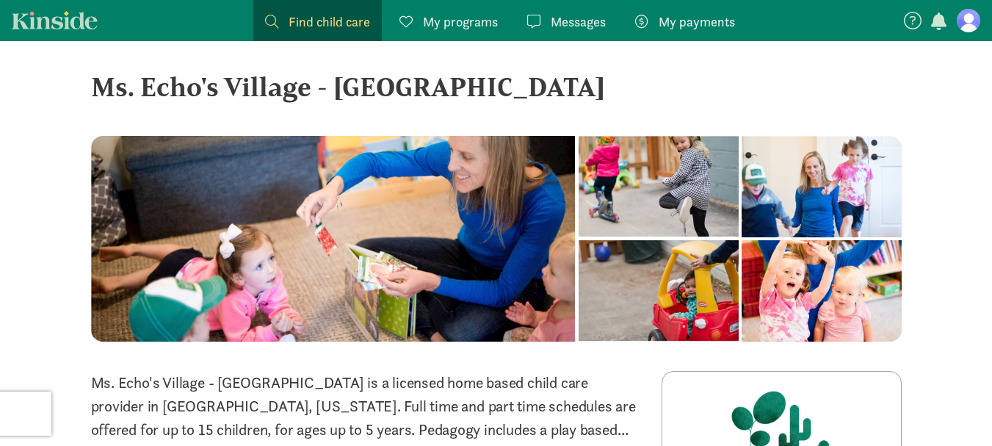
scroll to position [0, 0]
